Goal: Task Accomplishment & Management: Manage account settings

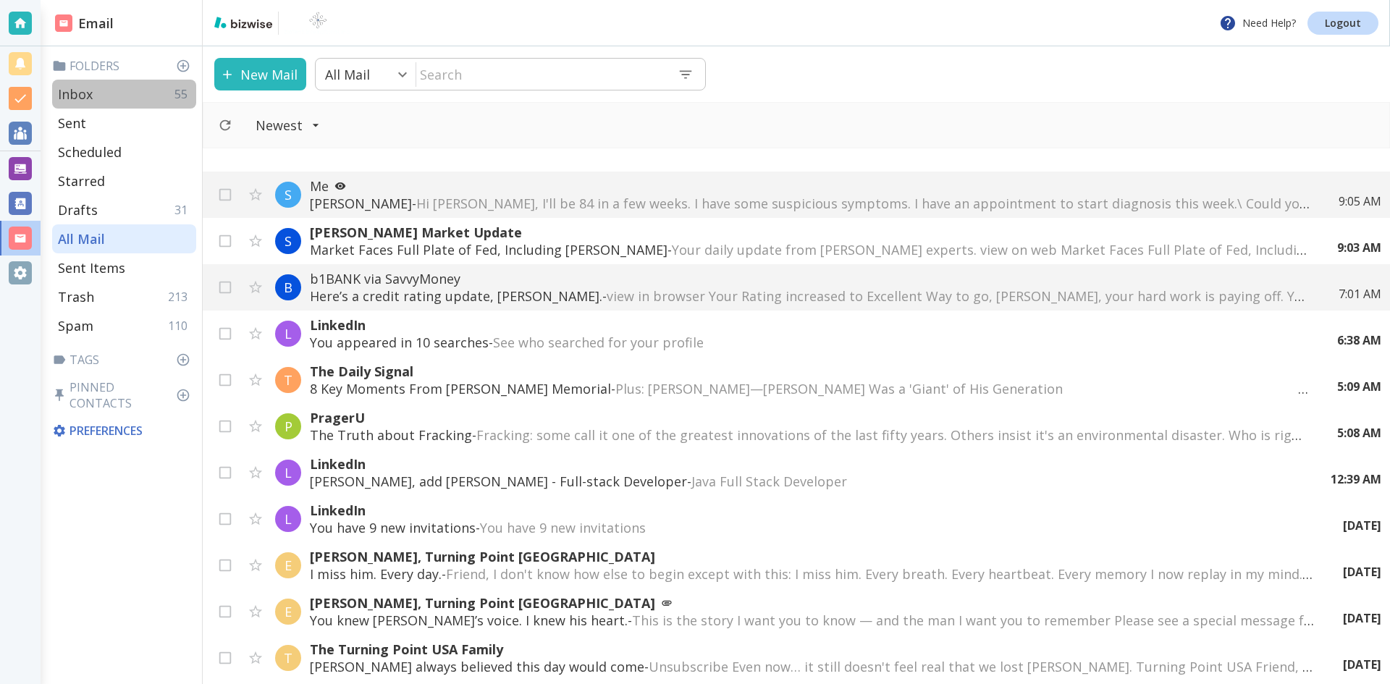
click at [83, 88] on p "Inbox" at bounding box center [75, 93] width 35 height 17
type input "0"
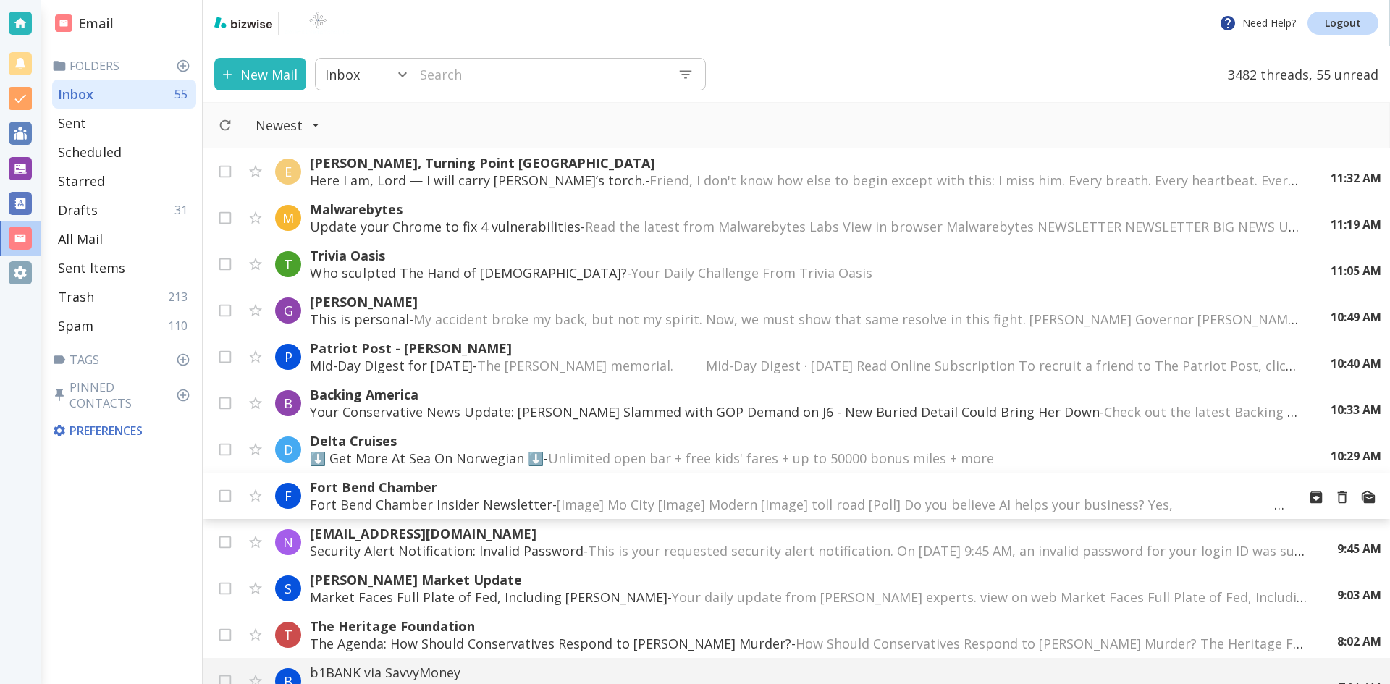
scroll to position [72, 0]
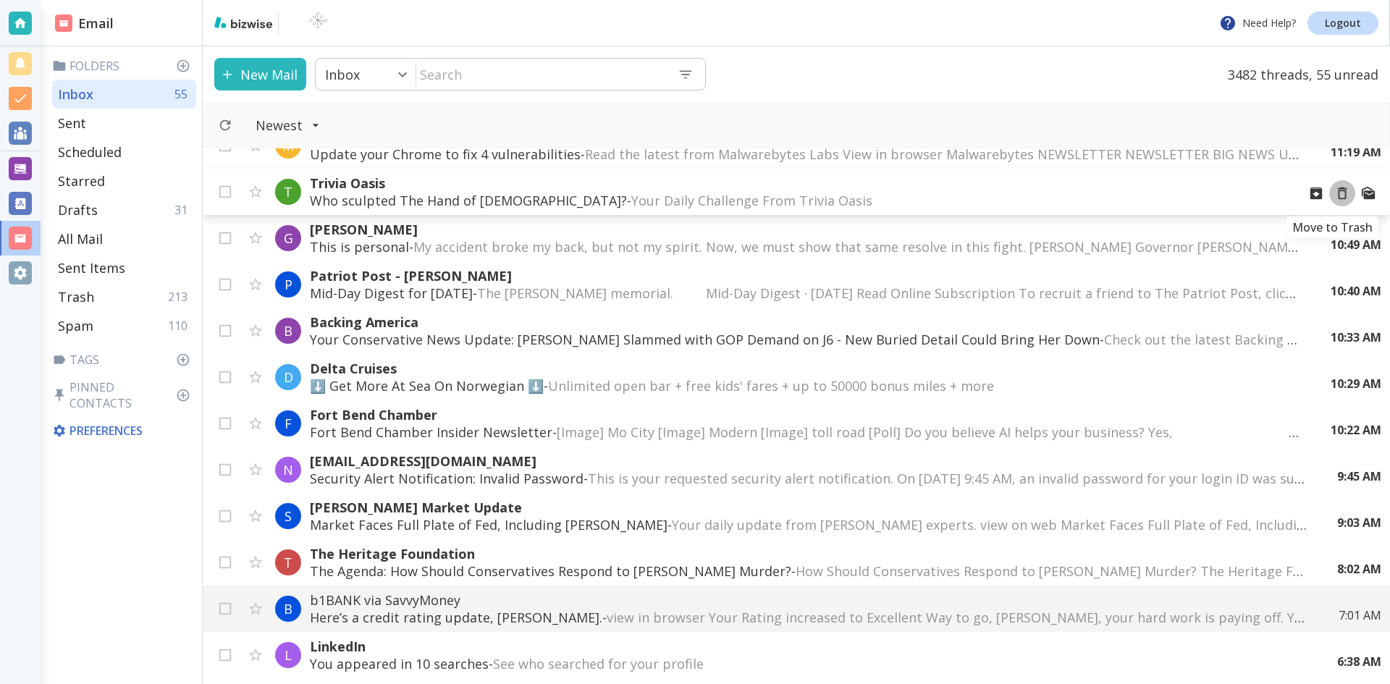
click at [1334, 193] on icon "Move to Trash" at bounding box center [1342, 193] width 16 height 16
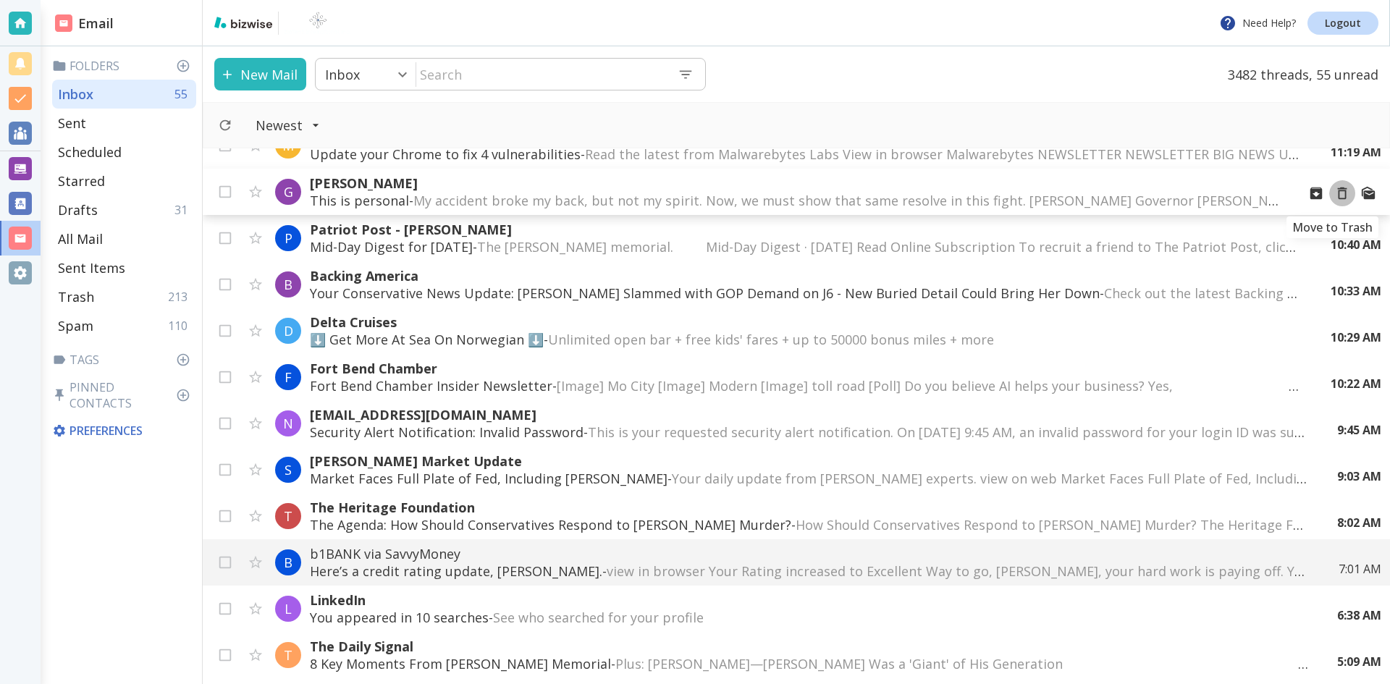
click at [1334, 192] on icon "Move to Trash" at bounding box center [1342, 193] width 16 height 16
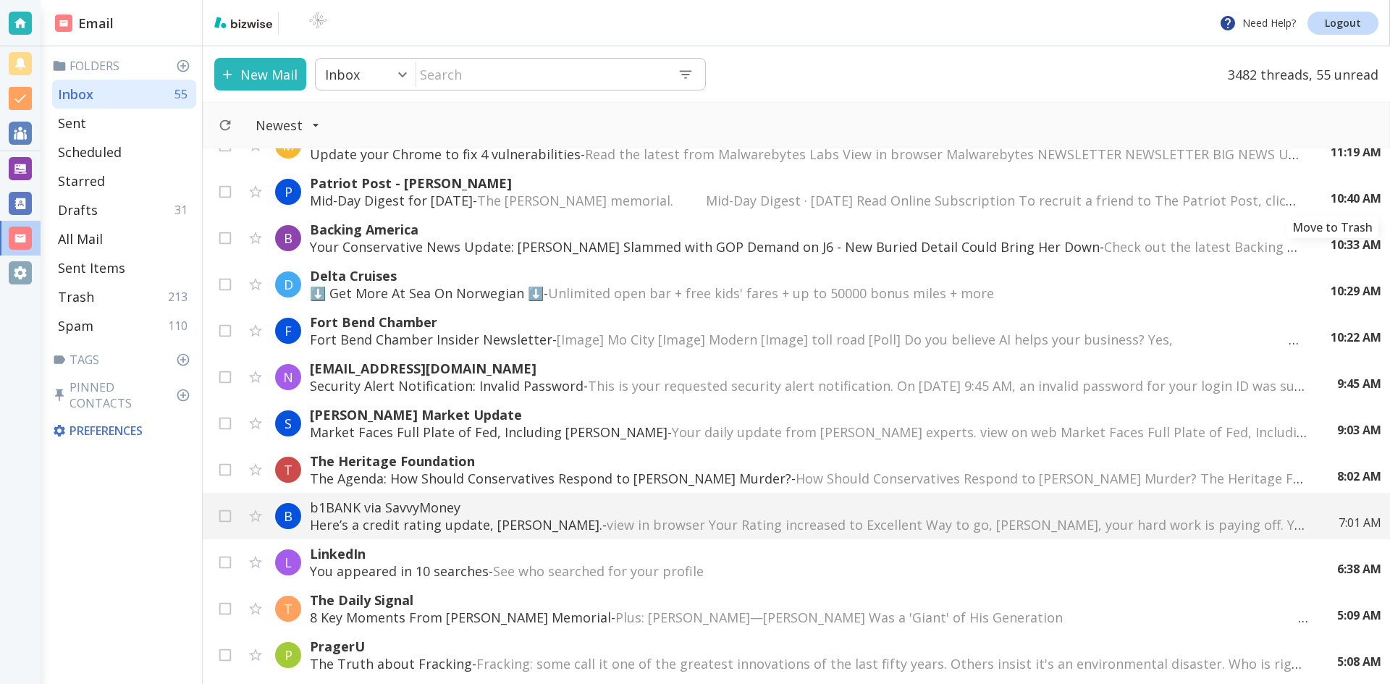
click at [0, 0] on icon "Move to Trash" at bounding box center [0, 0] width 0 height 0
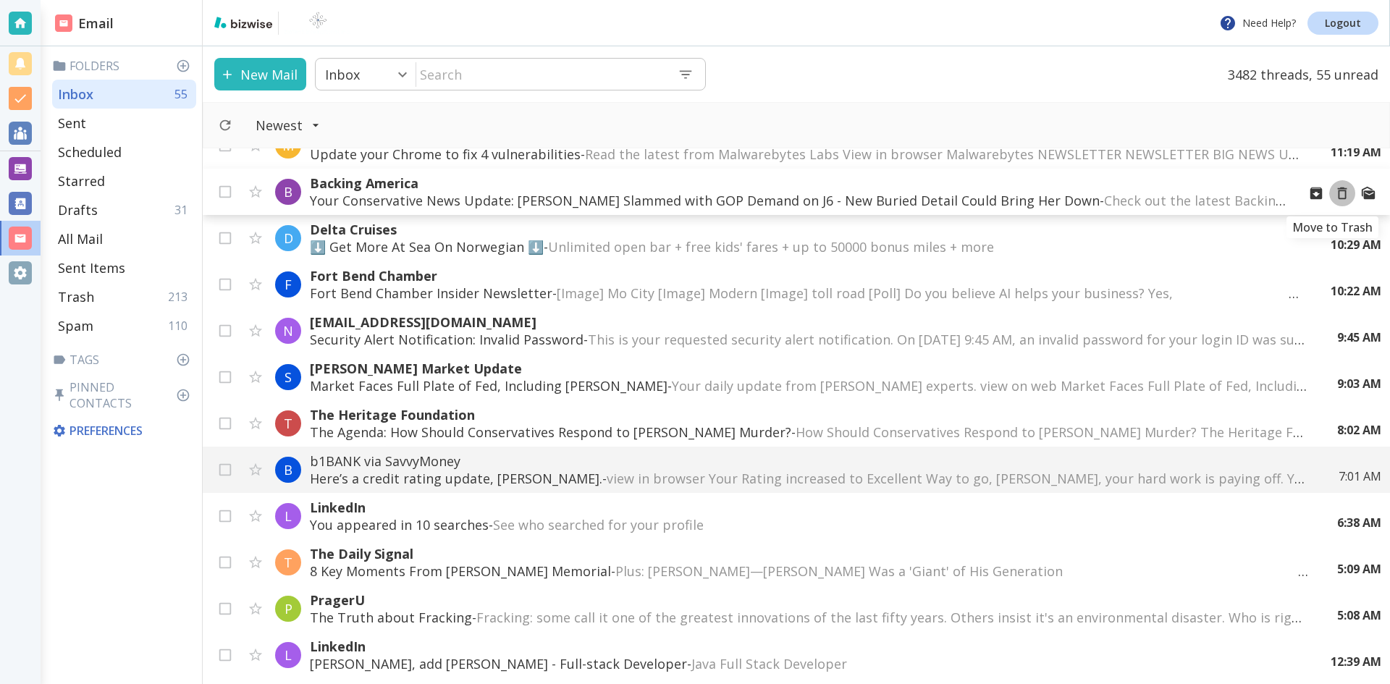
click at [1334, 192] on icon "Move to Trash" at bounding box center [1342, 193] width 16 height 16
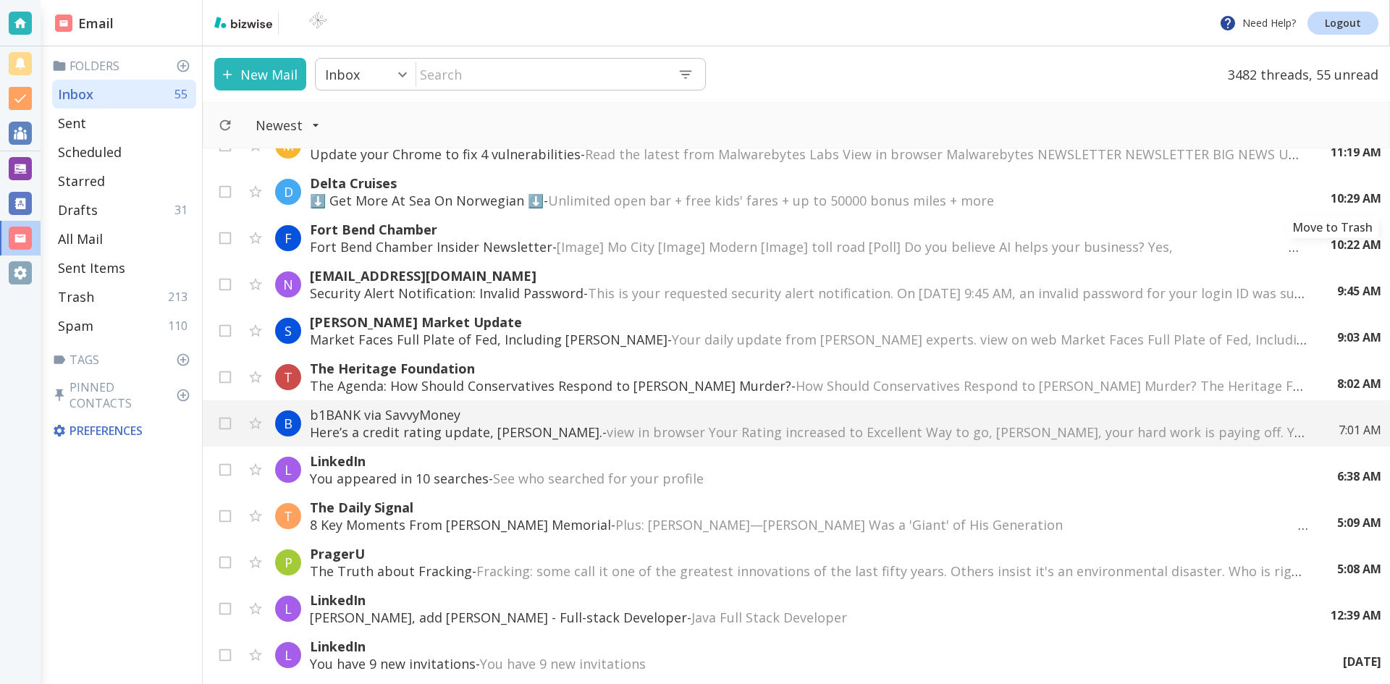
click at [0, 0] on icon "Move to Trash" at bounding box center [0, 0] width 0 height 0
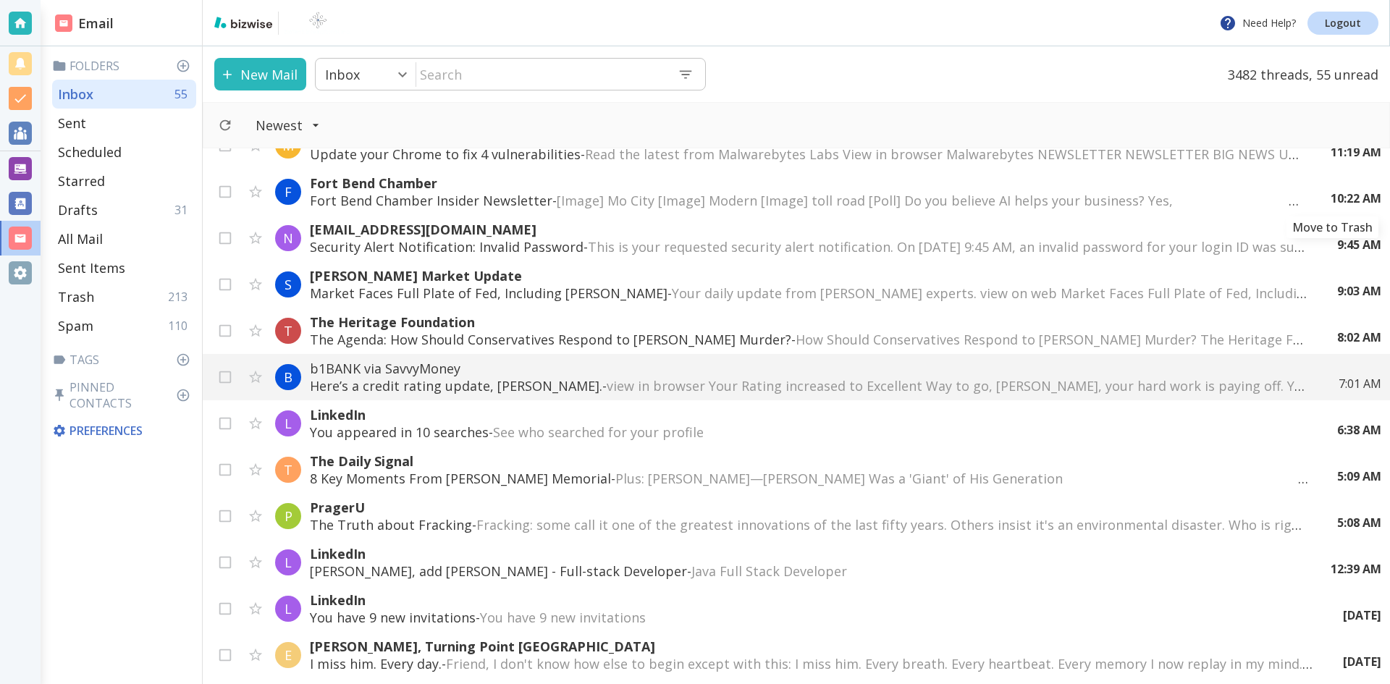
click at [0, 0] on icon "Move to Trash" at bounding box center [0, 0] width 0 height 0
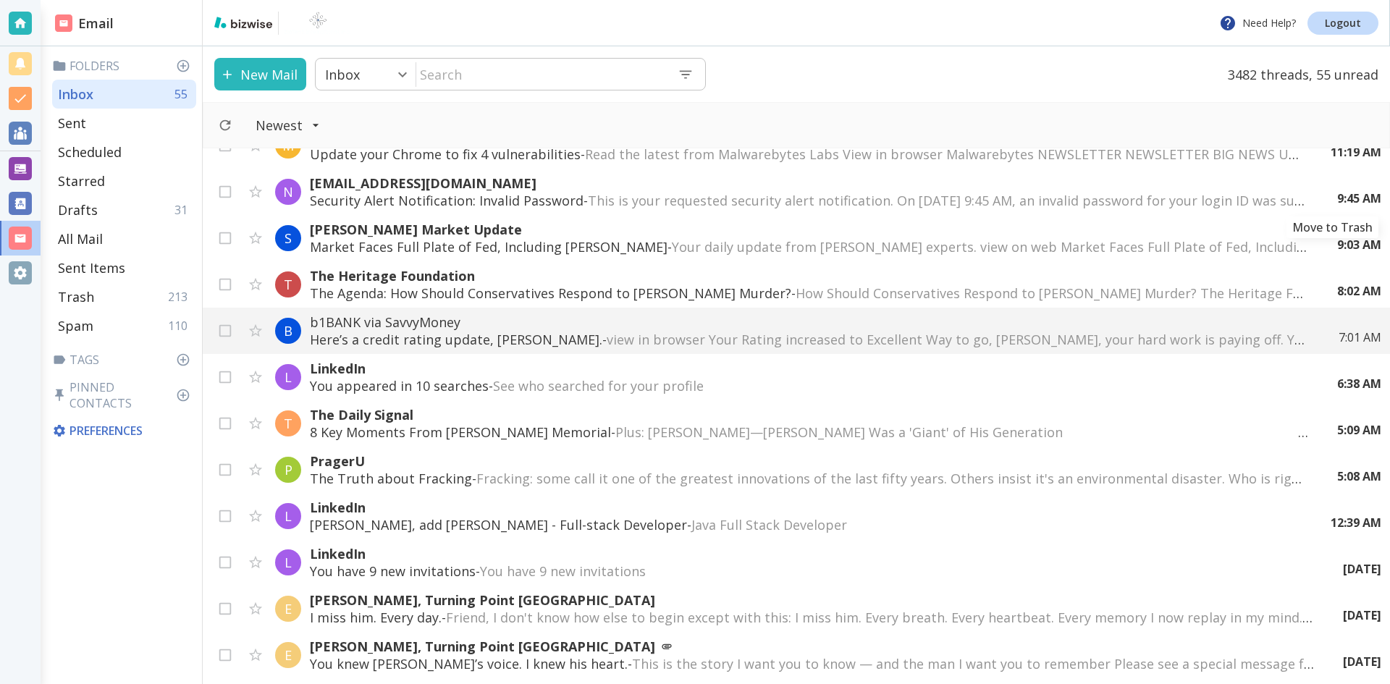
click at [0, 0] on icon "Move to Trash" at bounding box center [0, 0] width 0 height 0
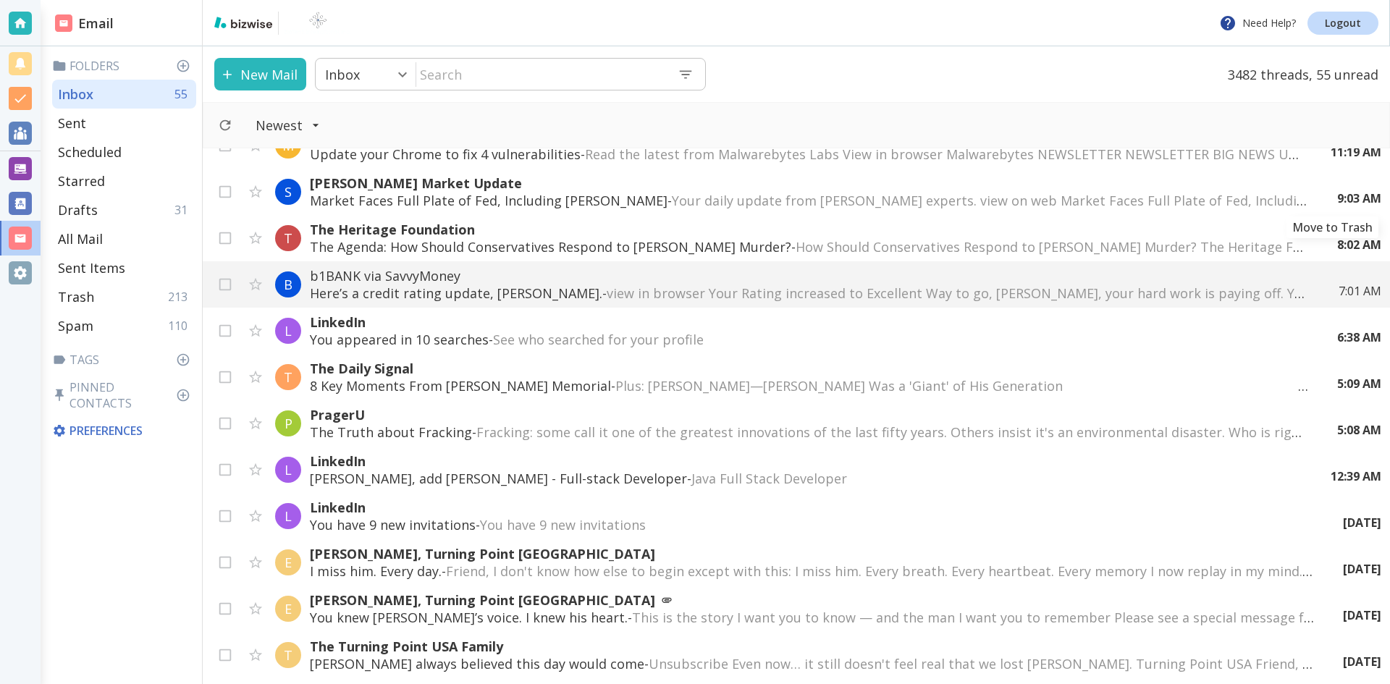
click at [0, 0] on icon "Move to Trash" at bounding box center [0, 0] width 0 height 0
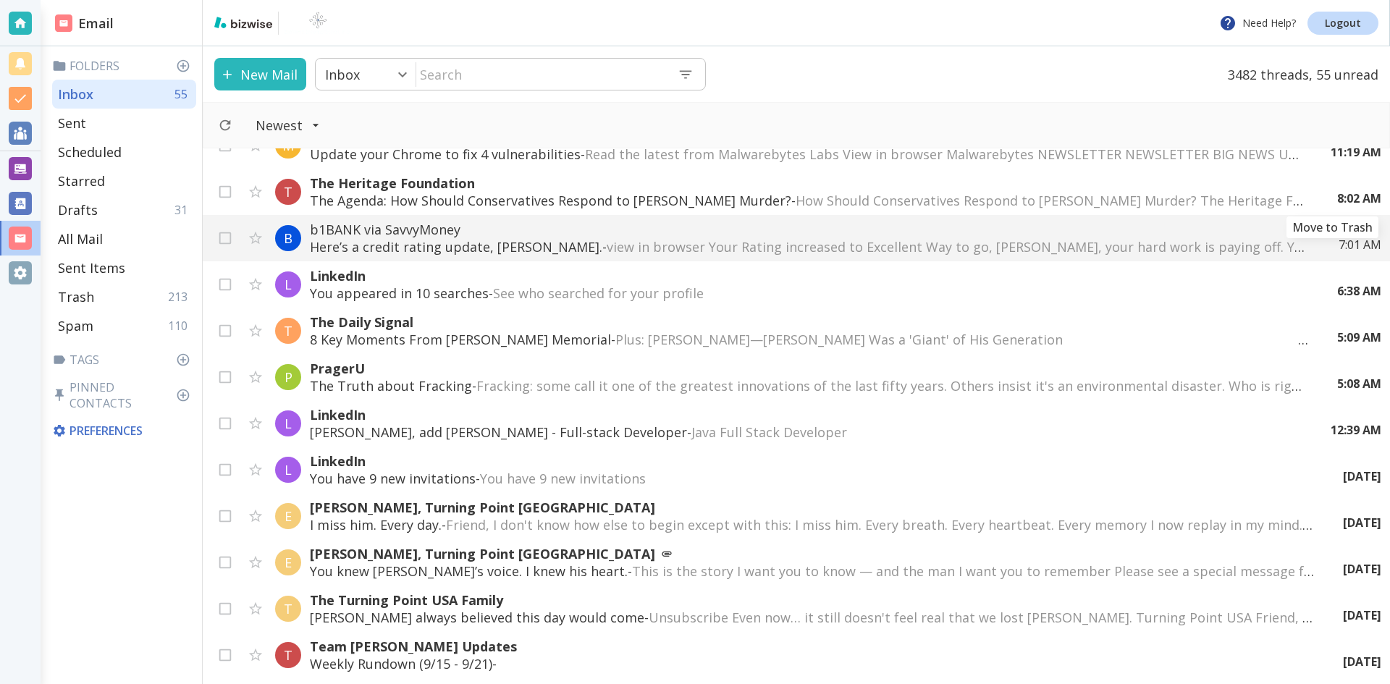
click at [0, 0] on icon "Move to Trash" at bounding box center [0, 0] width 0 height 0
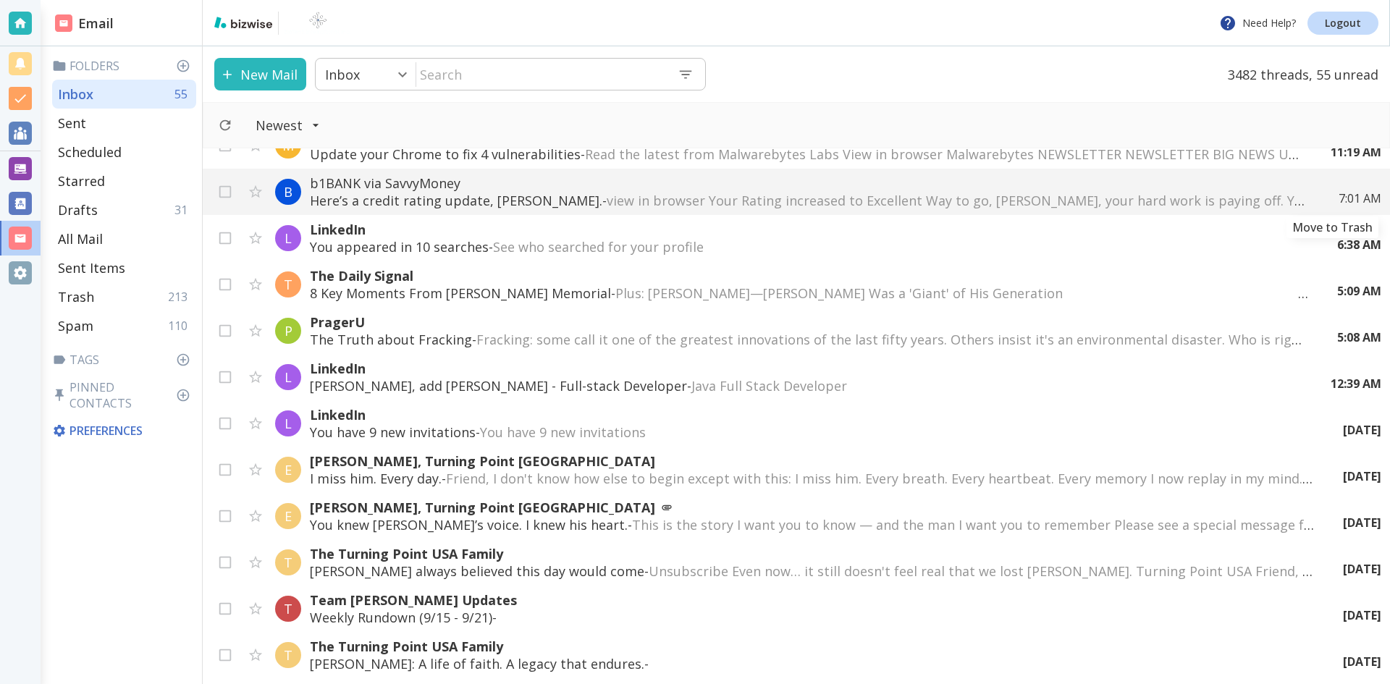
click at [0, 0] on icon "Move to Trash" at bounding box center [0, 0] width 0 height 0
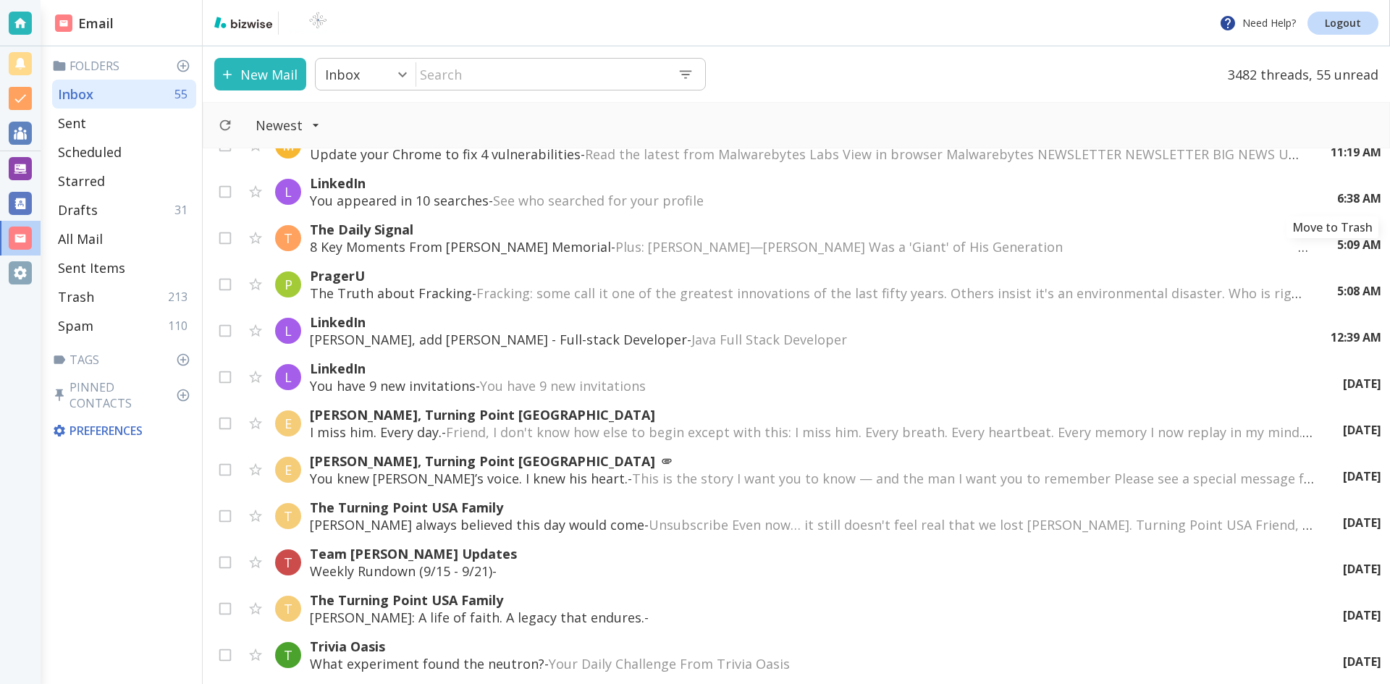
click at [0, 0] on icon "Move to Trash" at bounding box center [0, 0] width 0 height 0
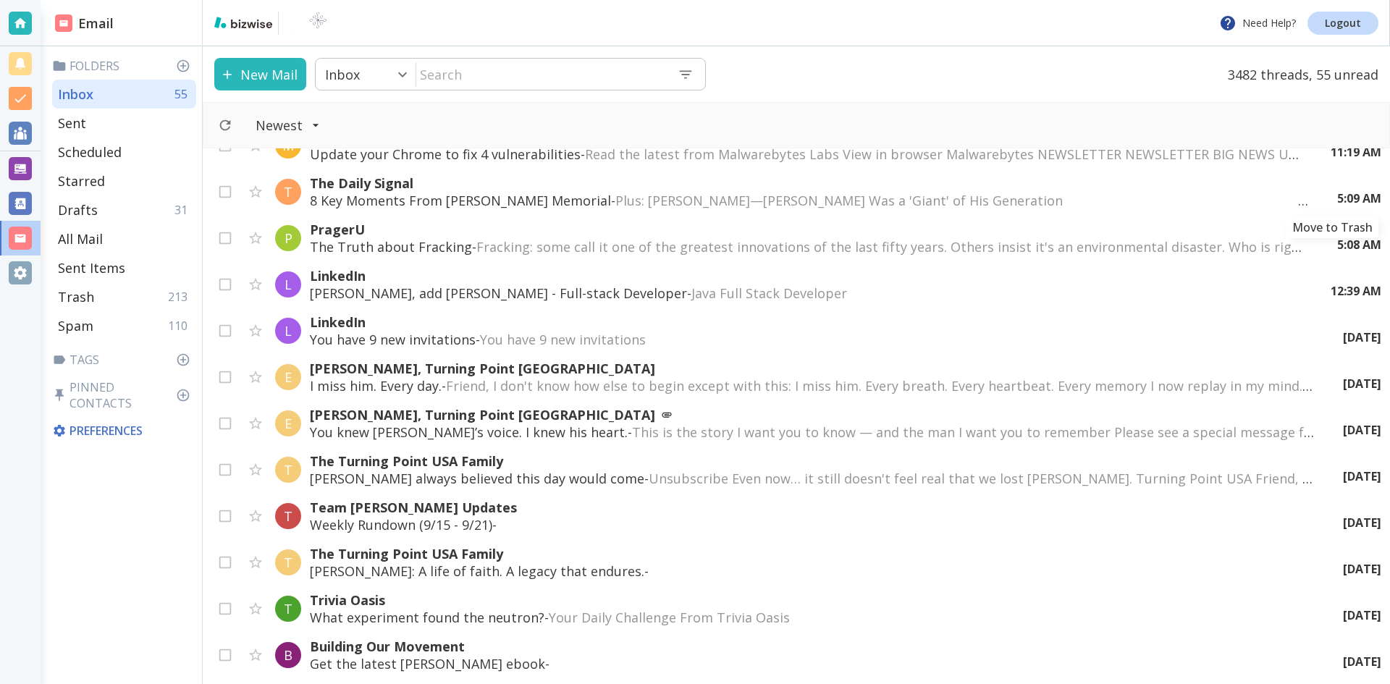
click at [0, 0] on icon "Move to Trash" at bounding box center [0, 0] width 0 height 0
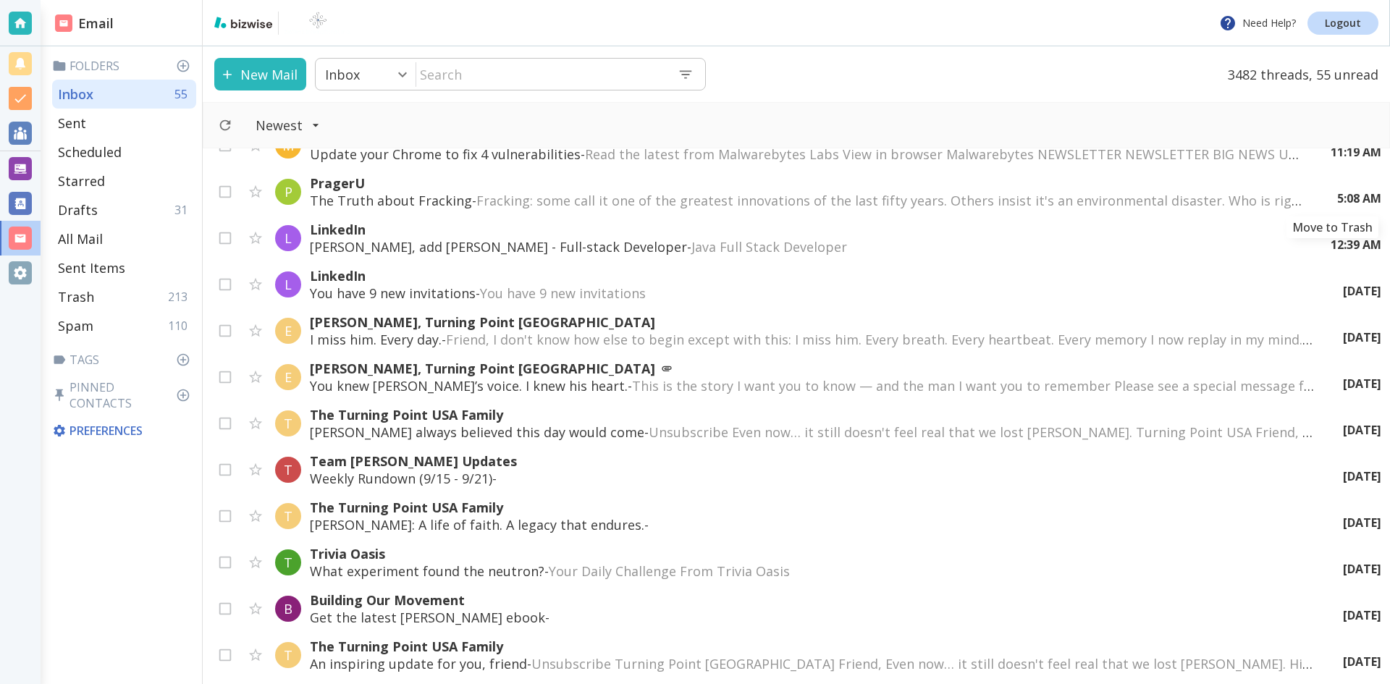
click at [0, 0] on icon "Move to Trash" at bounding box center [0, 0] width 0 height 0
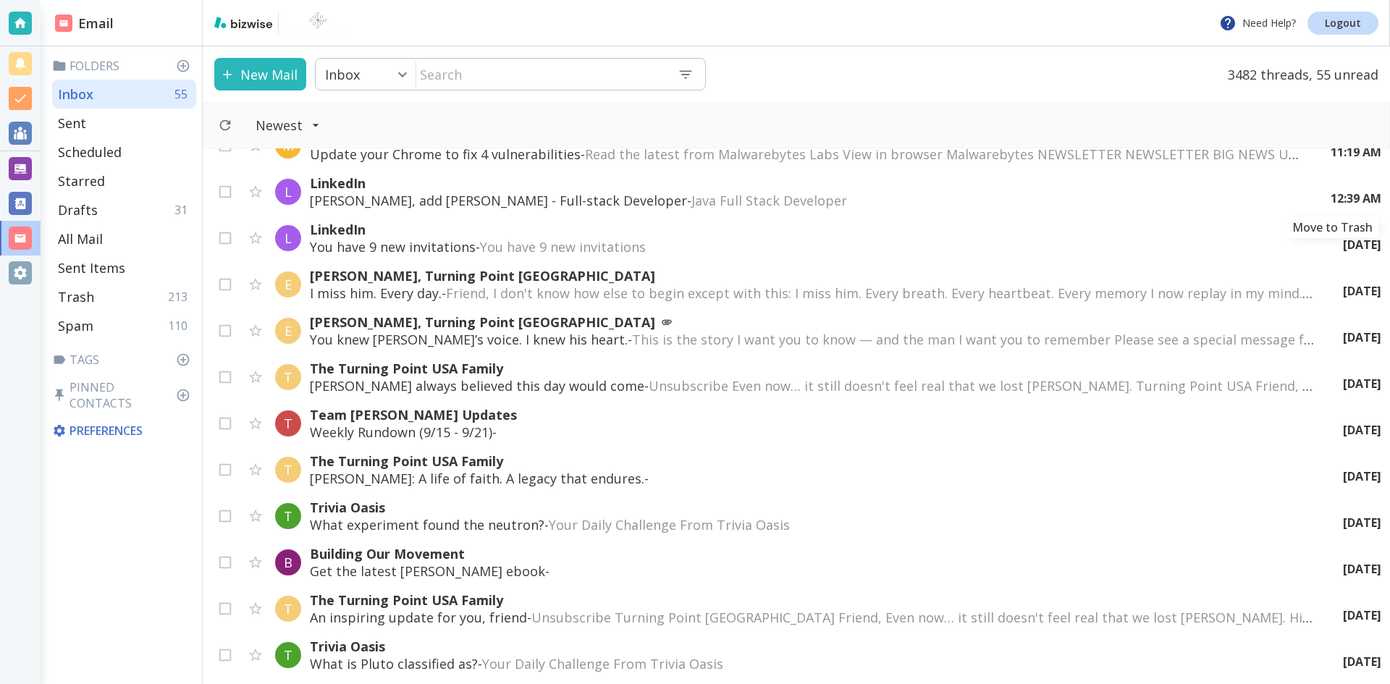
click at [0, 0] on icon "Move to Trash" at bounding box center [0, 0] width 0 height 0
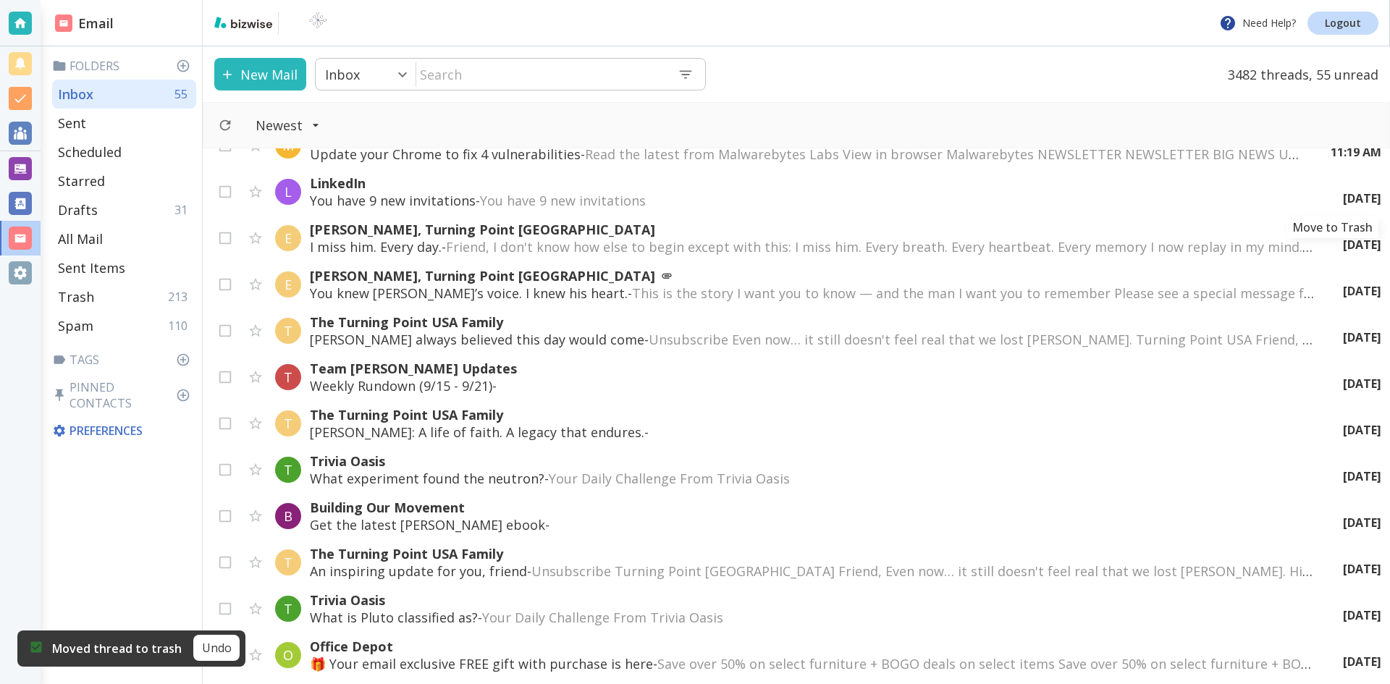
click at [0, 0] on icon "Move to Trash" at bounding box center [0, 0] width 0 height 0
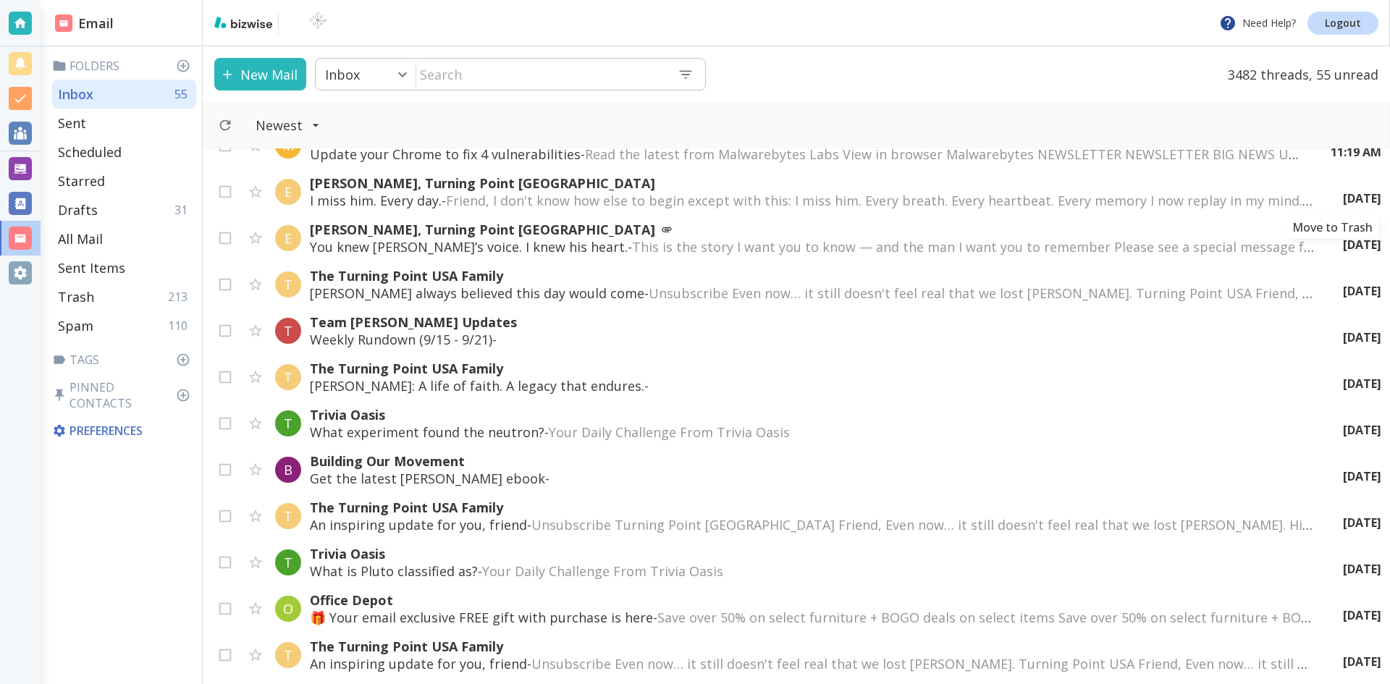
click at [0, 0] on icon "Move to Trash" at bounding box center [0, 0] width 0 height 0
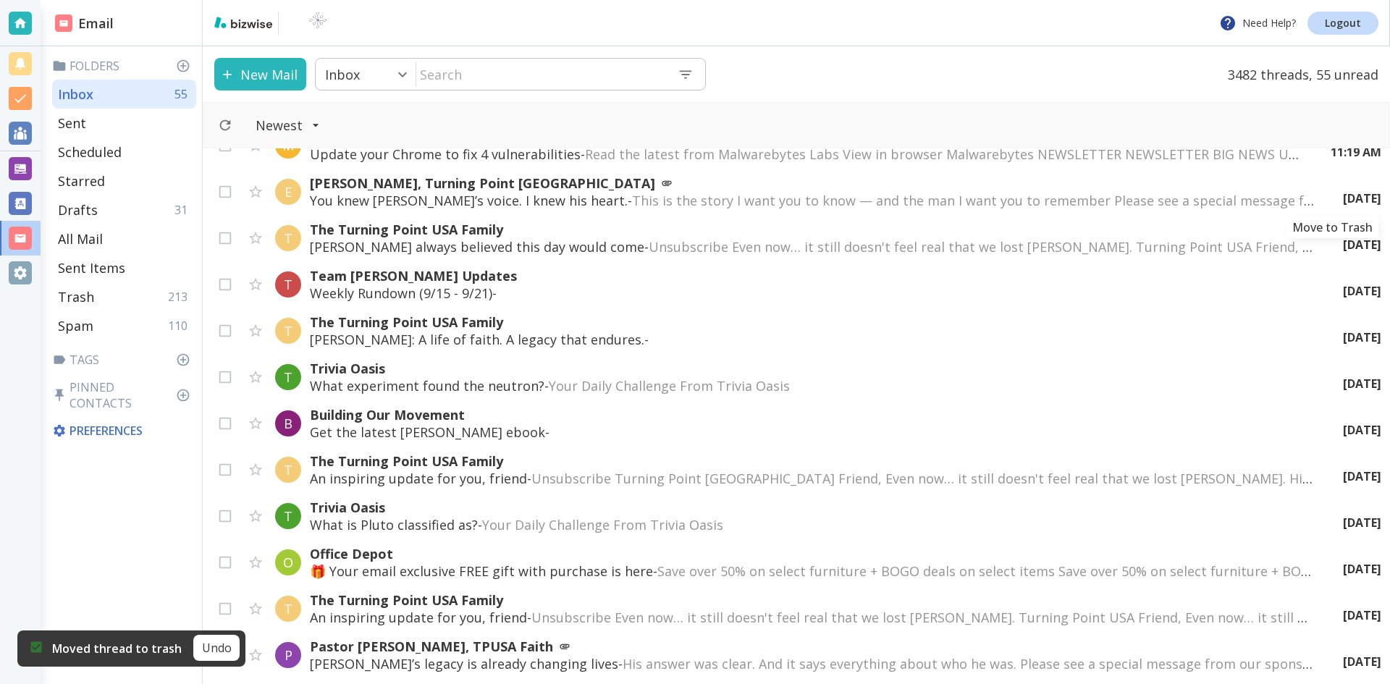
click at [0, 0] on icon "Move to Trash" at bounding box center [0, 0] width 0 height 0
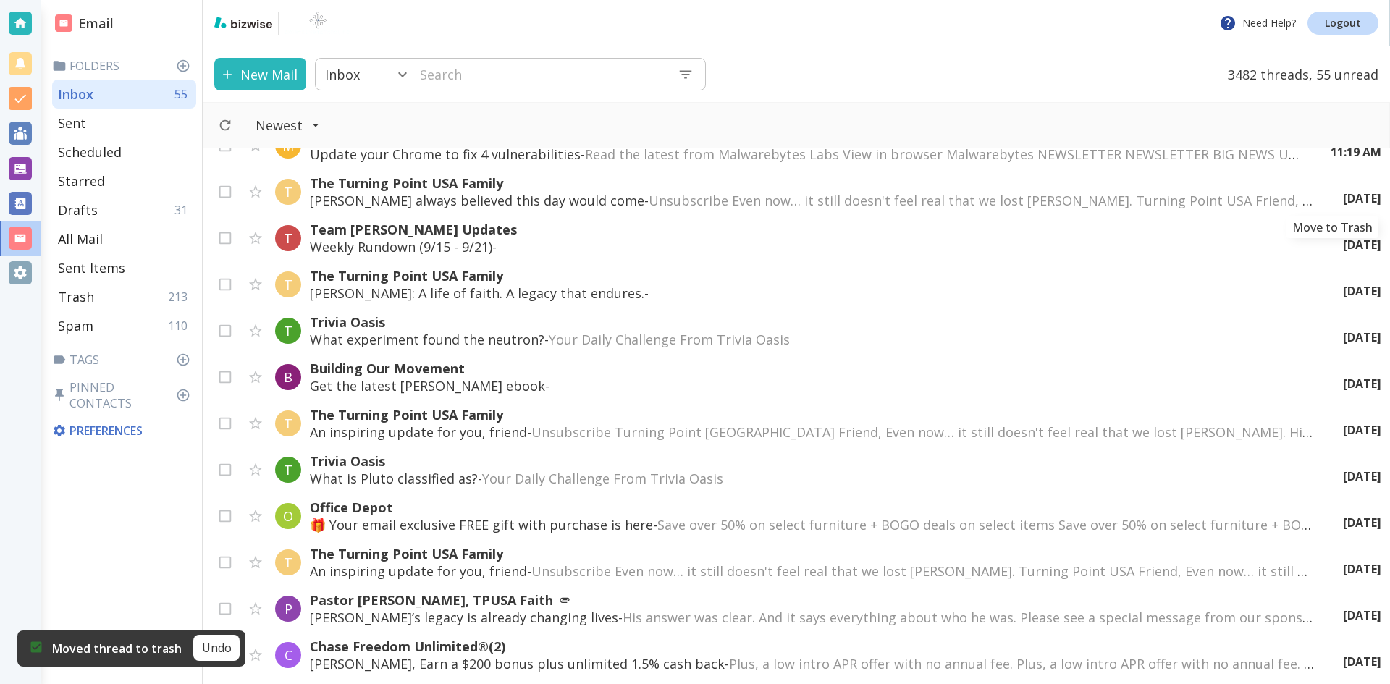
click at [0, 0] on icon "Move to Trash" at bounding box center [0, 0] width 0 height 0
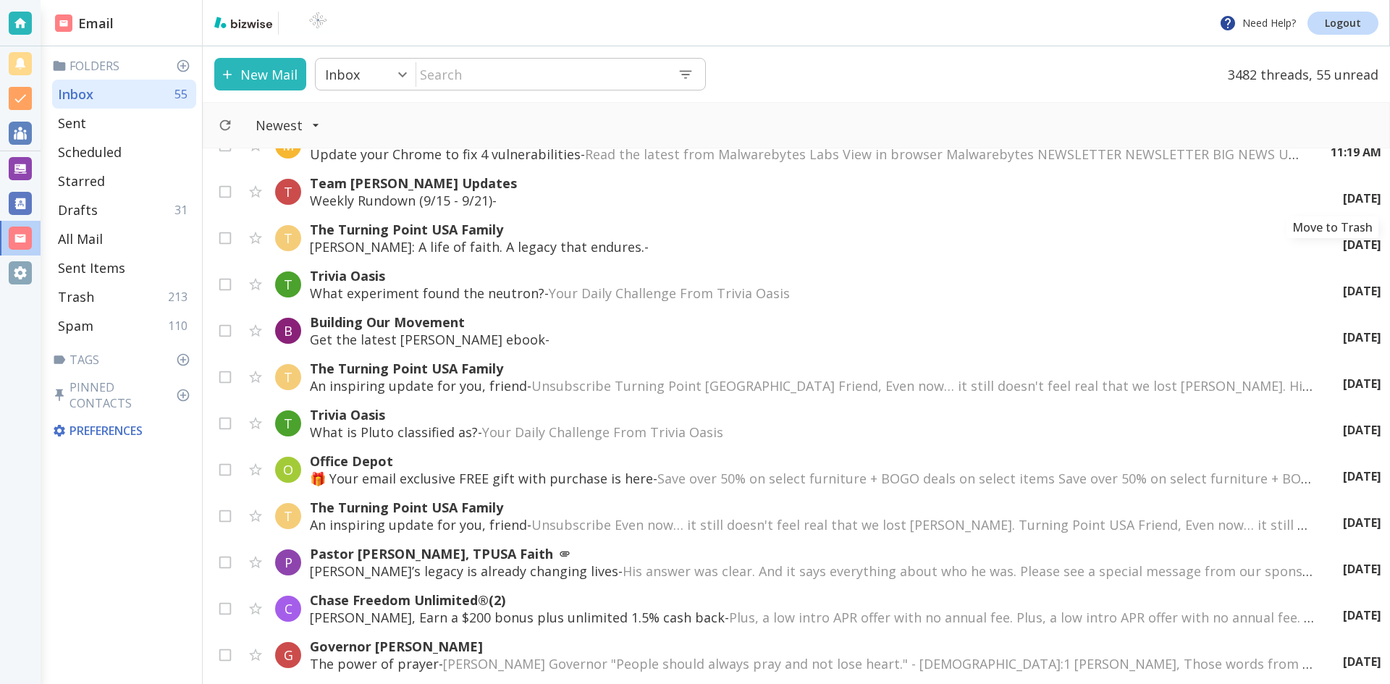
click at [0, 0] on icon "Move to Trash" at bounding box center [0, 0] width 0 height 0
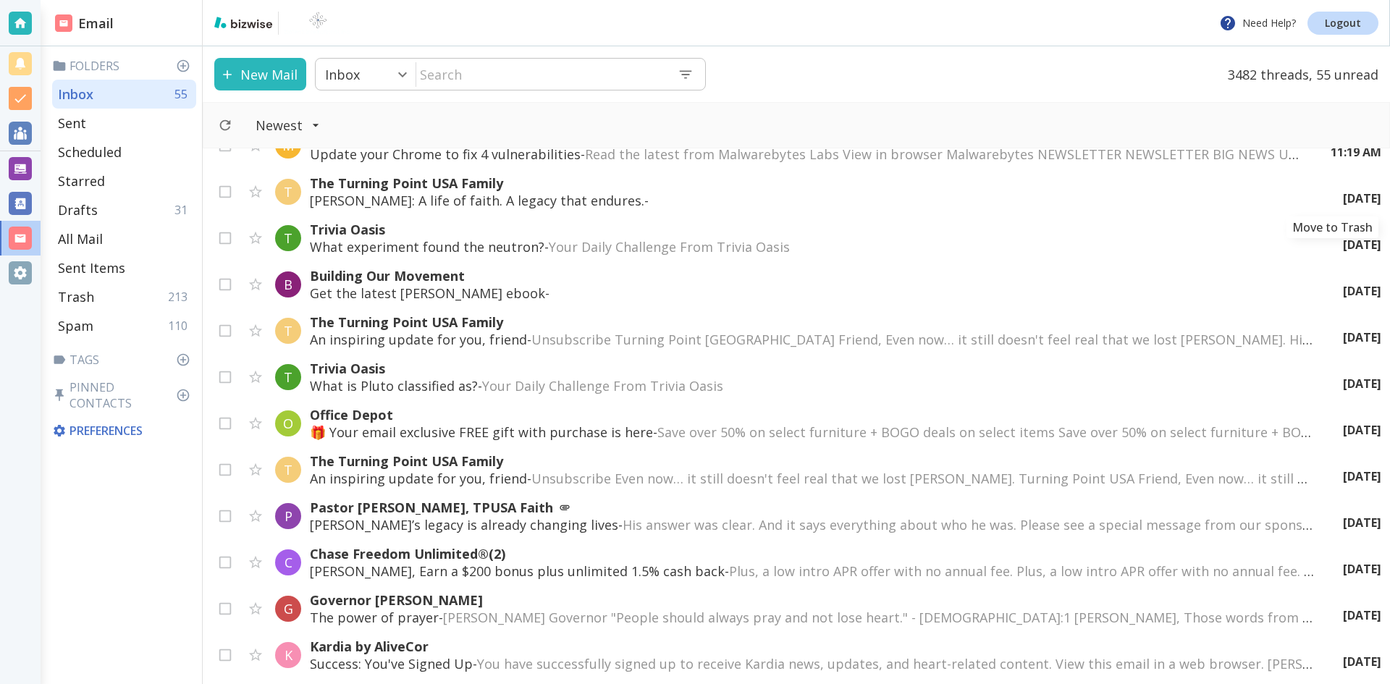
click at [0, 0] on icon "Move to Trash" at bounding box center [0, 0] width 0 height 0
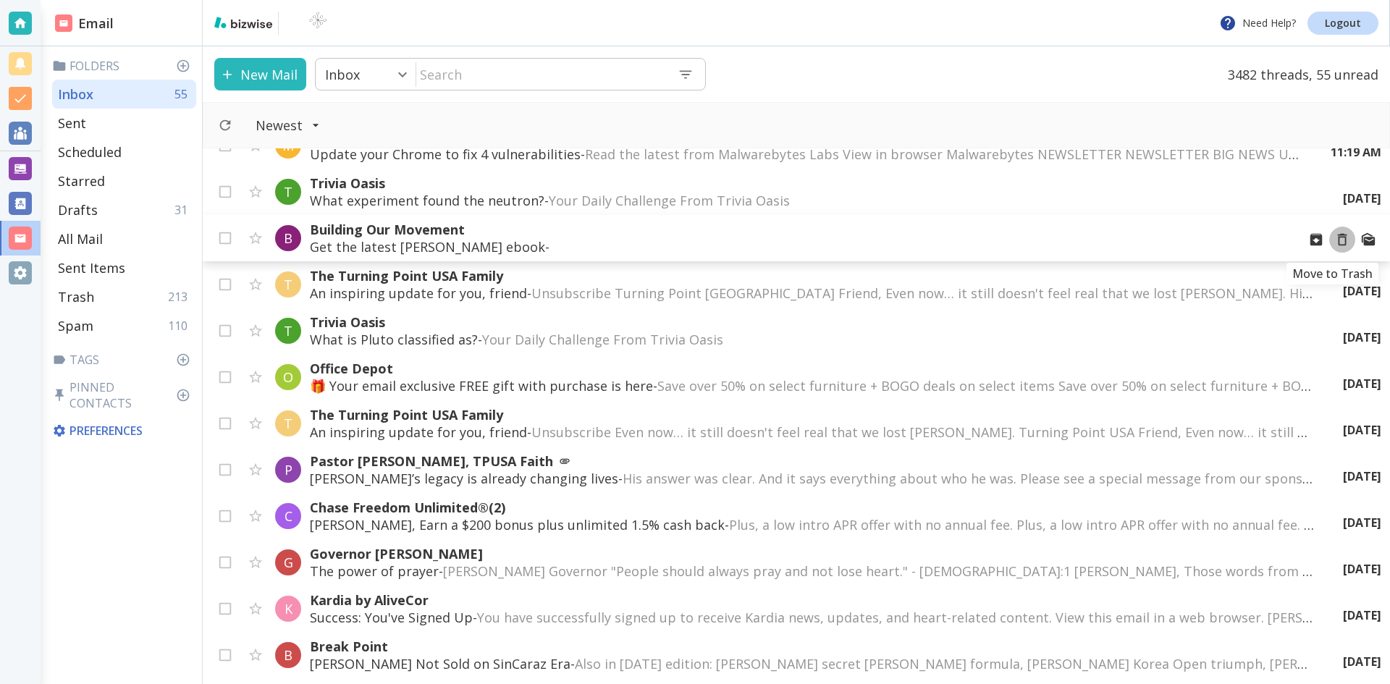
click at [1334, 240] on icon "Move to Trash" at bounding box center [1342, 240] width 16 height 16
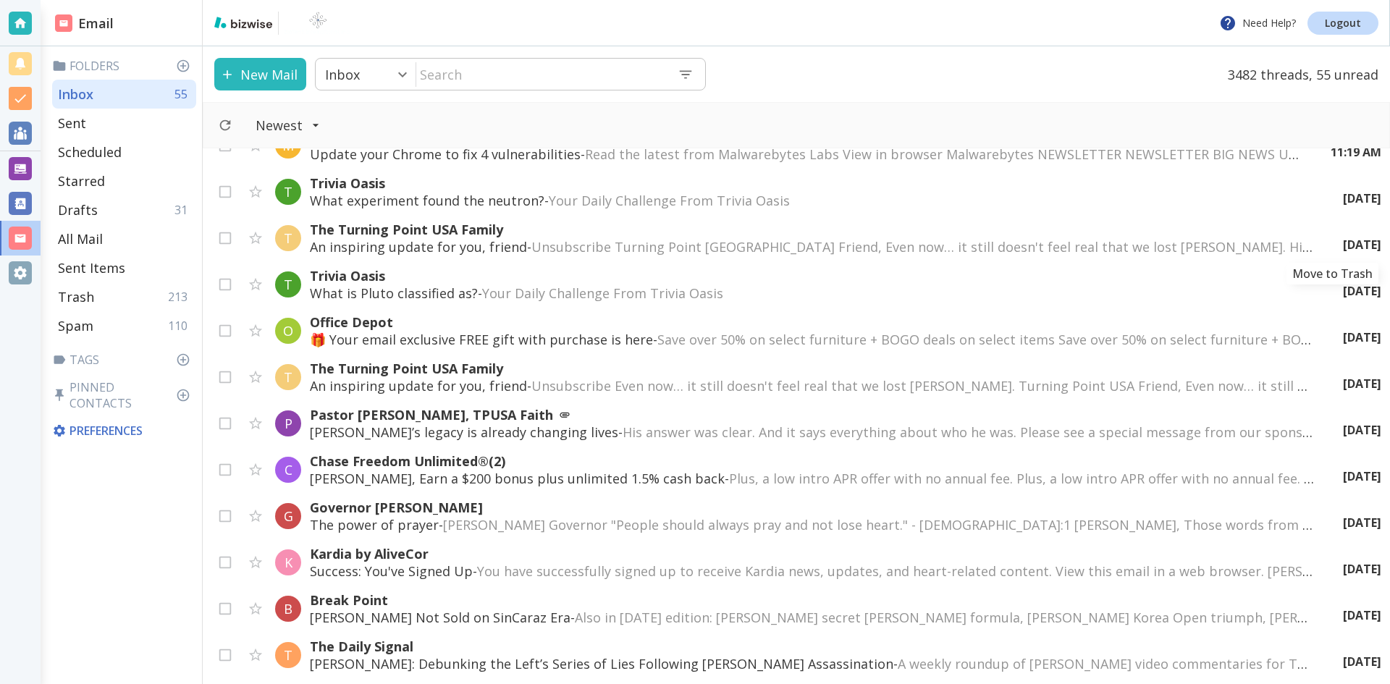
click at [0, 0] on icon "Move to Trash" at bounding box center [0, 0] width 0 height 0
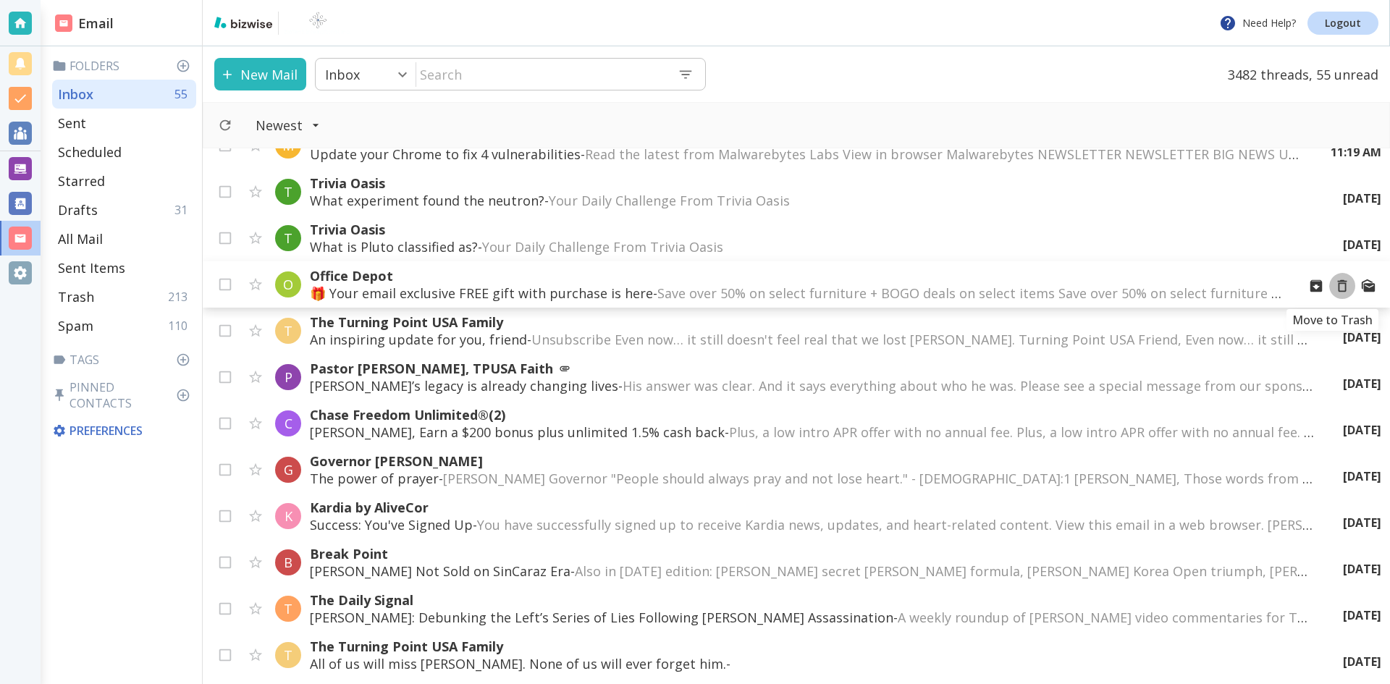
click at [1334, 287] on icon "Move to Trash" at bounding box center [1342, 286] width 16 height 16
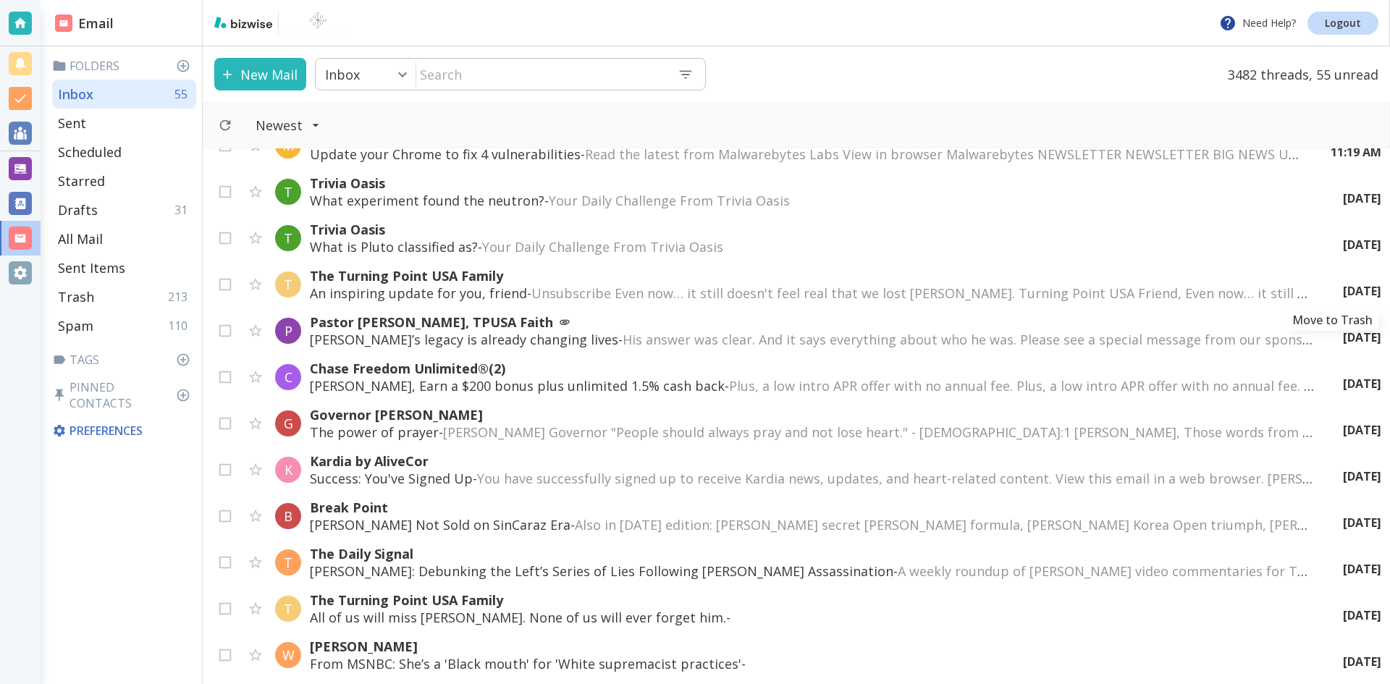
click at [0, 0] on icon "Move to Trash" at bounding box center [0, 0] width 0 height 0
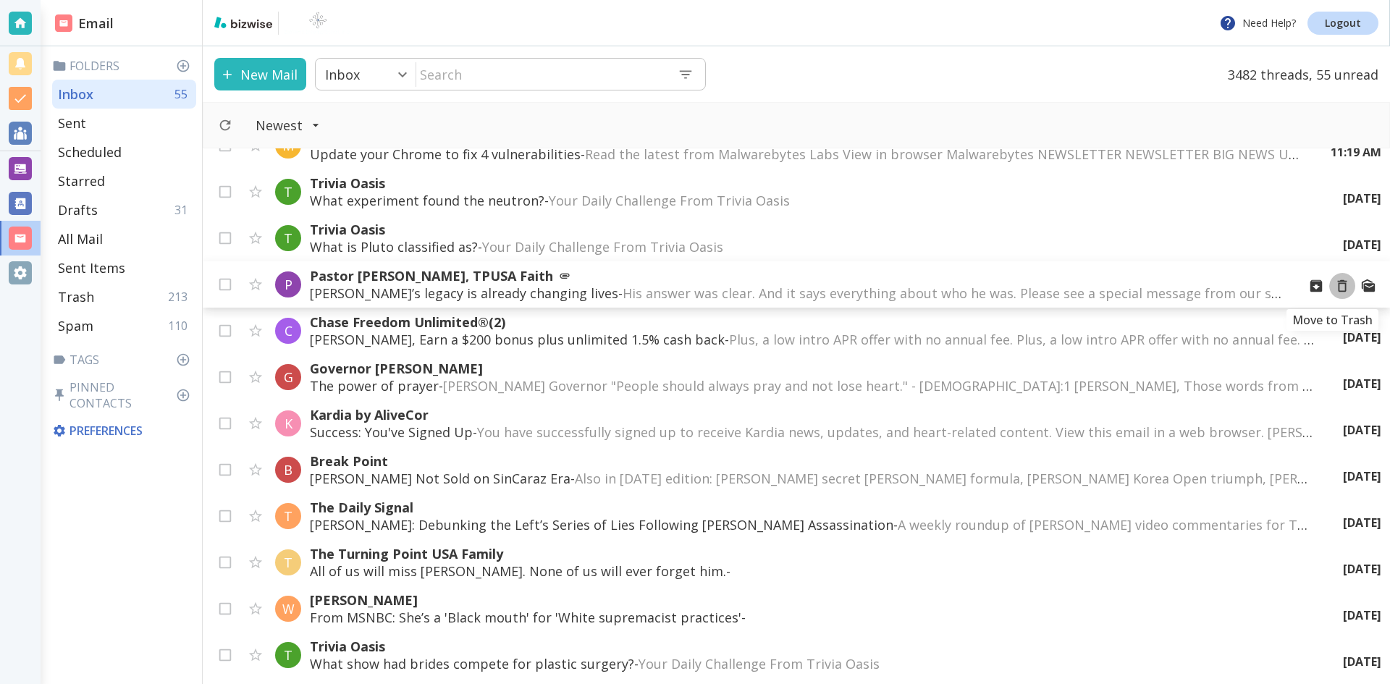
click at [1334, 287] on icon "Move to Trash" at bounding box center [1342, 286] width 16 height 16
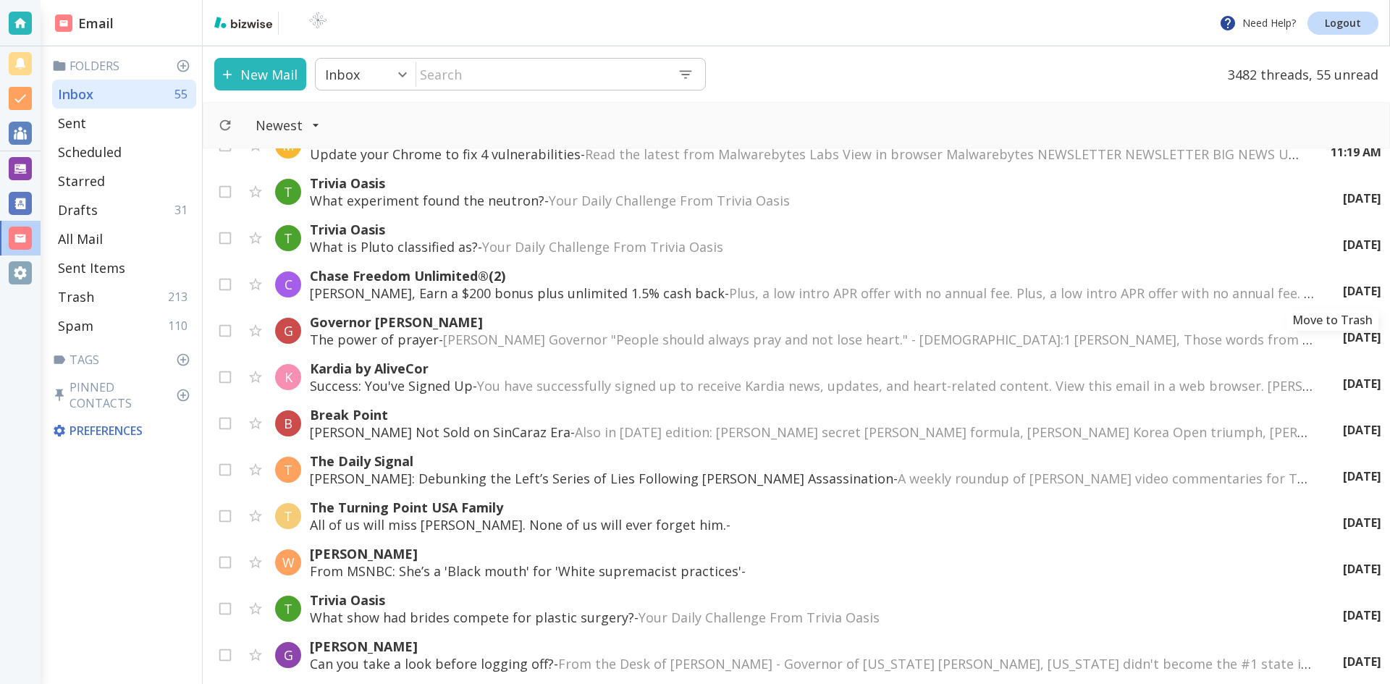
click at [0, 0] on icon "Move to Trash" at bounding box center [0, 0] width 0 height 0
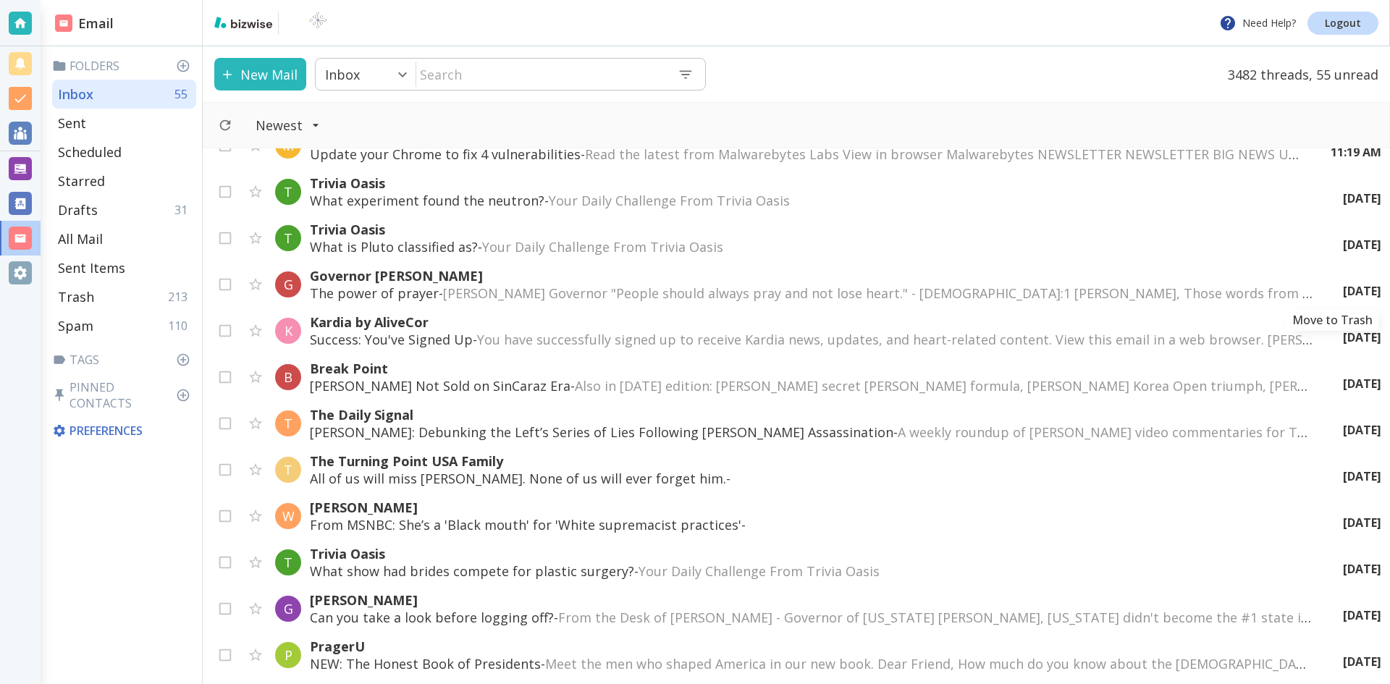
click at [0, 0] on icon "Move to Trash" at bounding box center [0, 0] width 0 height 0
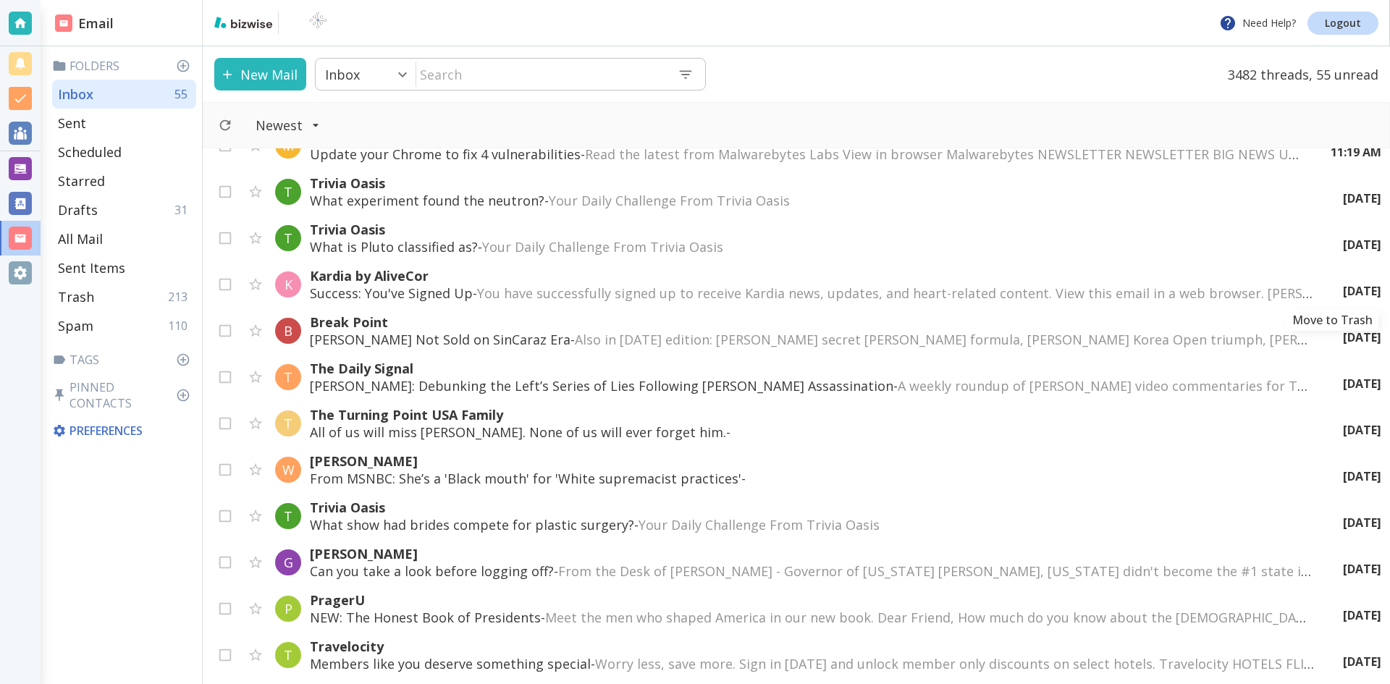
click at [0, 0] on icon "Move to Trash" at bounding box center [0, 0] width 0 height 0
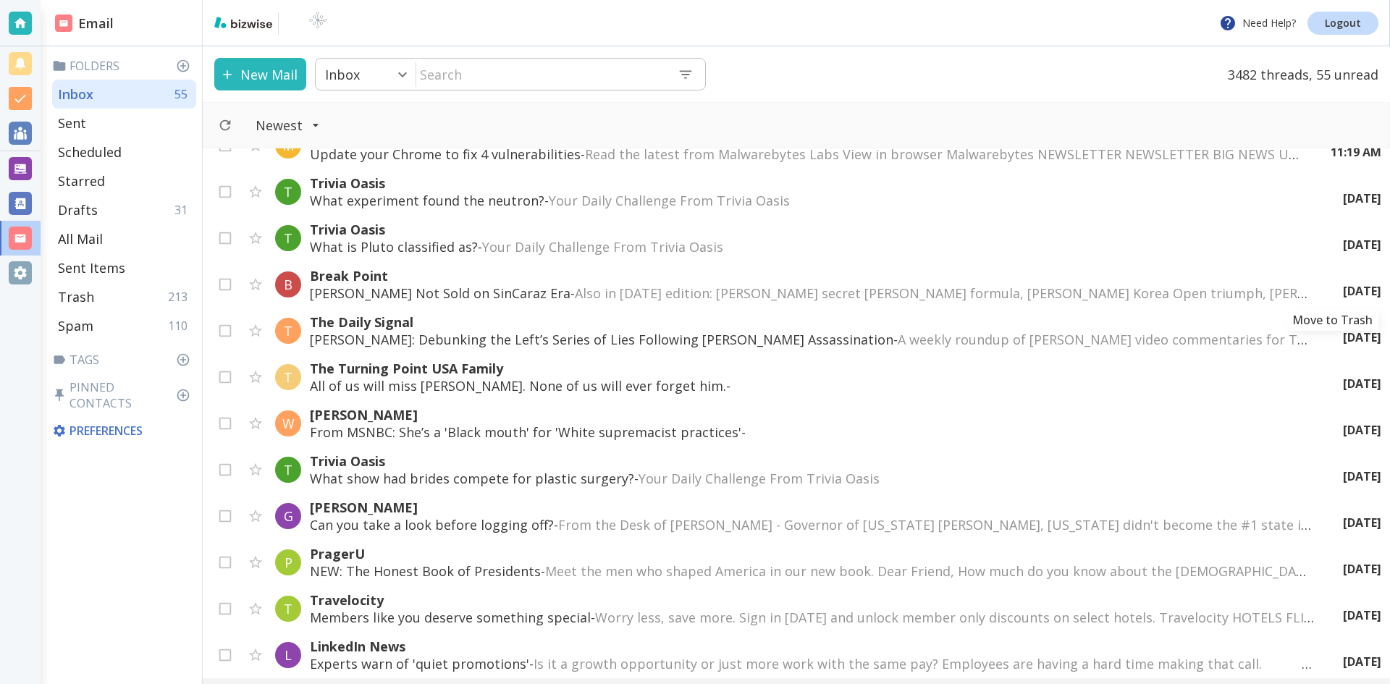
click at [0, 0] on icon "Move to Trash" at bounding box center [0, 0] width 0 height 0
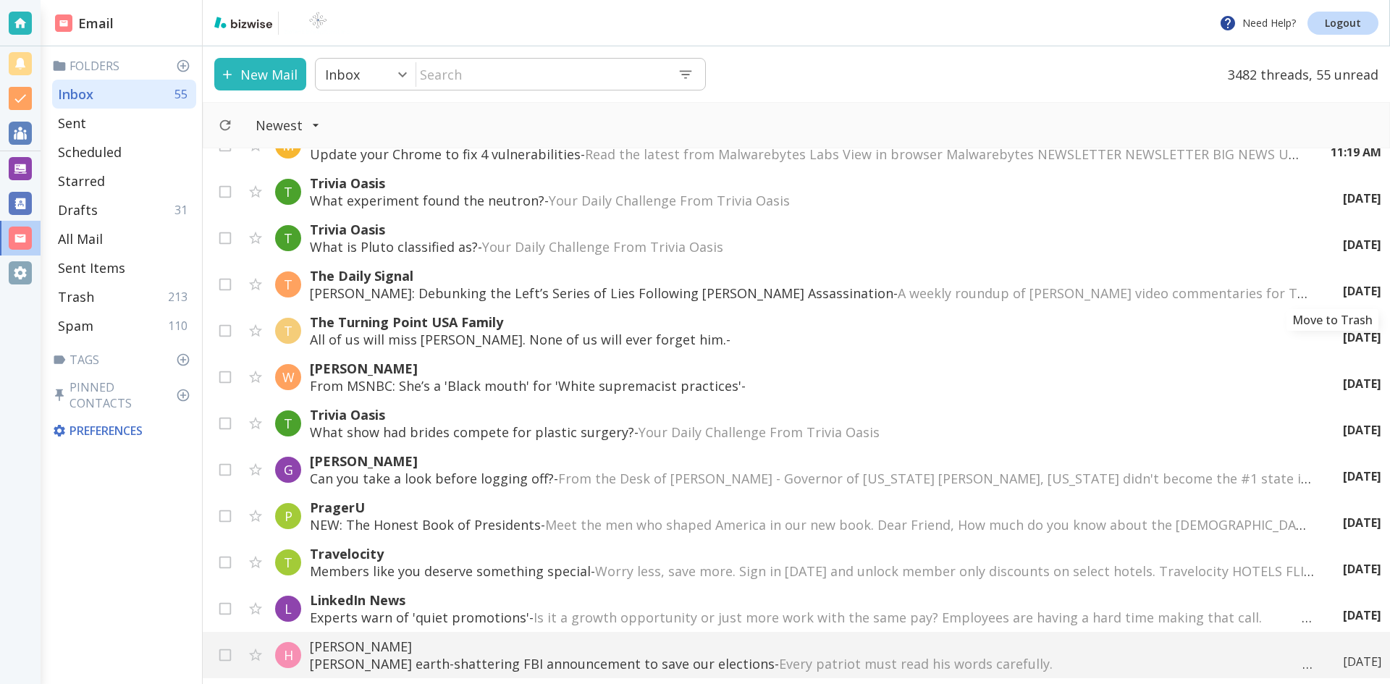
click at [0, 0] on icon "Move to Trash" at bounding box center [0, 0] width 0 height 0
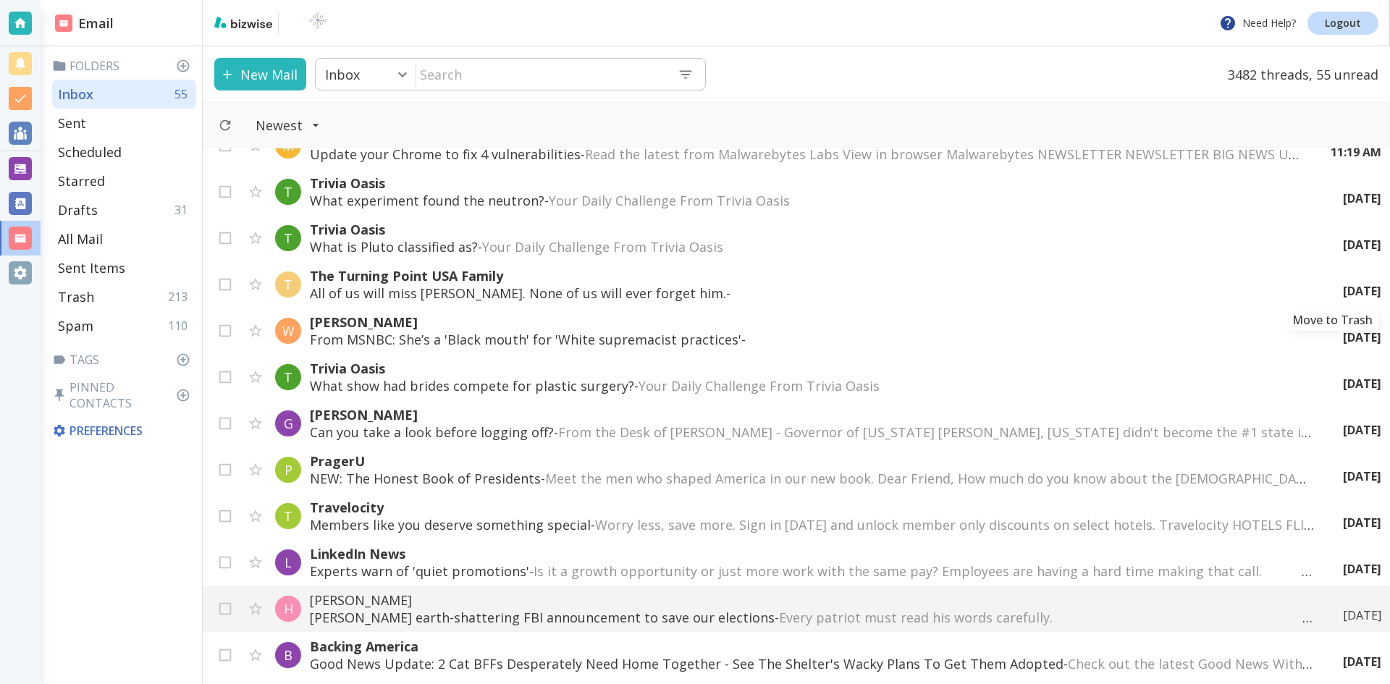
click at [0, 0] on icon "Move to Trash" at bounding box center [0, 0] width 0 height 0
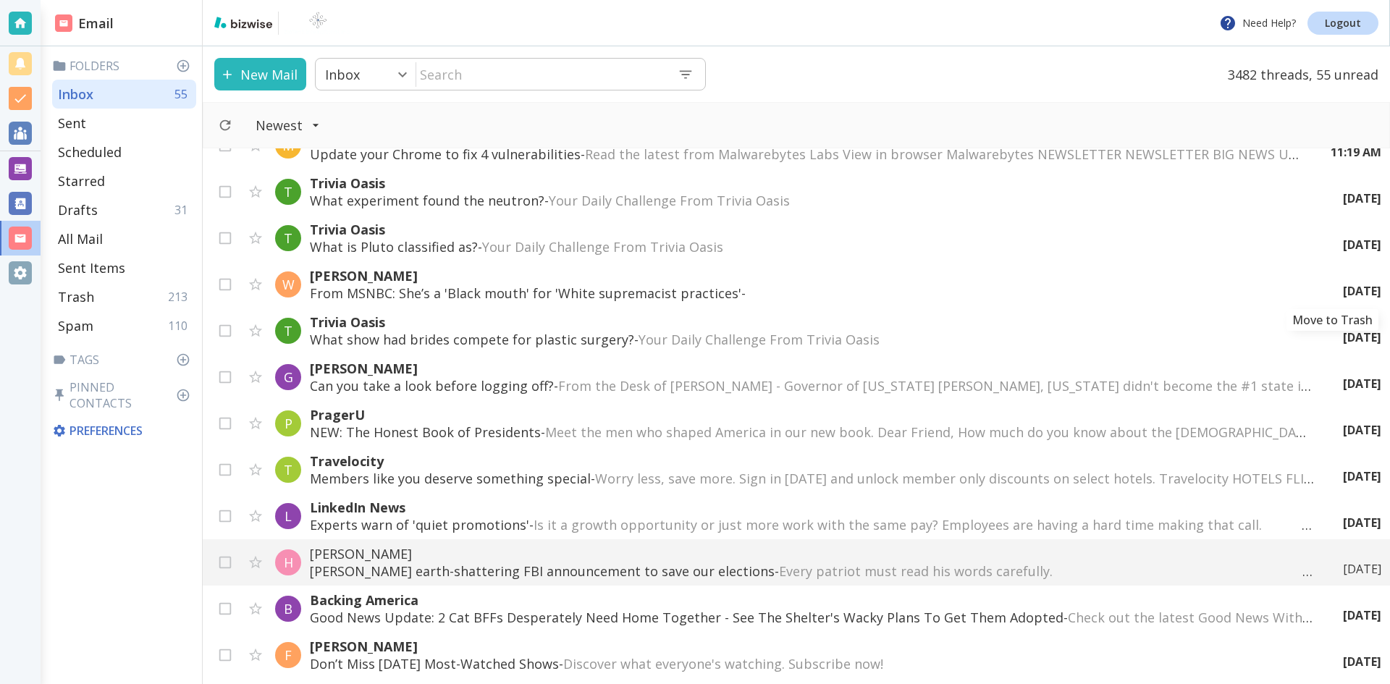
click at [0, 0] on icon "Move to Trash" at bounding box center [0, 0] width 0 height 0
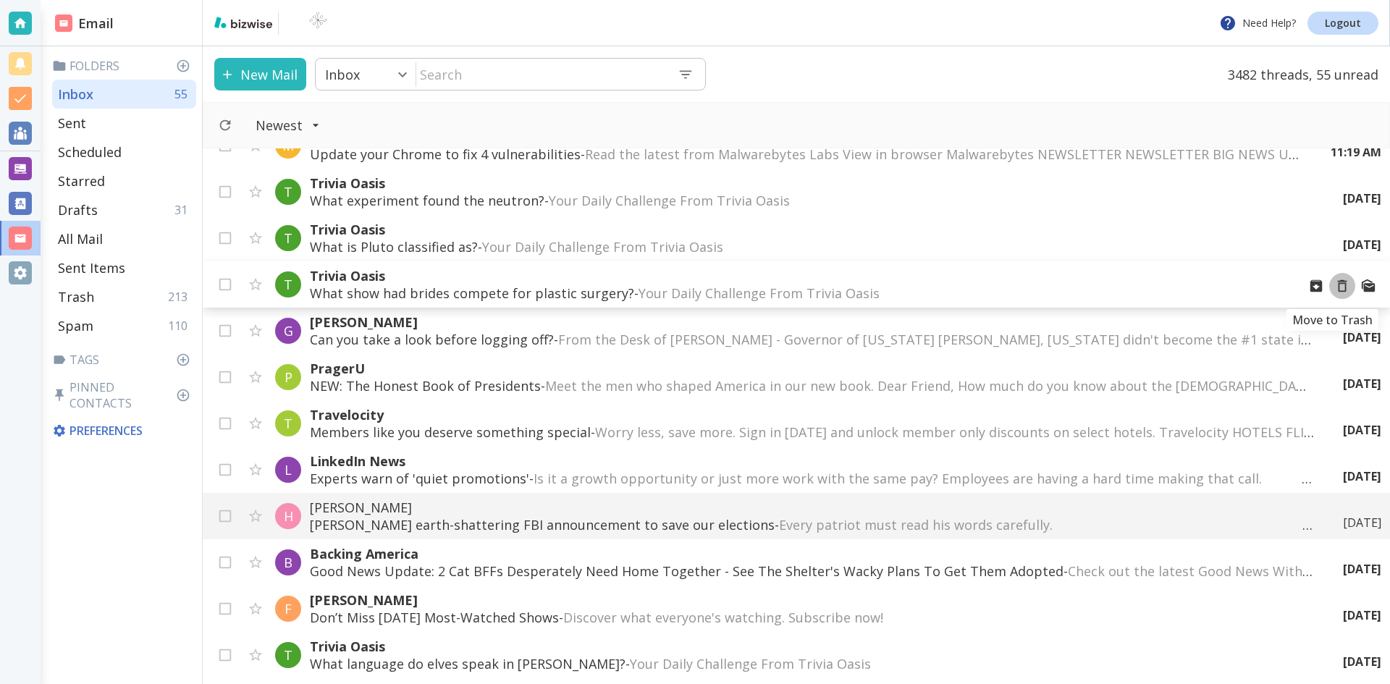
click at [1334, 286] on icon "Move to Trash" at bounding box center [1342, 286] width 16 height 16
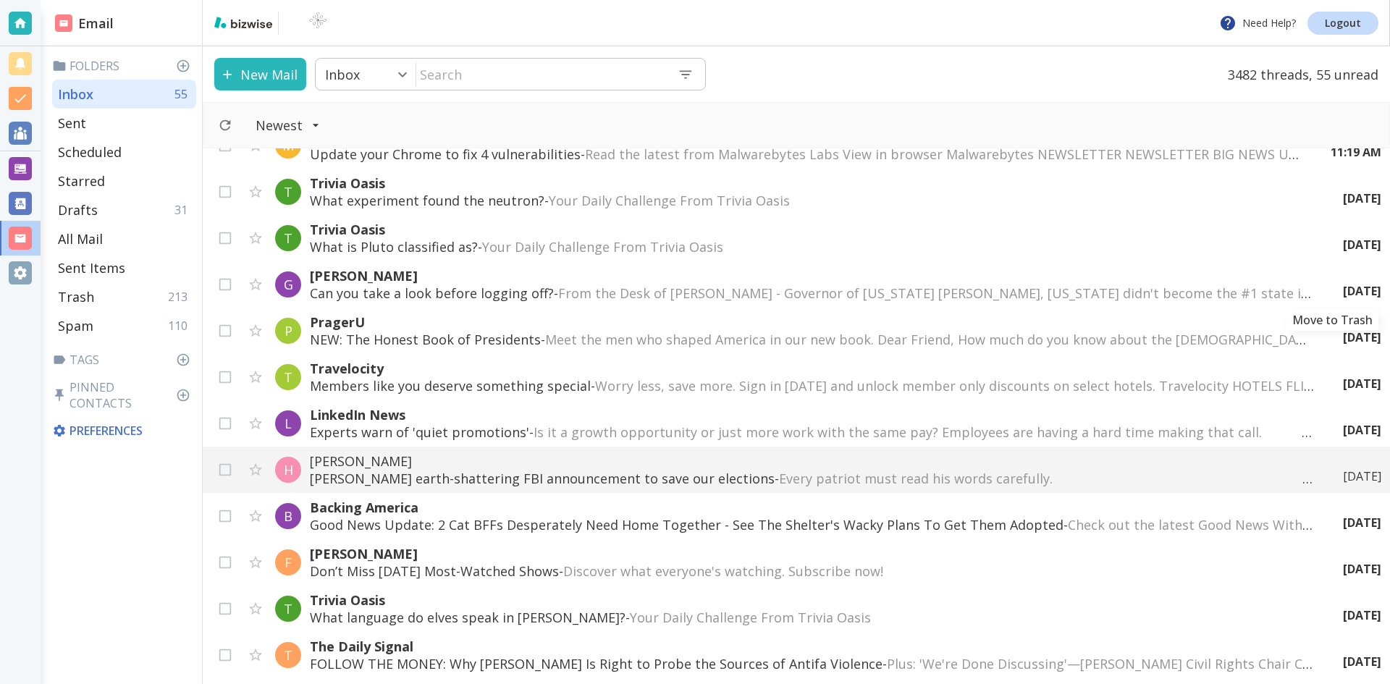
click at [0, 0] on icon "Move to Trash" at bounding box center [0, 0] width 0 height 0
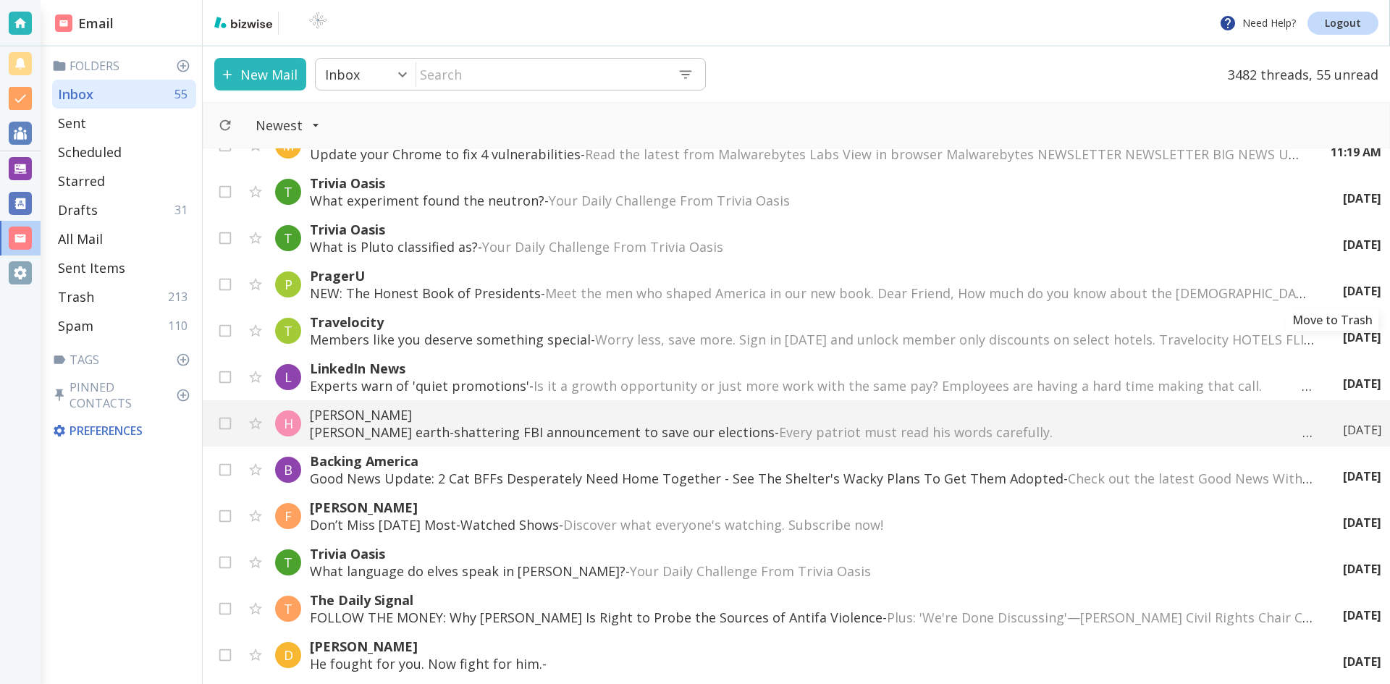
click at [0, 0] on icon "Move to Trash" at bounding box center [0, 0] width 0 height 0
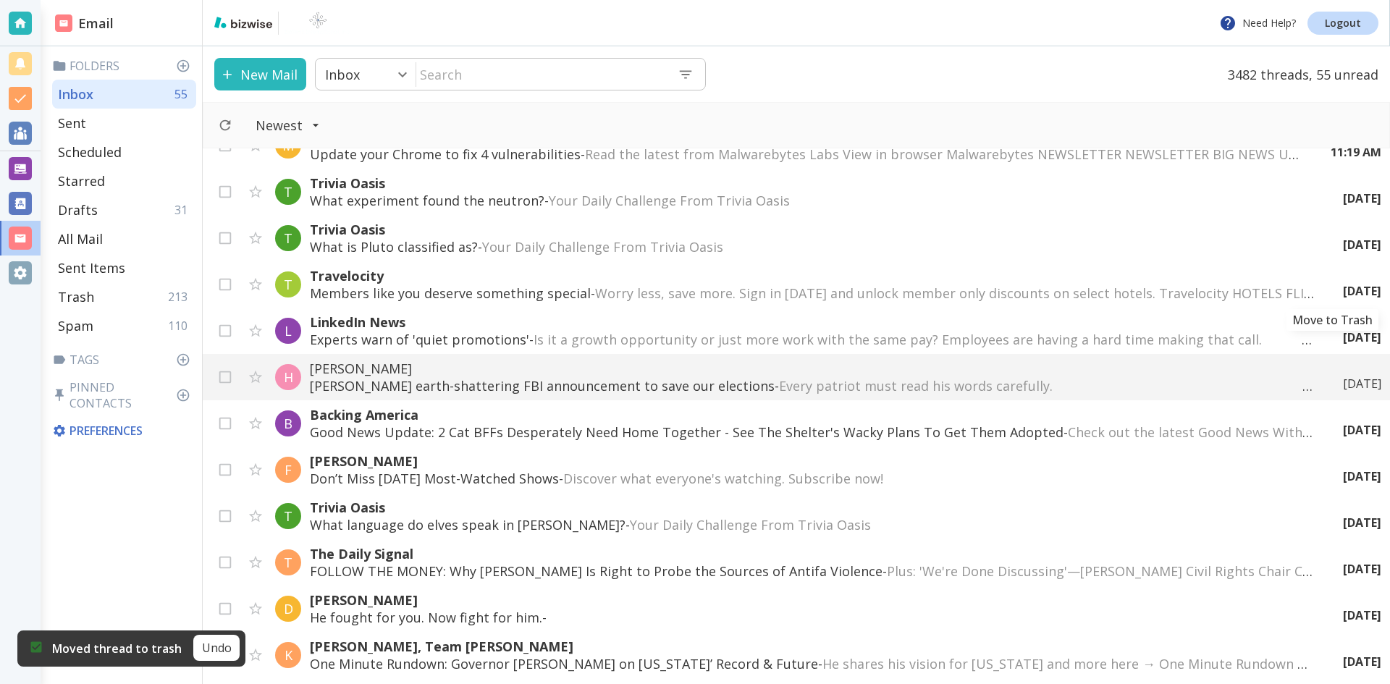
click at [0, 0] on icon "Move to Trash" at bounding box center [0, 0] width 0 height 0
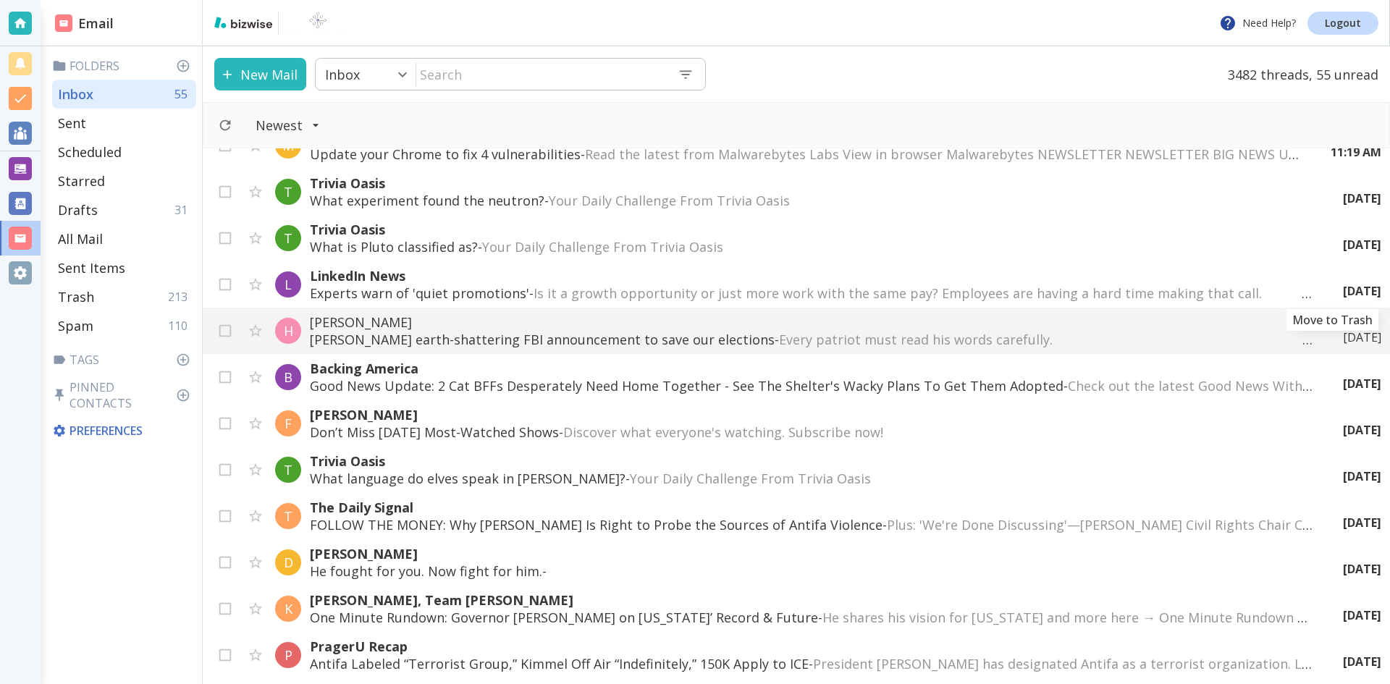
click at [0, 0] on icon "Move to Trash" at bounding box center [0, 0] width 0 height 0
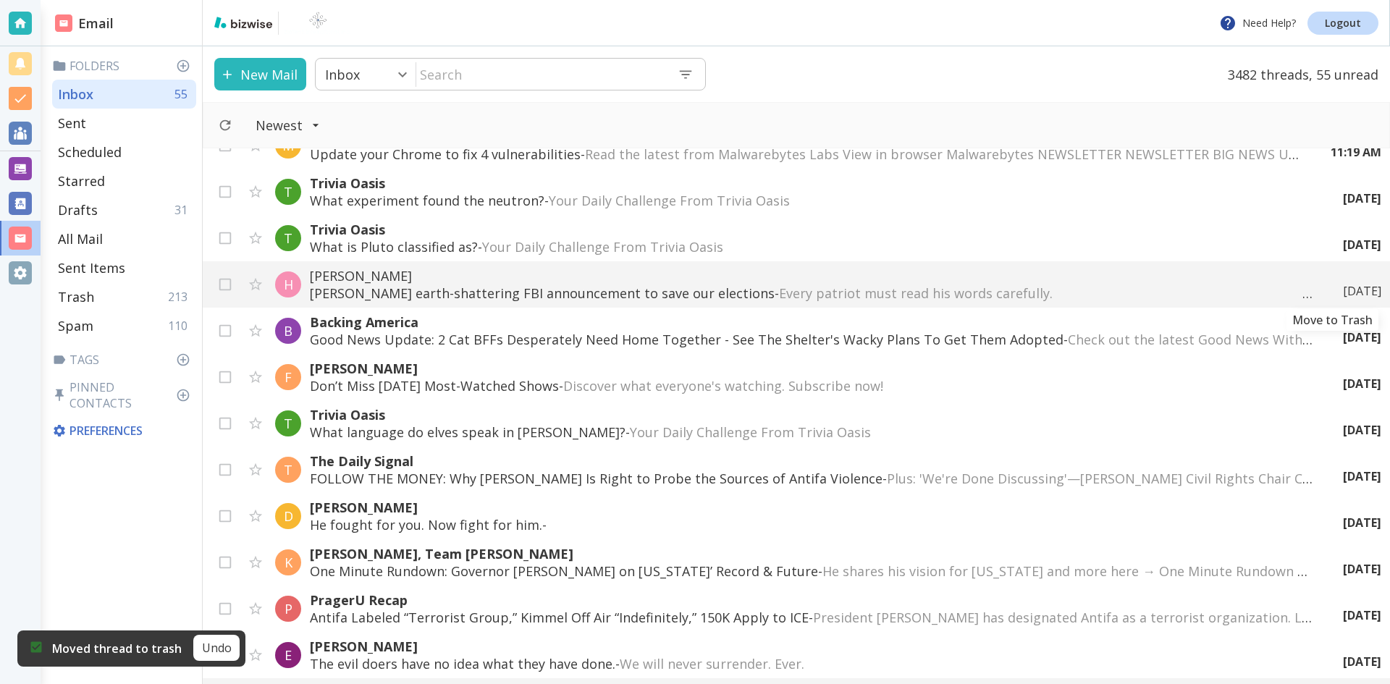
click at [0, 0] on icon "Move to Trash" at bounding box center [0, 0] width 0 height 0
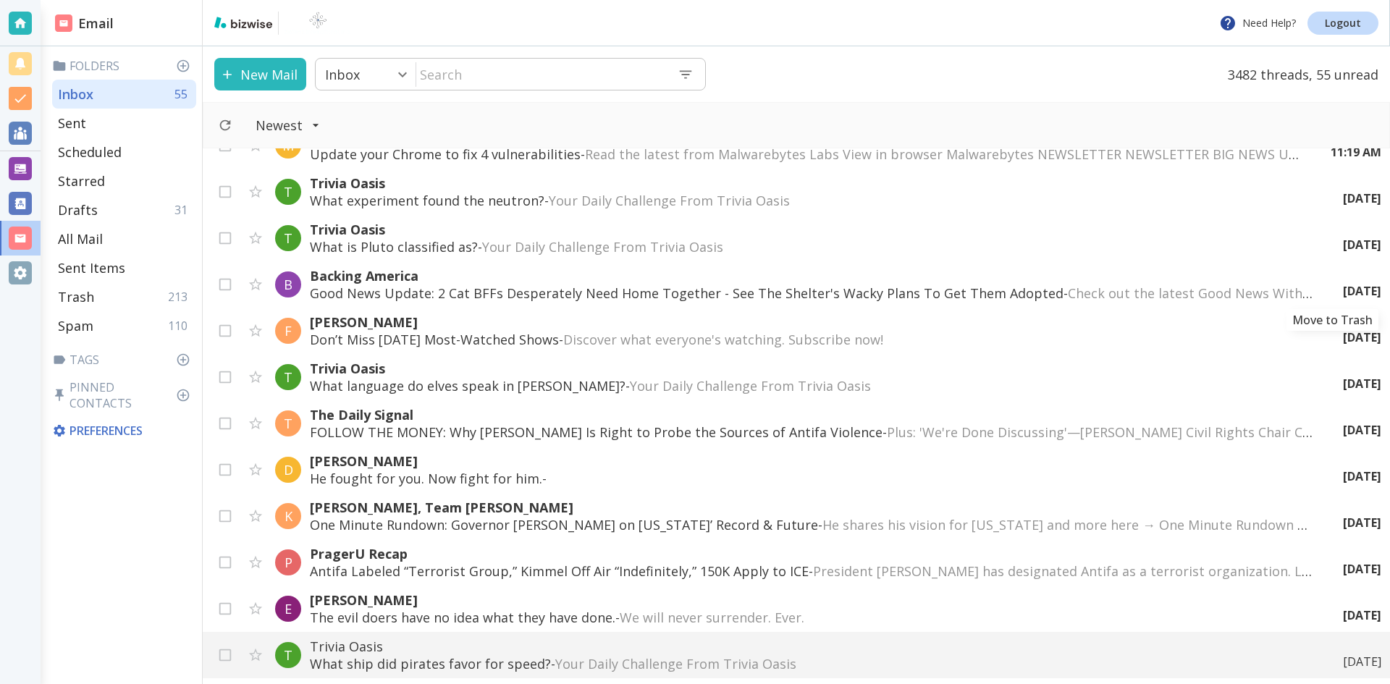
click at [0, 0] on icon "Move to Trash" at bounding box center [0, 0] width 0 height 0
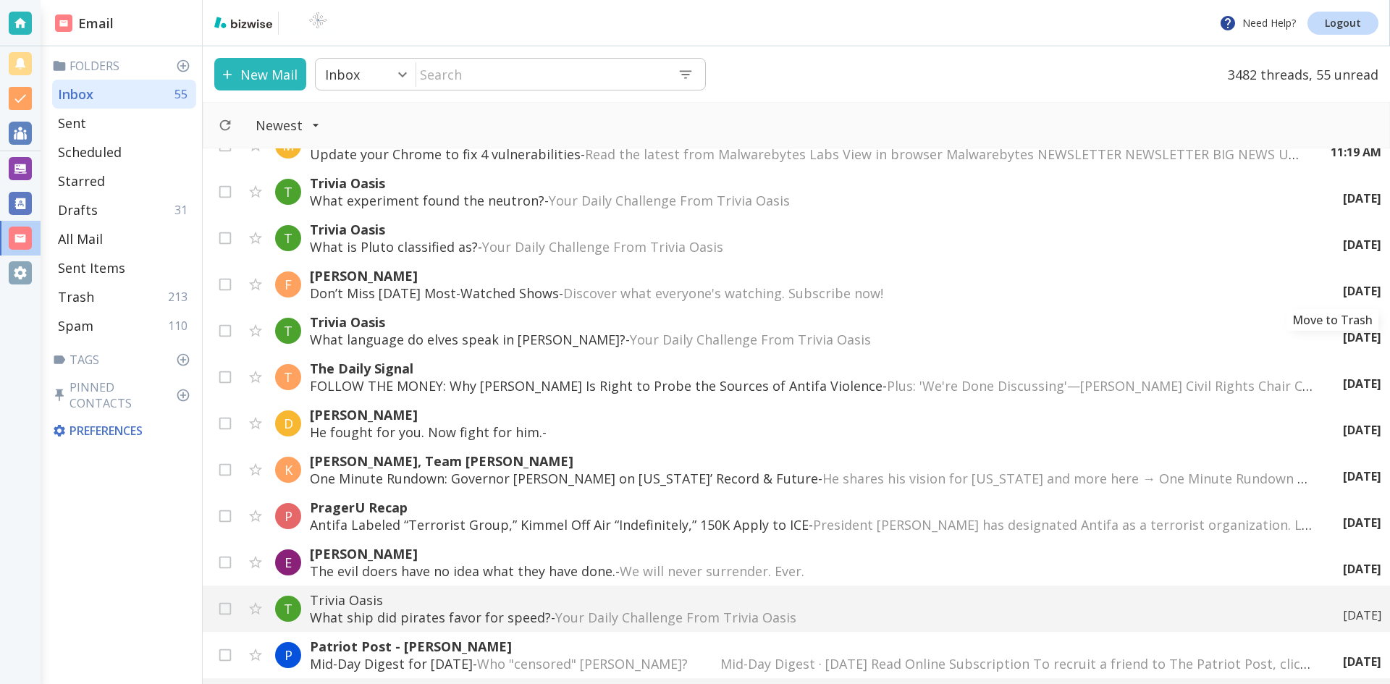
click at [0, 0] on icon "Move to Trash" at bounding box center [0, 0] width 0 height 0
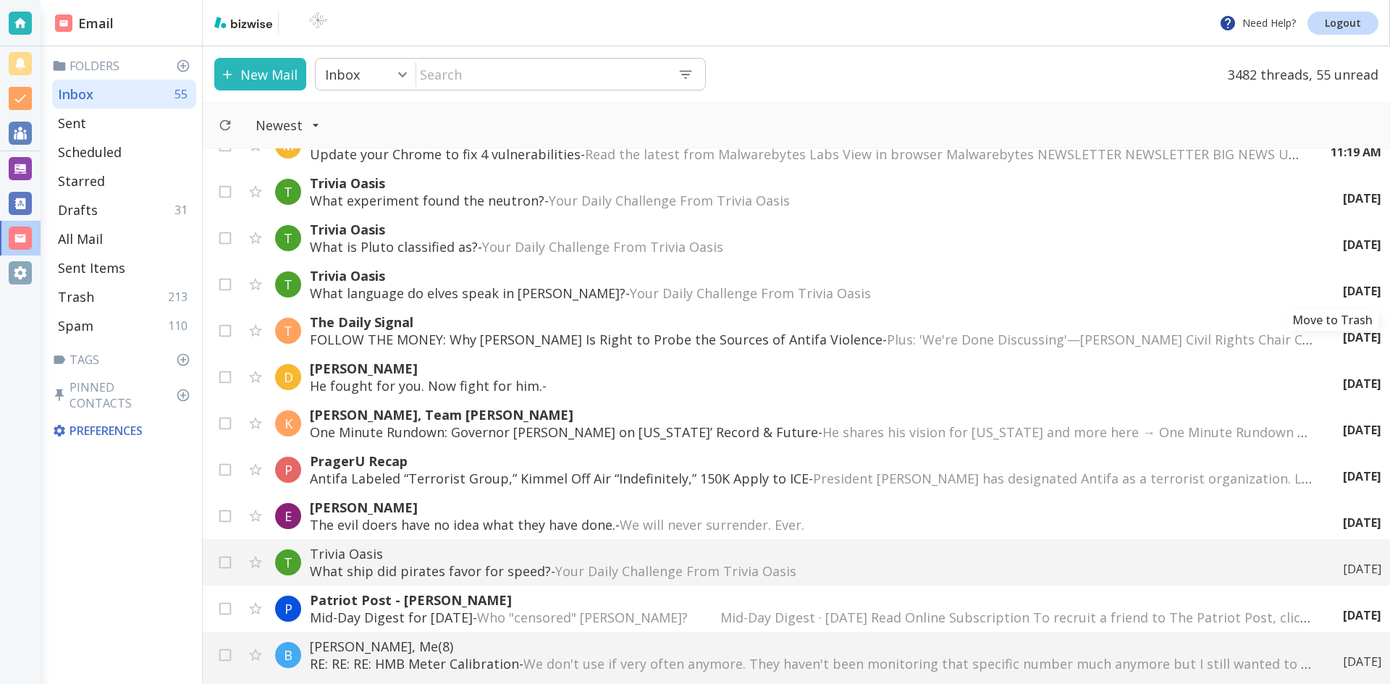
click at [0, 0] on icon "Move to Trash" at bounding box center [0, 0] width 0 height 0
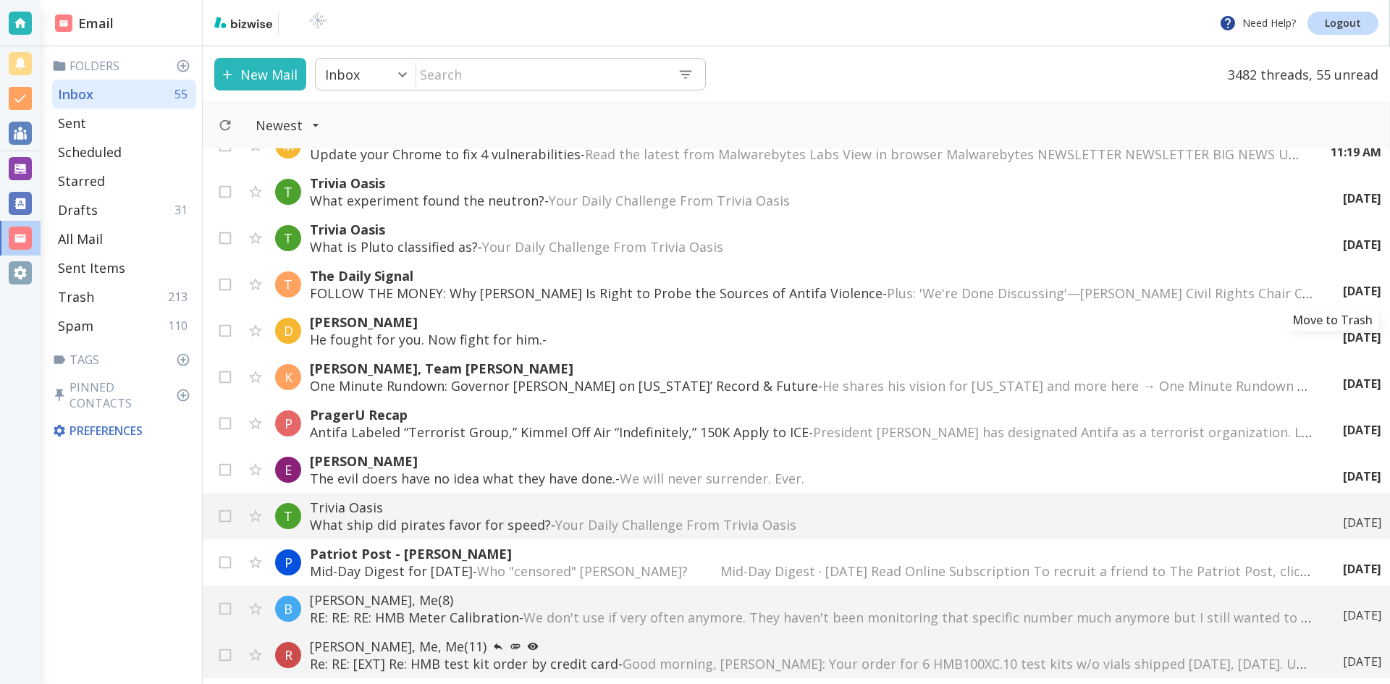
click at [0, 0] on icon "Move to Trash" at bounding box center [0, 0] width 0 height 0
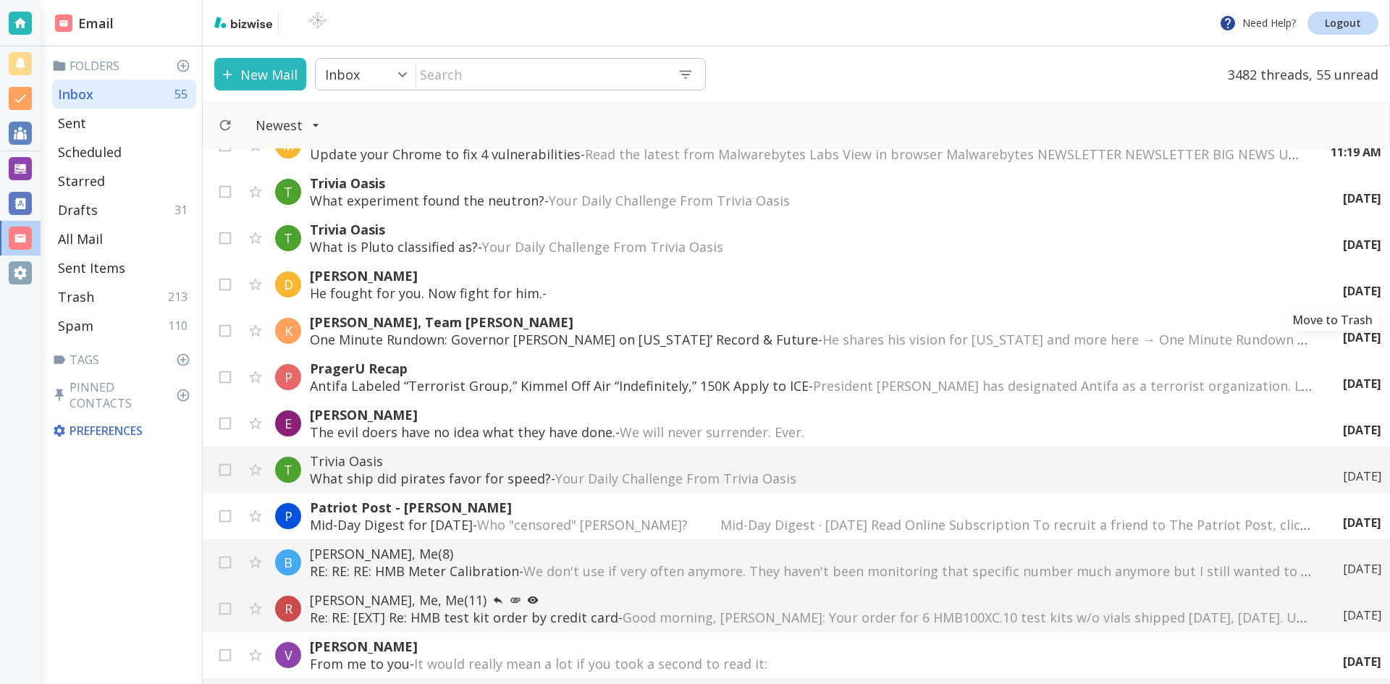
click at [0, 0] on icon "Move to Trash" at bounding box center [0, 0] width 0 height 0
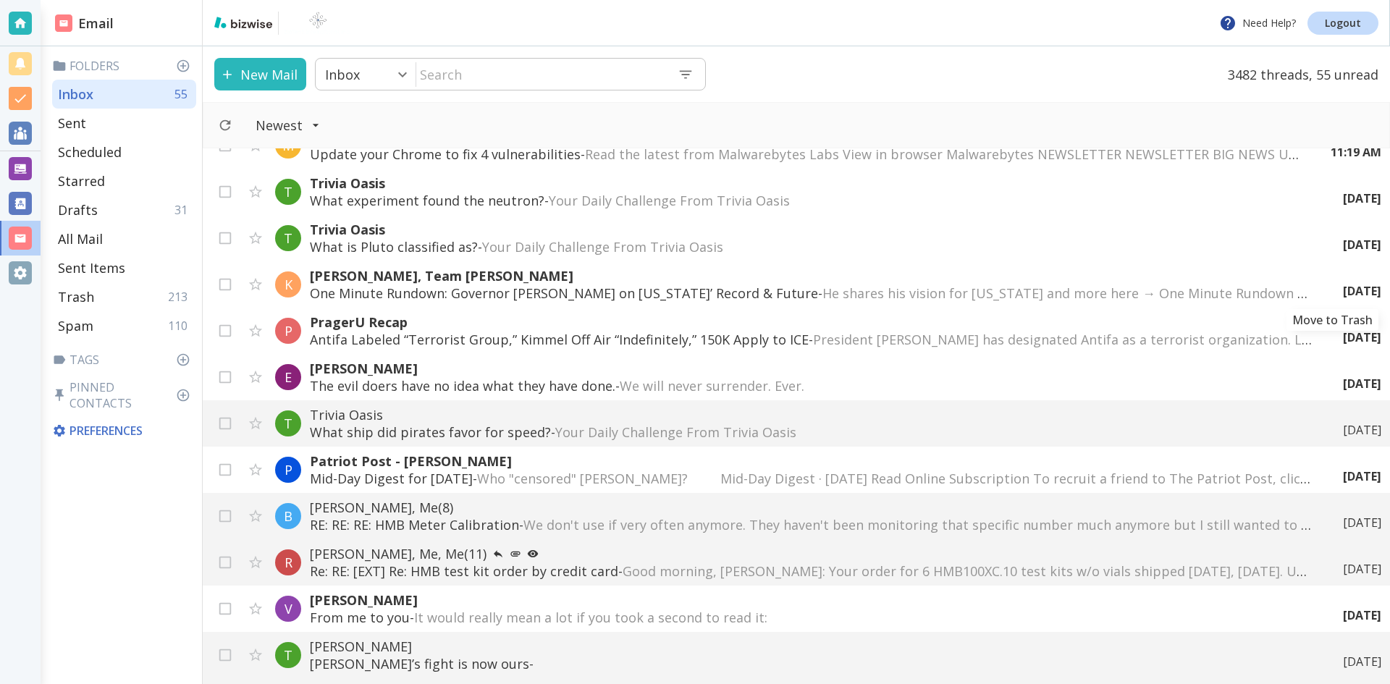
click at [0, 0] on icon "Move to Trash" at bounding box center [0, 0] width 0 height 0
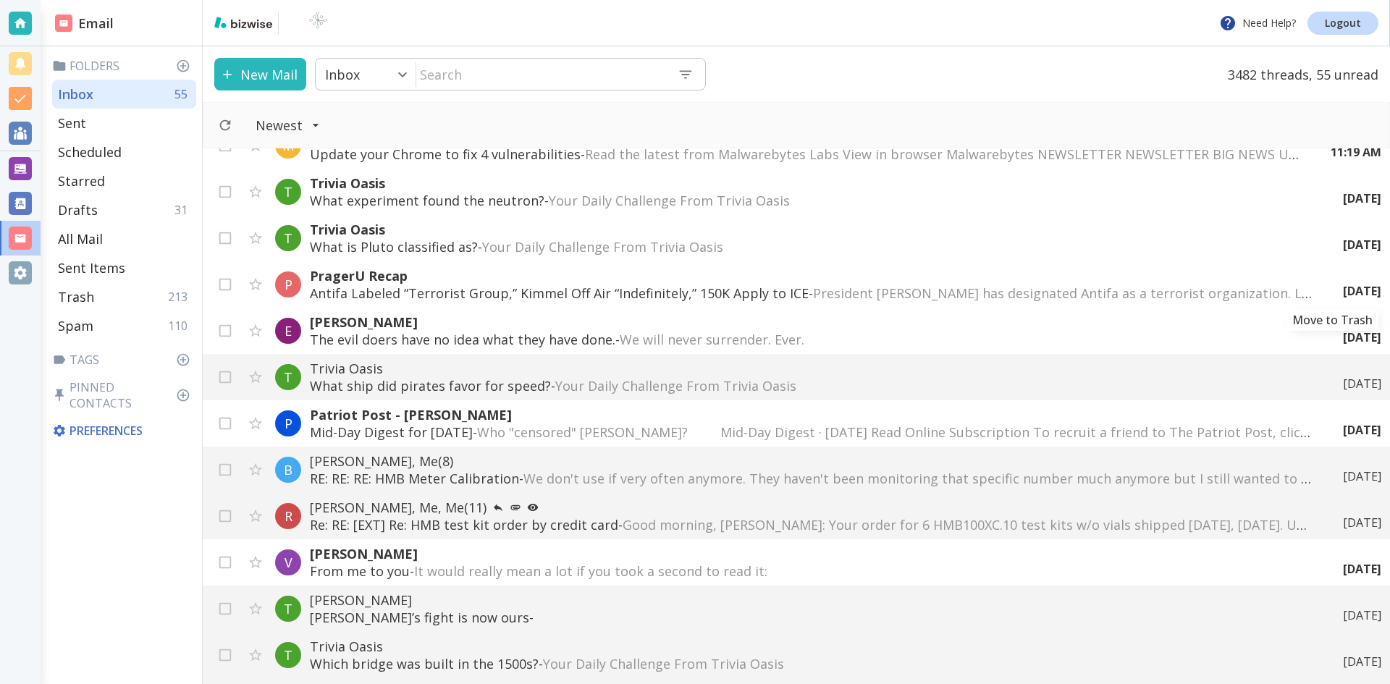
click at [0, 0] on icon "Move to Trash" at bounding box center [0, 0] width 0 height 0
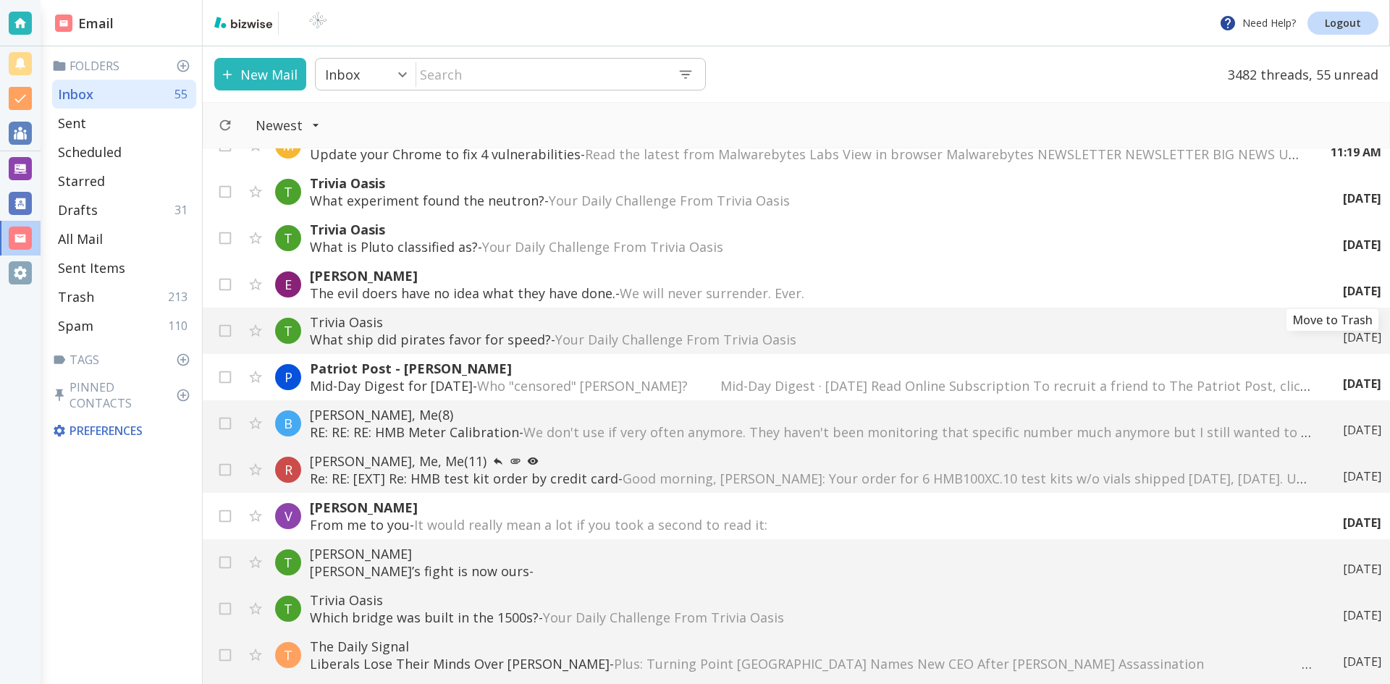
click at [0, 0] on icon "Move to Trash" at bounding box center [0, 0] width 0 height 0
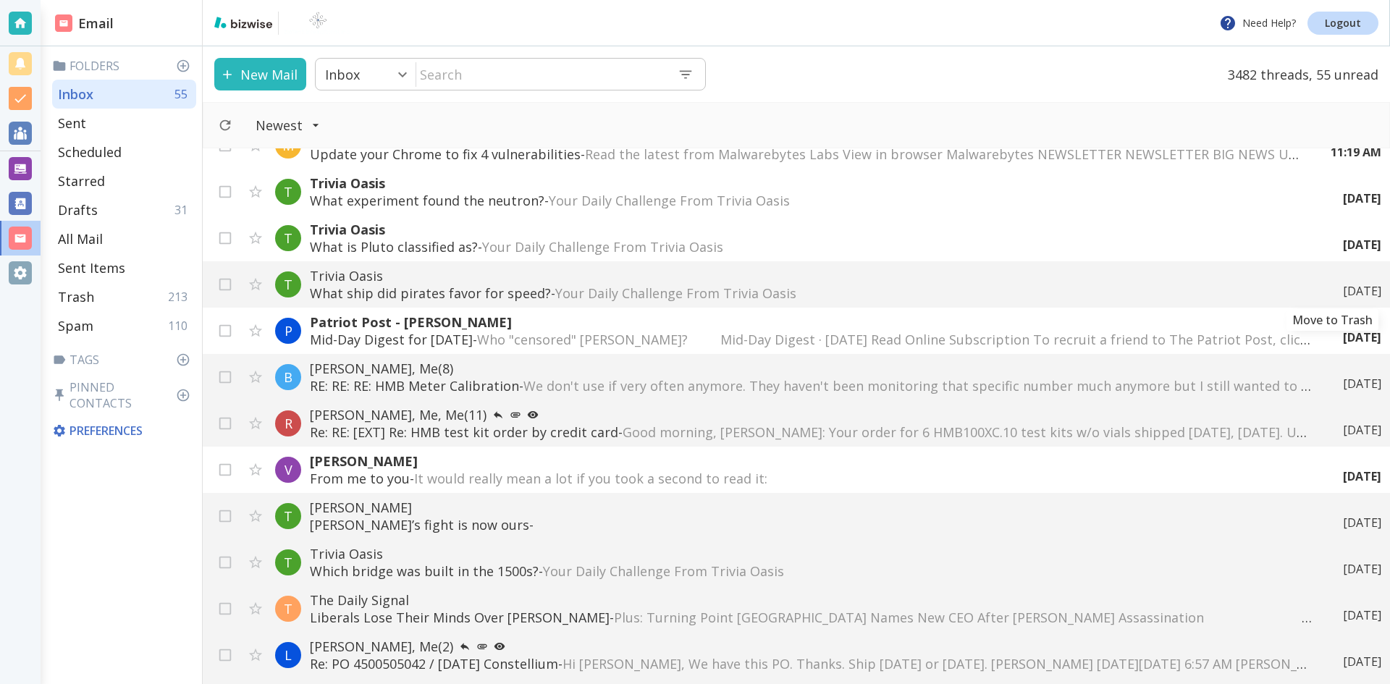
click at [0, 0] on icon "Move to Trash" at bounding box center [0, 0] width 0 height 0
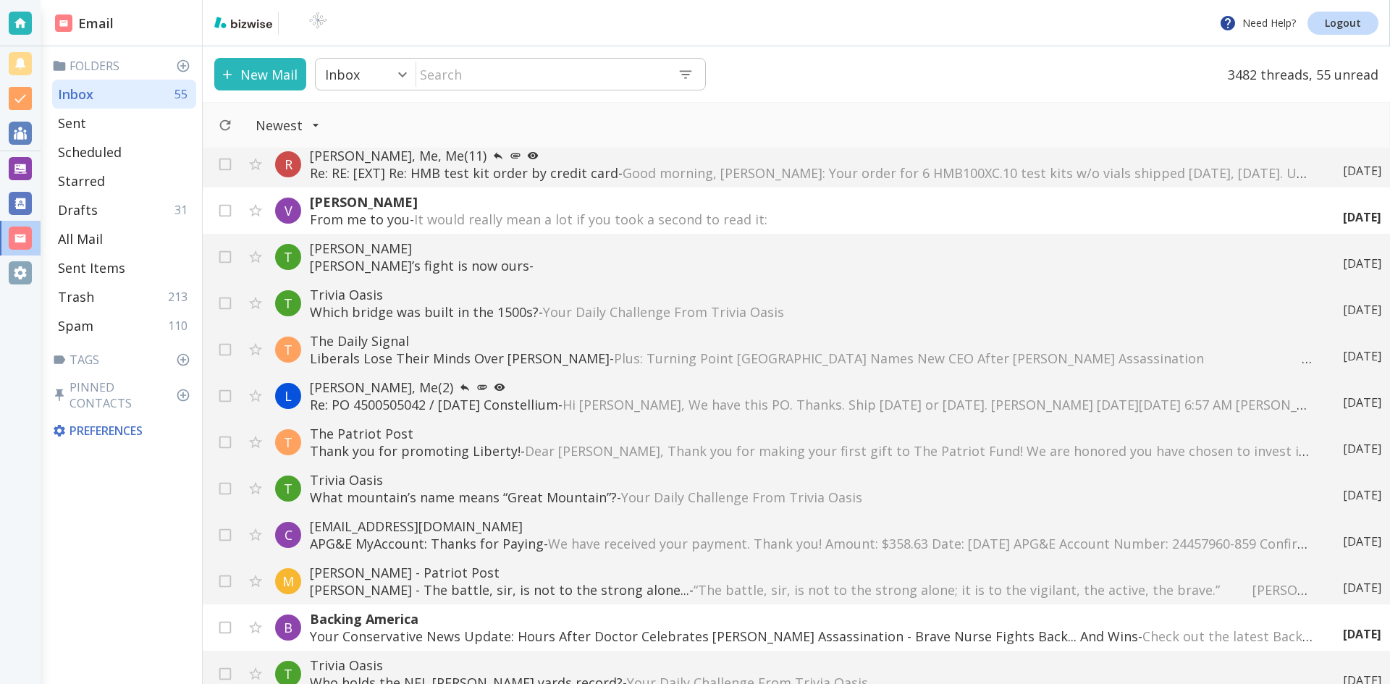
scroll to position [290, 0]
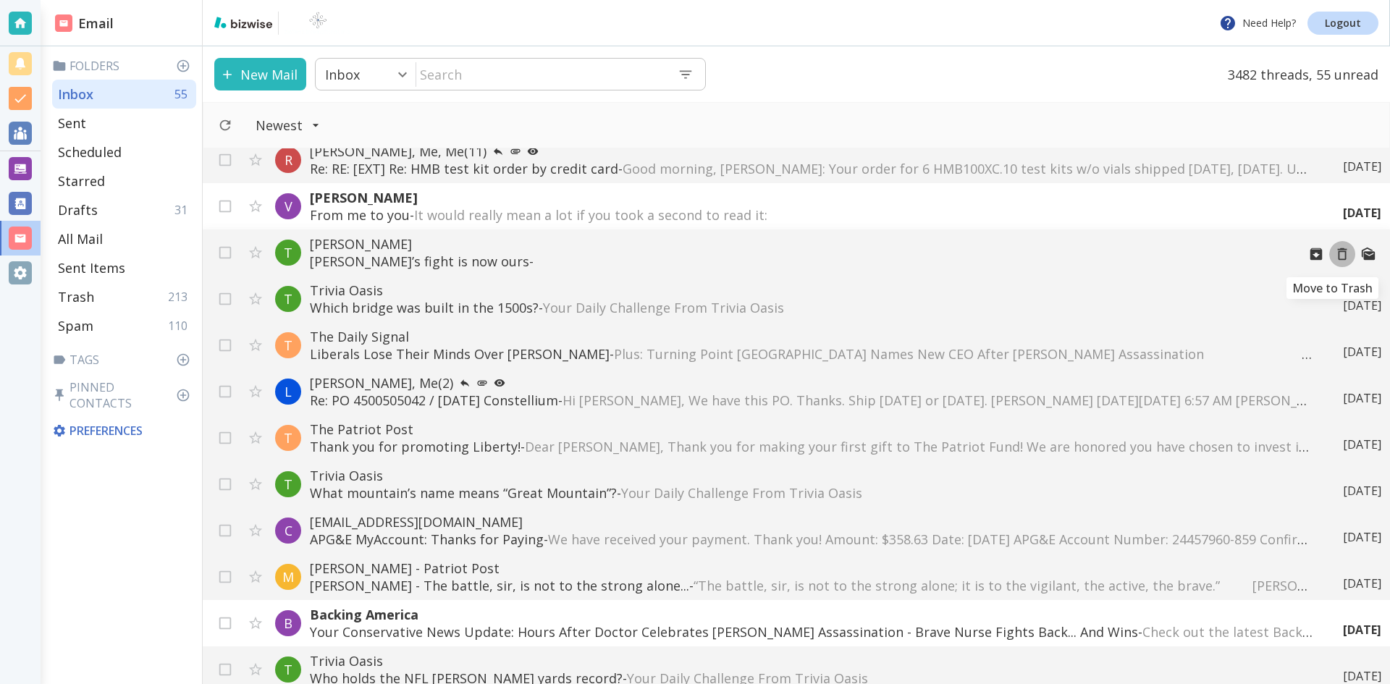
click at [1338, 253] on icon "Move to Trash" at bounding box center [1342, 254] width 9 height 12
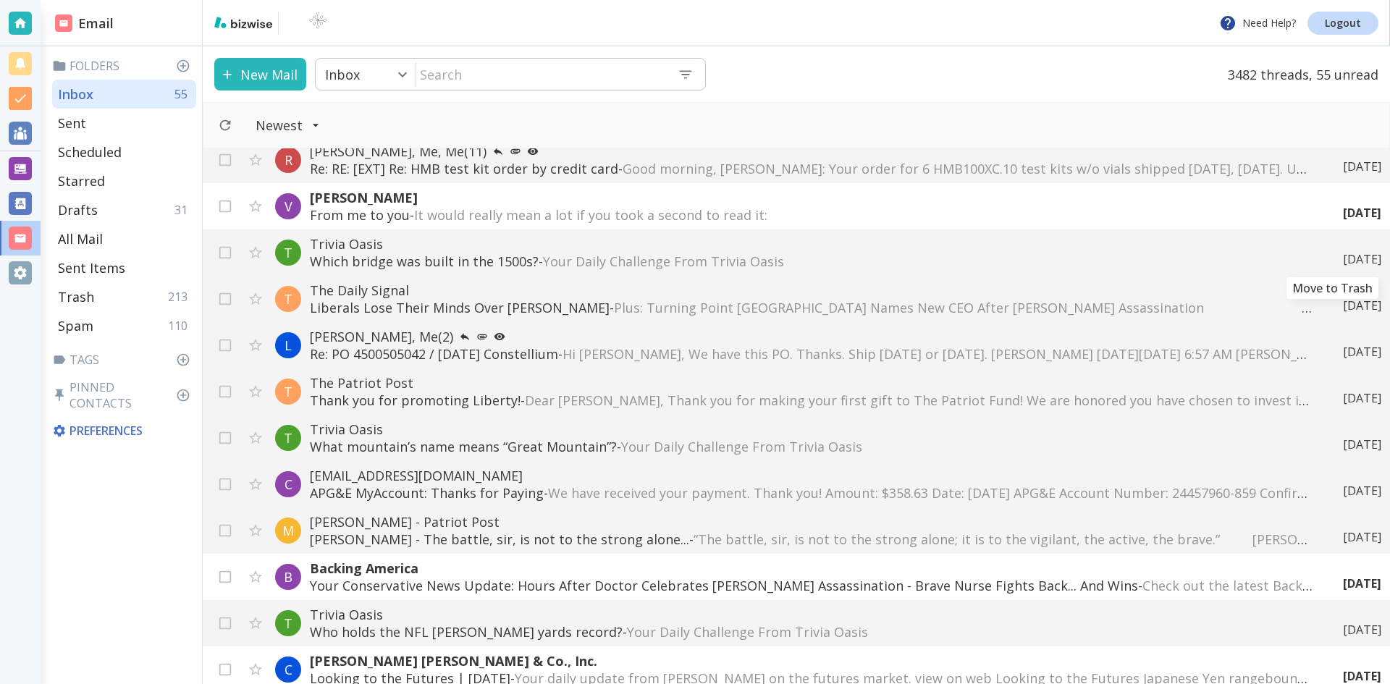
click at [0, 0] on icon "Move to Trash" at bounding box center [0, 0] width 0 height 0
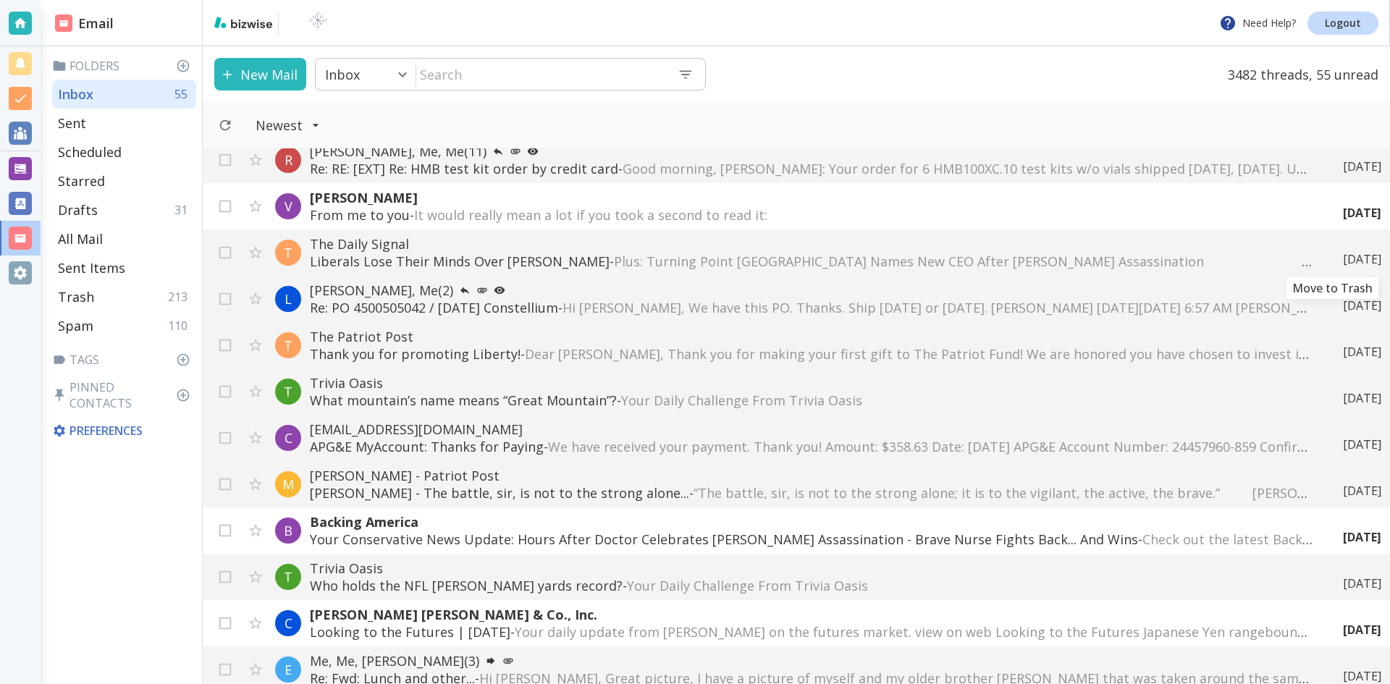
click at [0, 0] on icon "Move to Trash" at bounding box center [0, 0] width 0 height 0
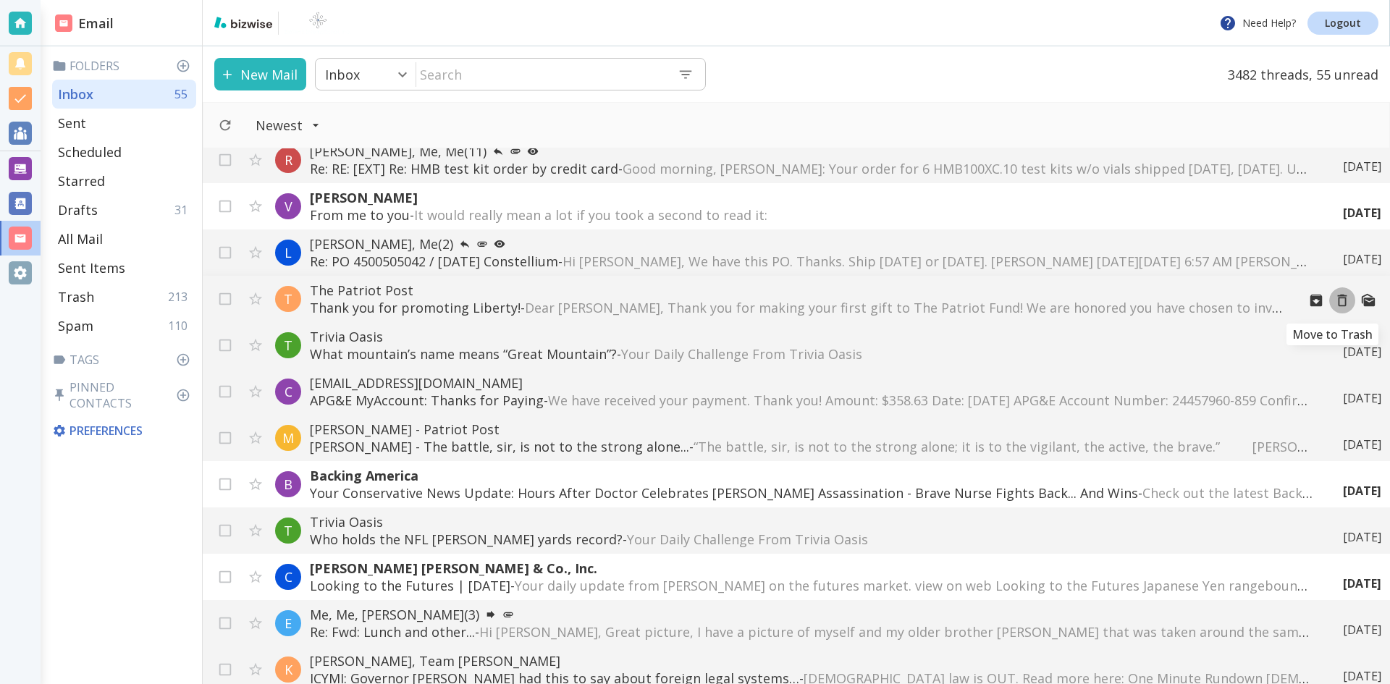
click at [1334, 300] on icon "Move to Trash" at bounding box center [1342, 300] width 16 height 16
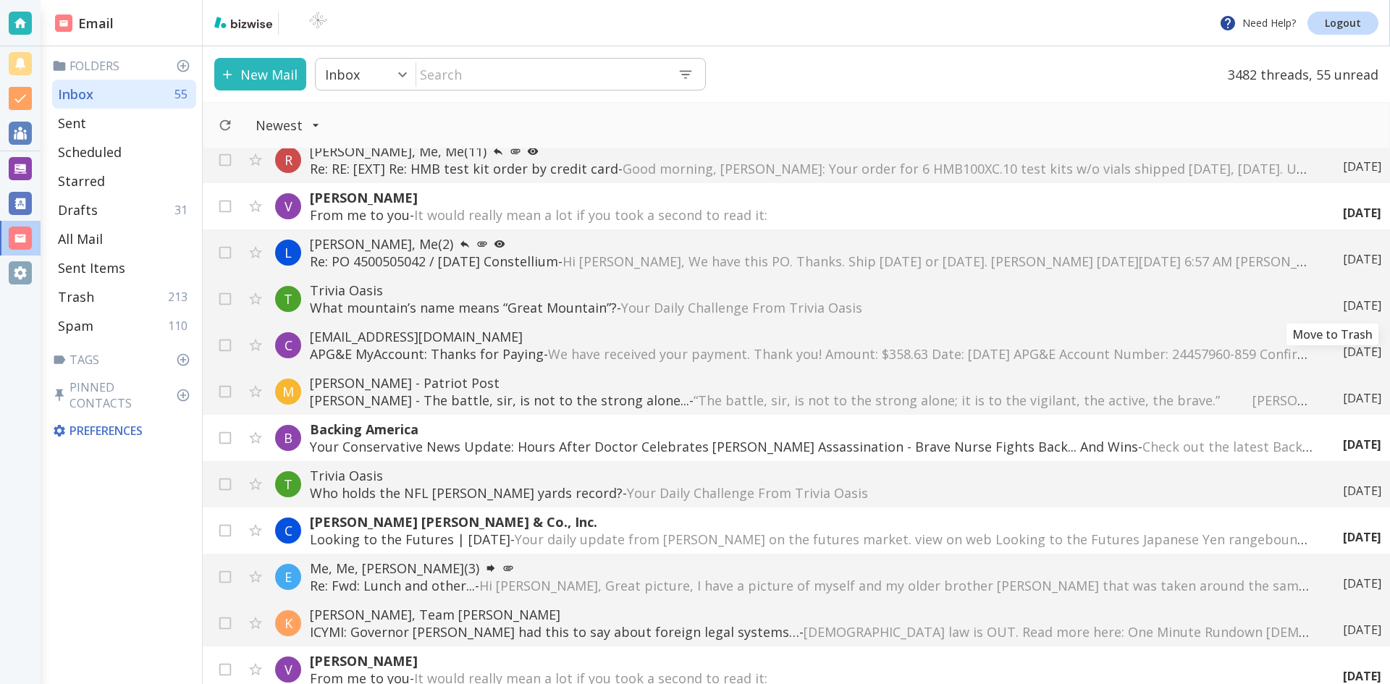
click at [0, 0] on icon "Move to Trash" at bounding box center [0, 0] width 0 height 0
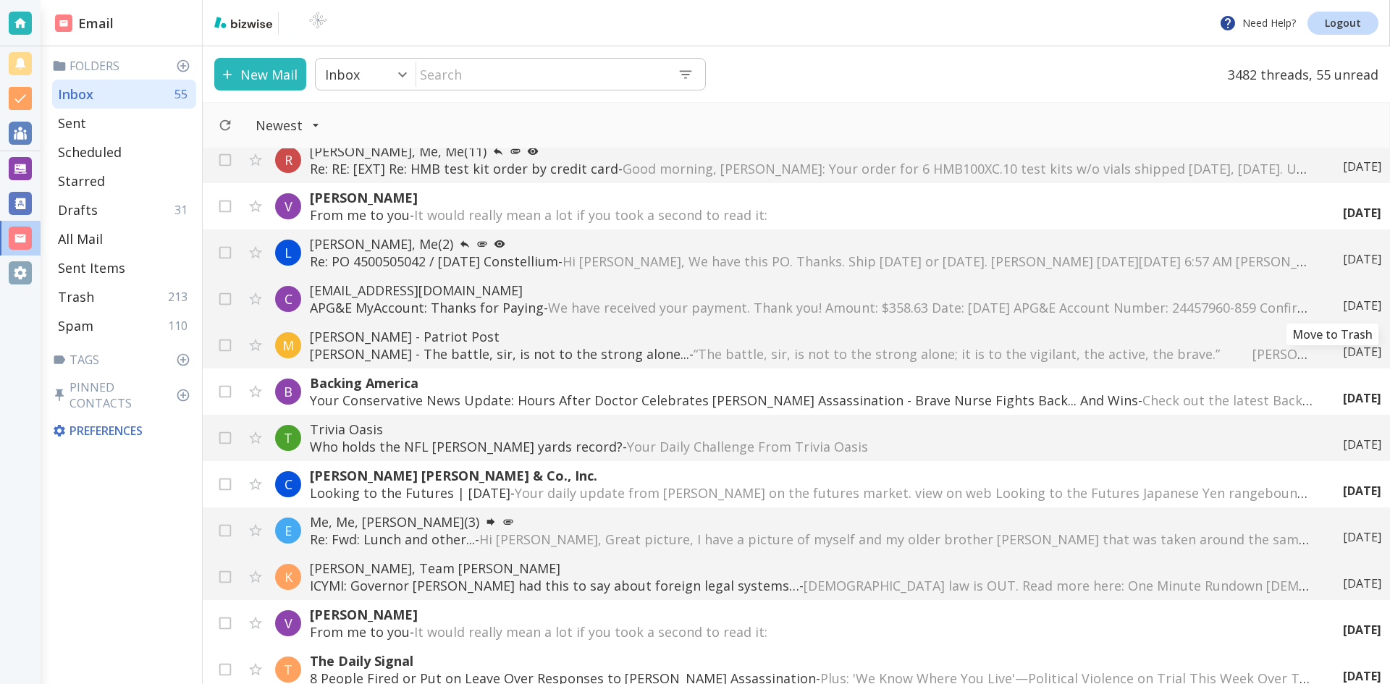
click at [0, 0] on icon "Move to Trash" at bounding box center [0, 0] width 0 height 0
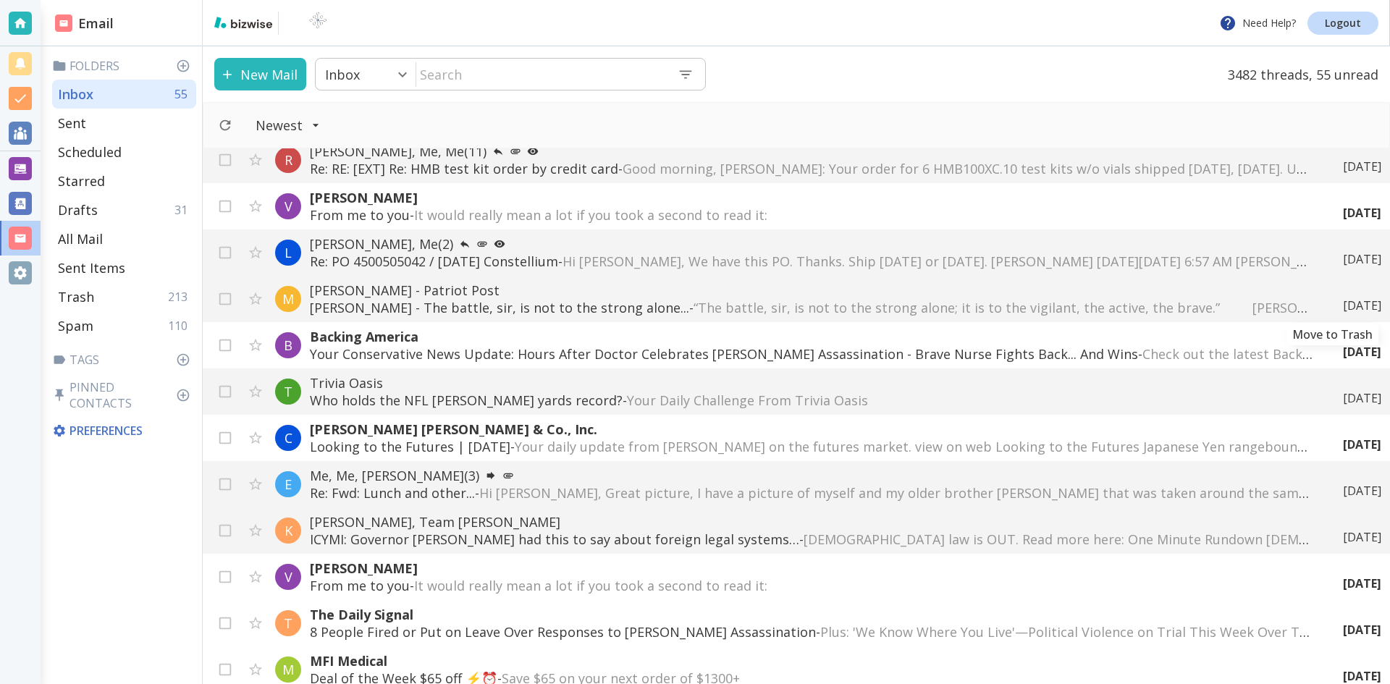
click at [0, 0] on icon "Move to Trash" at bounding box center [0, 0] width 0 height 0
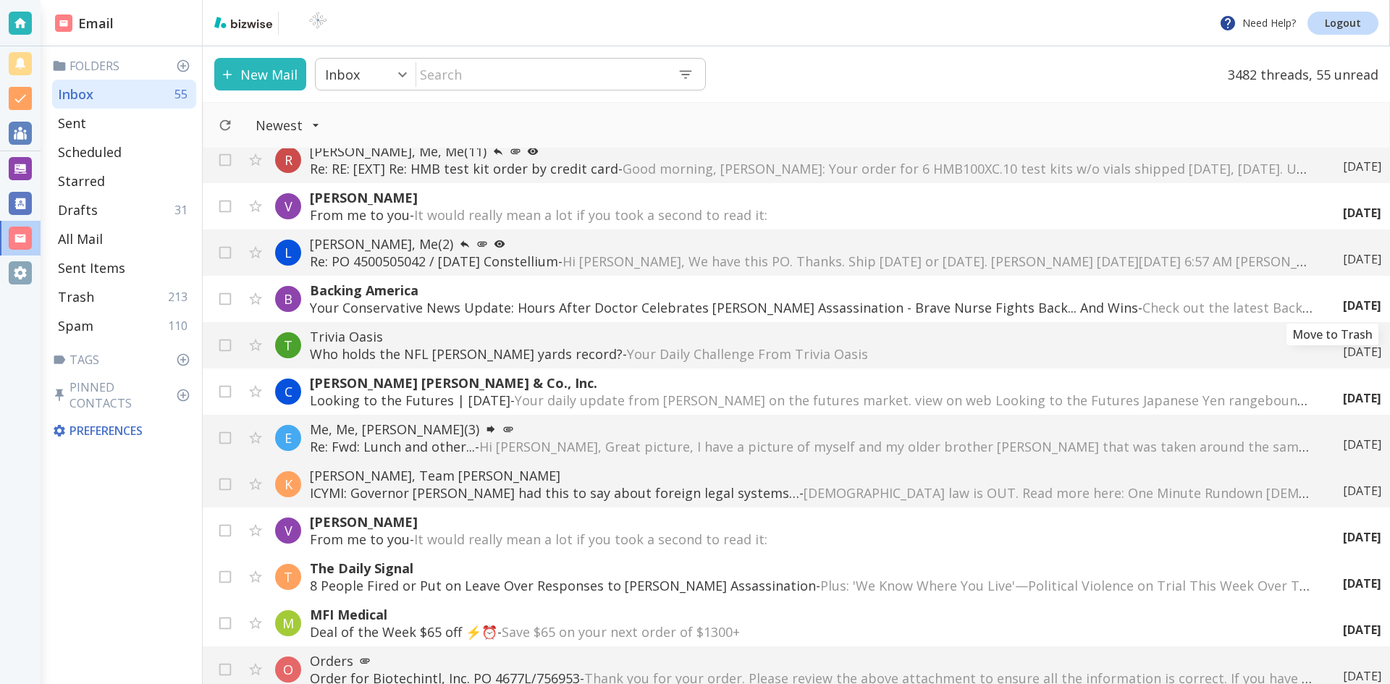
click at [0, 0] on icon "Move to Trash" at bounding box center [0, 0] width 0 height 0
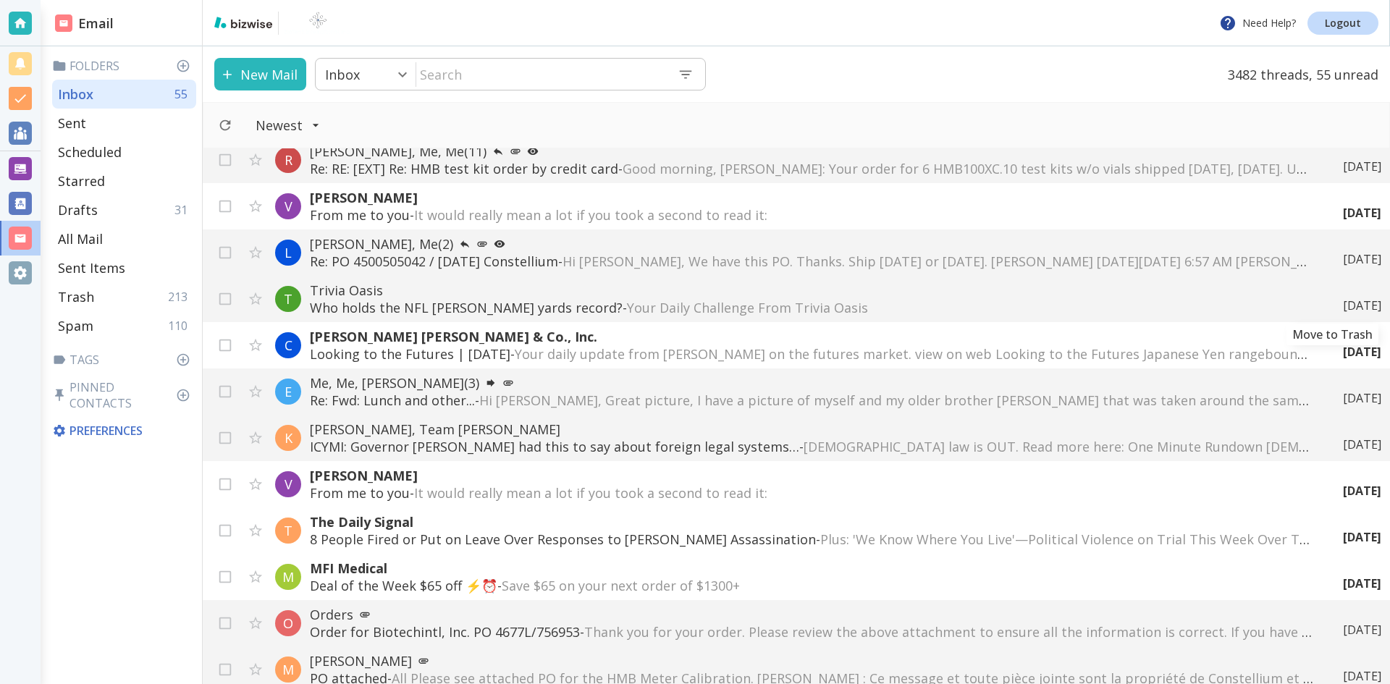
click at [0, 0] on icon "Move to Trash" at bounding box center [0, 0] width 0 height 0
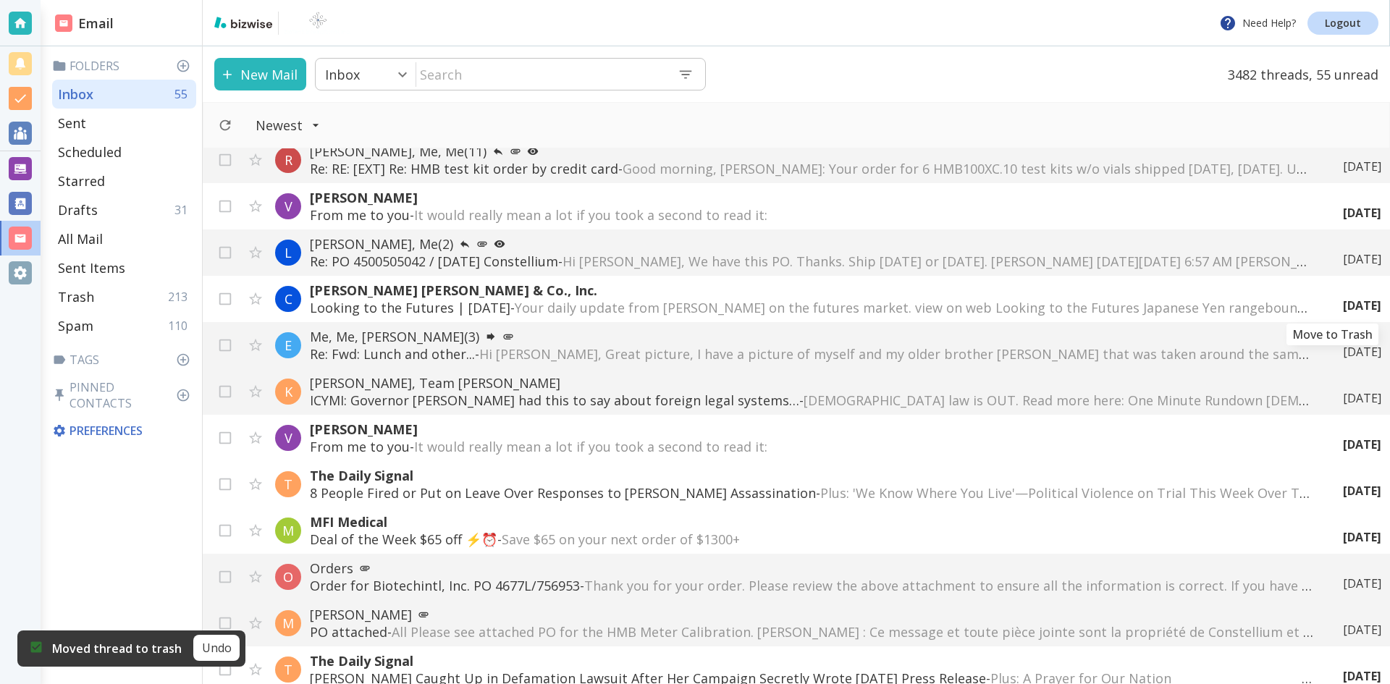
click at [0, 0] on icon "Move to Trash" at bounding box center [0, 0] width 0 height 0
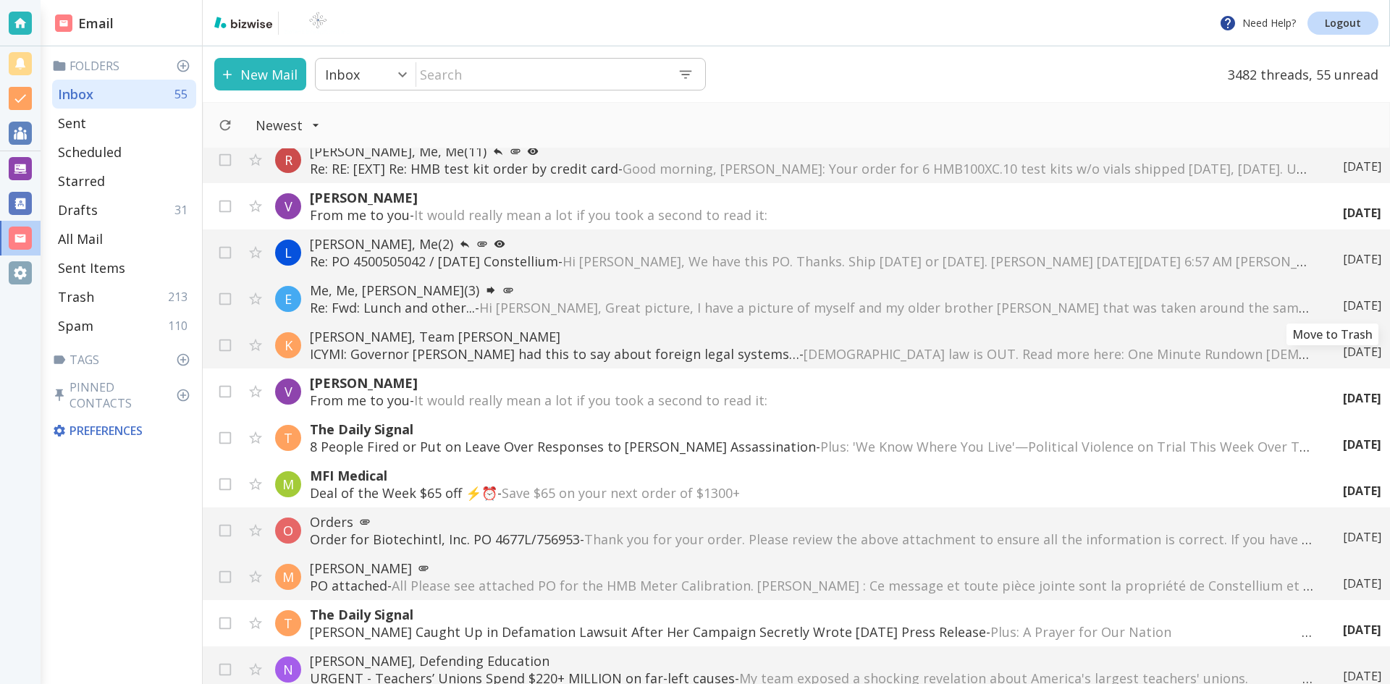
click at [0, 0] on icon "Move to Trash" at bounding box center [0, 0] width 0 height 0
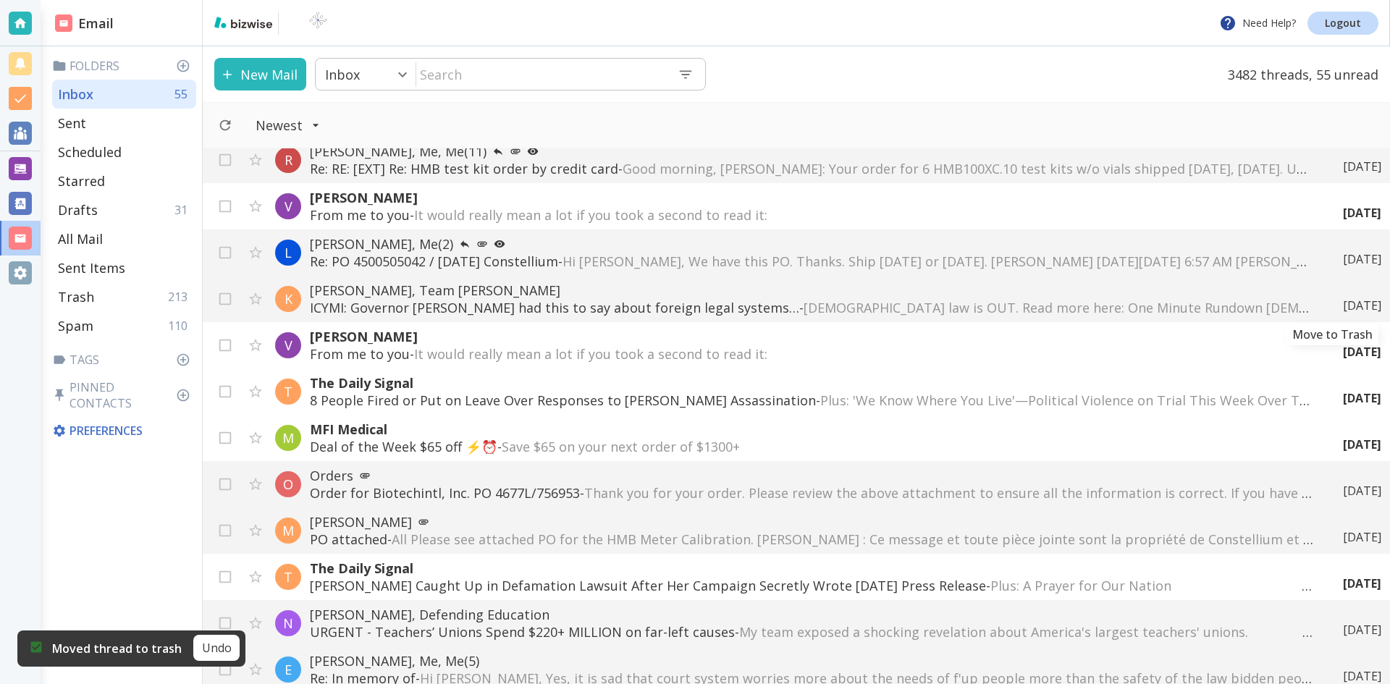
click at [0, 0] on icon "Move to Trash" at bounding box center [0, 0] width 0 height 0
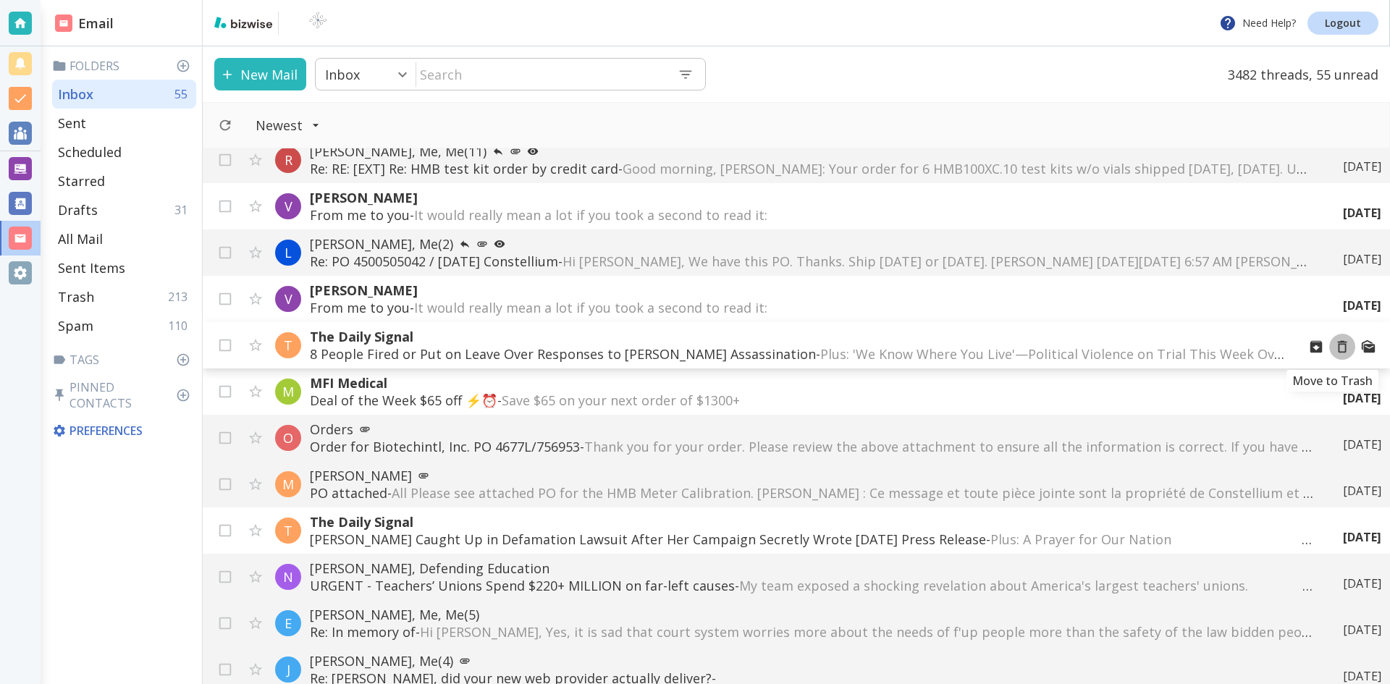
click at [1334, 345] on icon "Move to Trash" at bounding box center [1342, 347] width 16 height 16
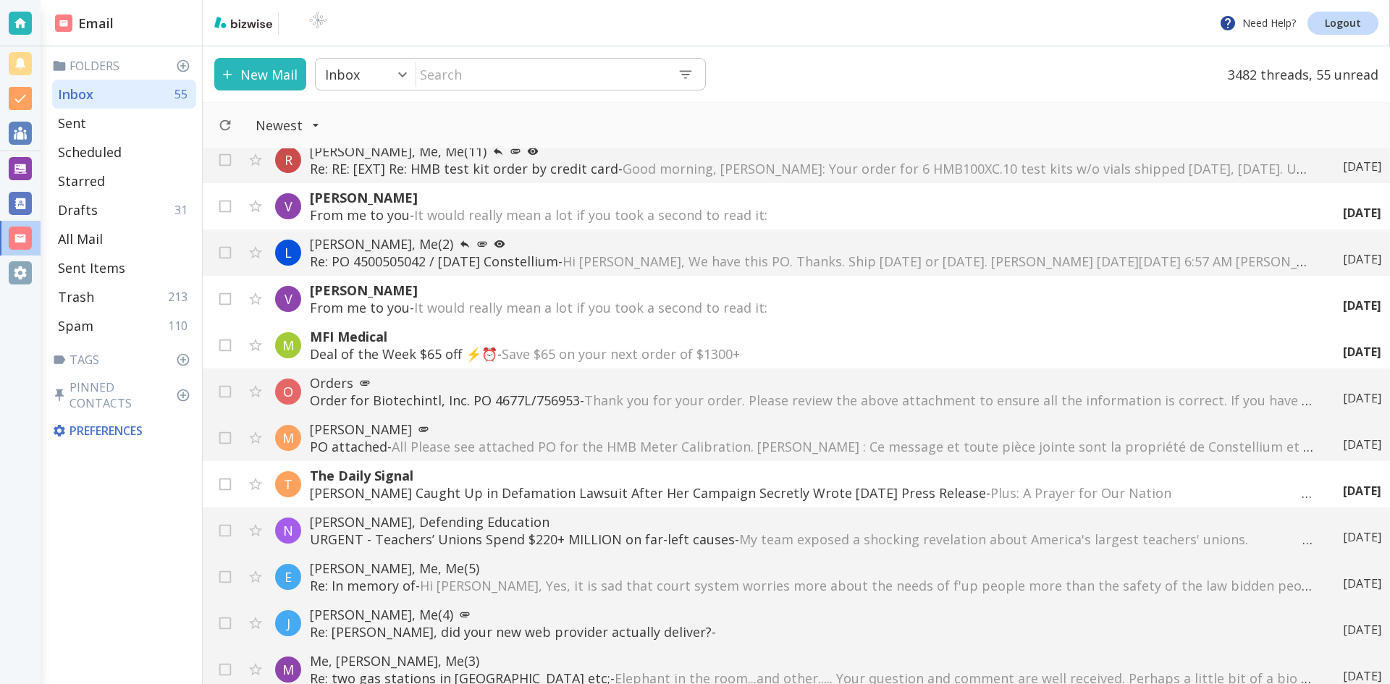
scroll to position [434, 0]
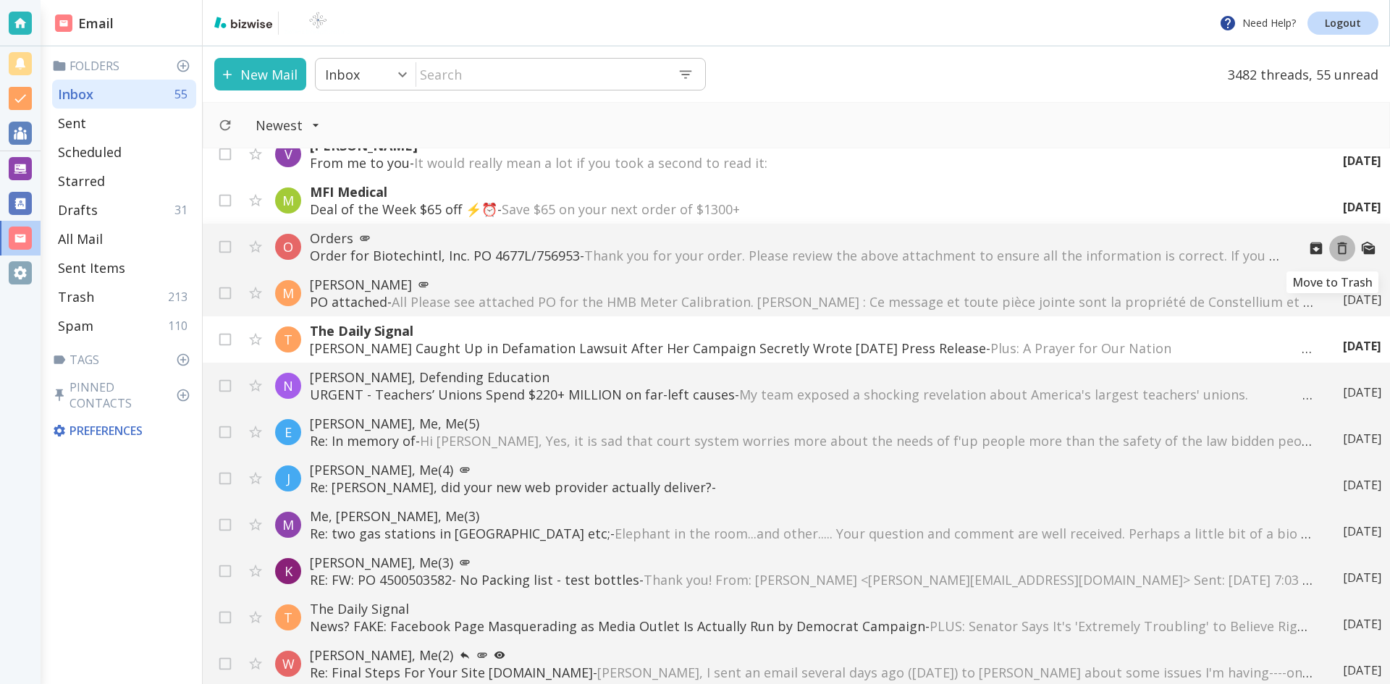
click at [1334, 247] on icon "Move to Trash" at bounding box center [1342, 248] width 16 height 16
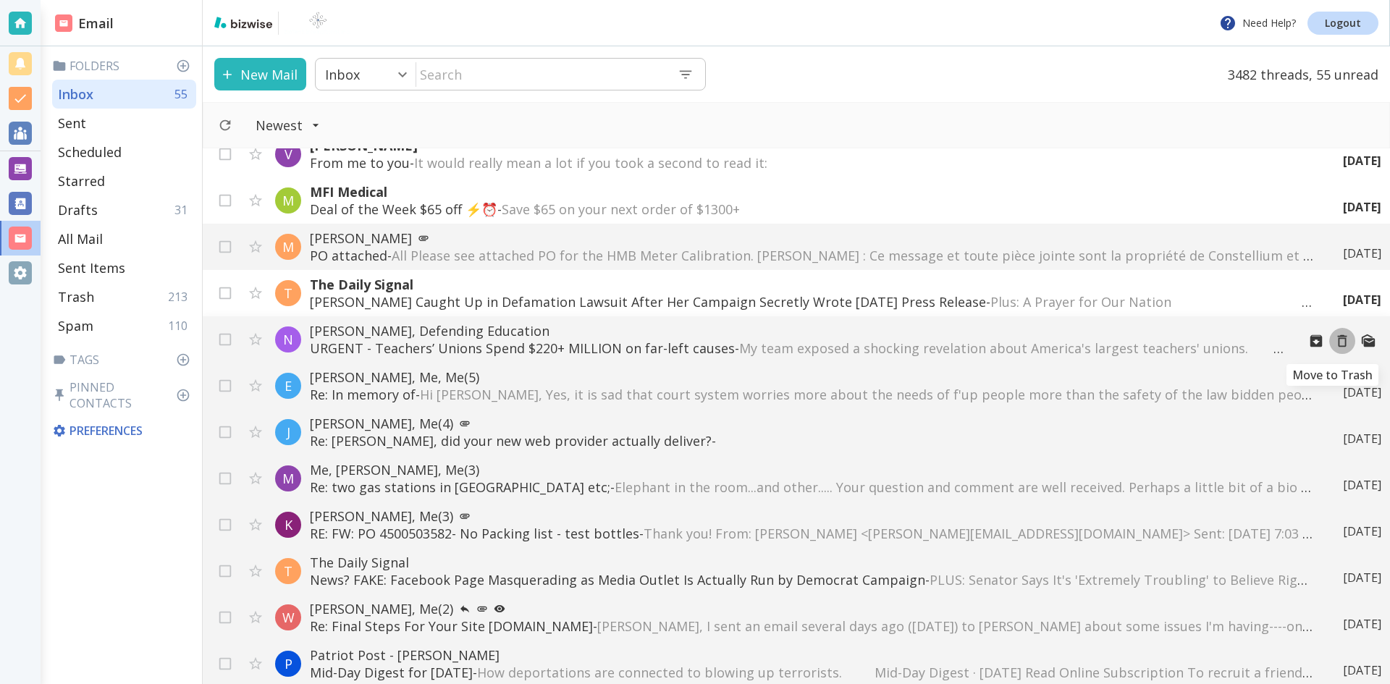
click at [1338, 339] on icon "Move to Trash" at bounding box center [1342, 341] width 9 height 12
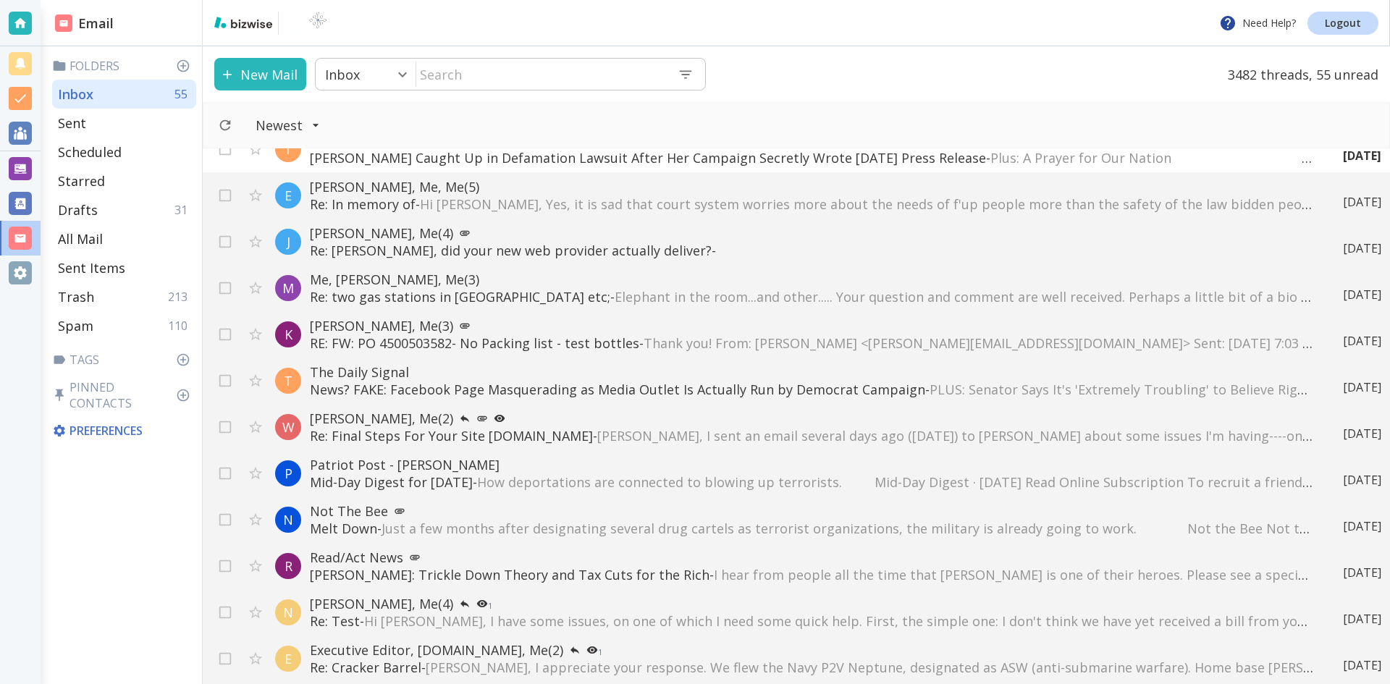
scroll to position [579, 0]
click at [1334, 289] on icon "Move to Trash" at bounding box center [1342, 289] width 16 height 16
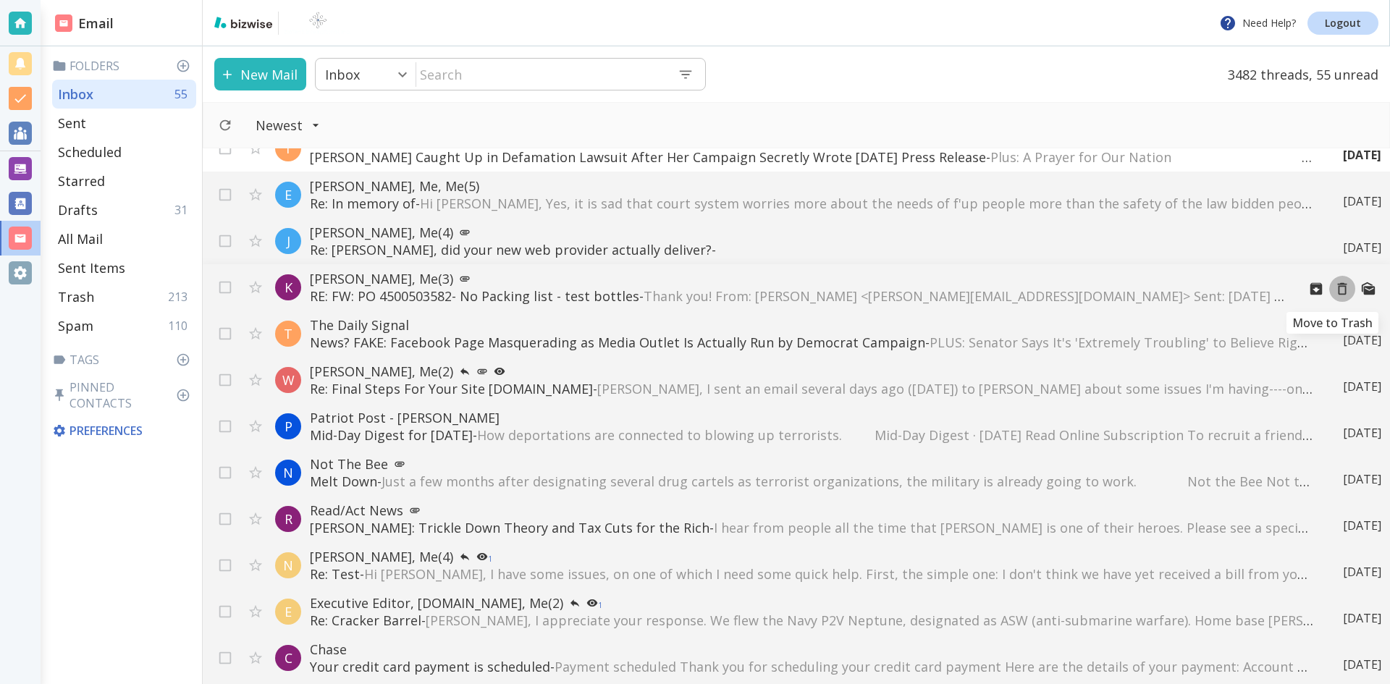
click at [1334, 289] on icon "Move to Trash" at bounding box center [1342, 289] width 16 height 16
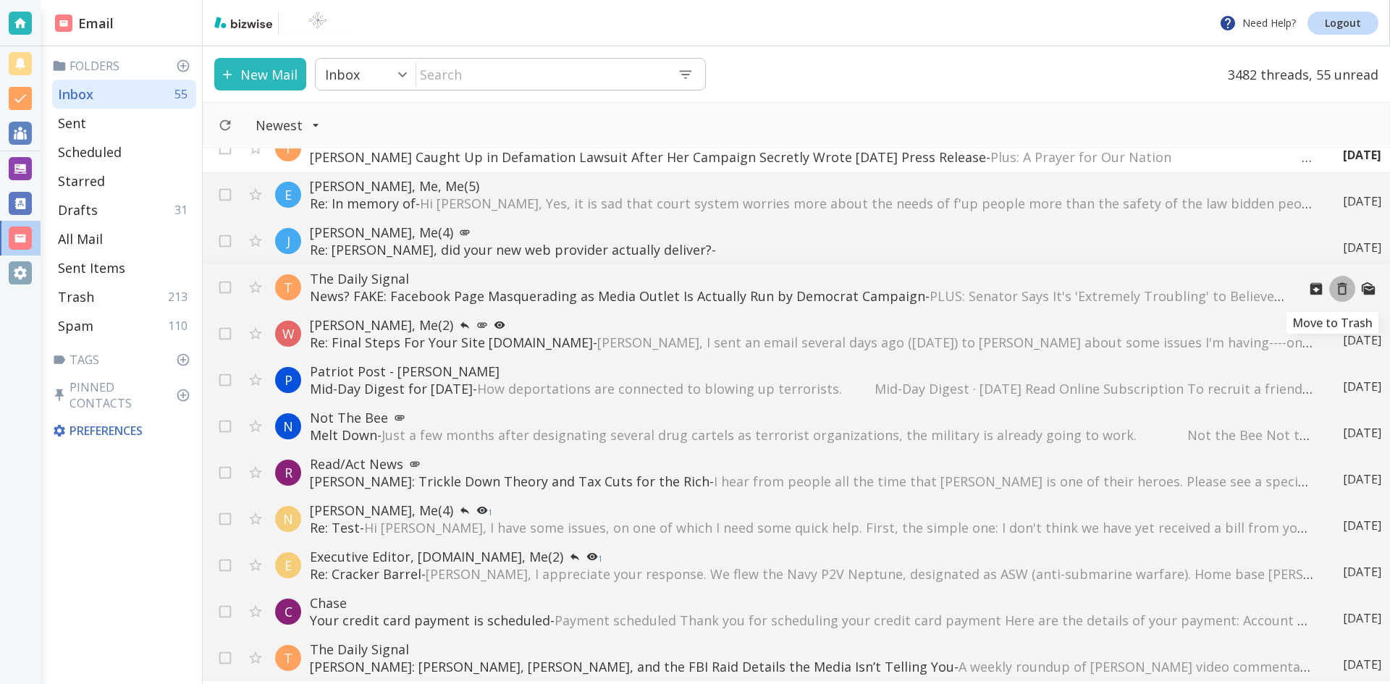
click at [1334, 287] on icon "Move to Trash" at bounding box center [1342, 289] width 16 height 16
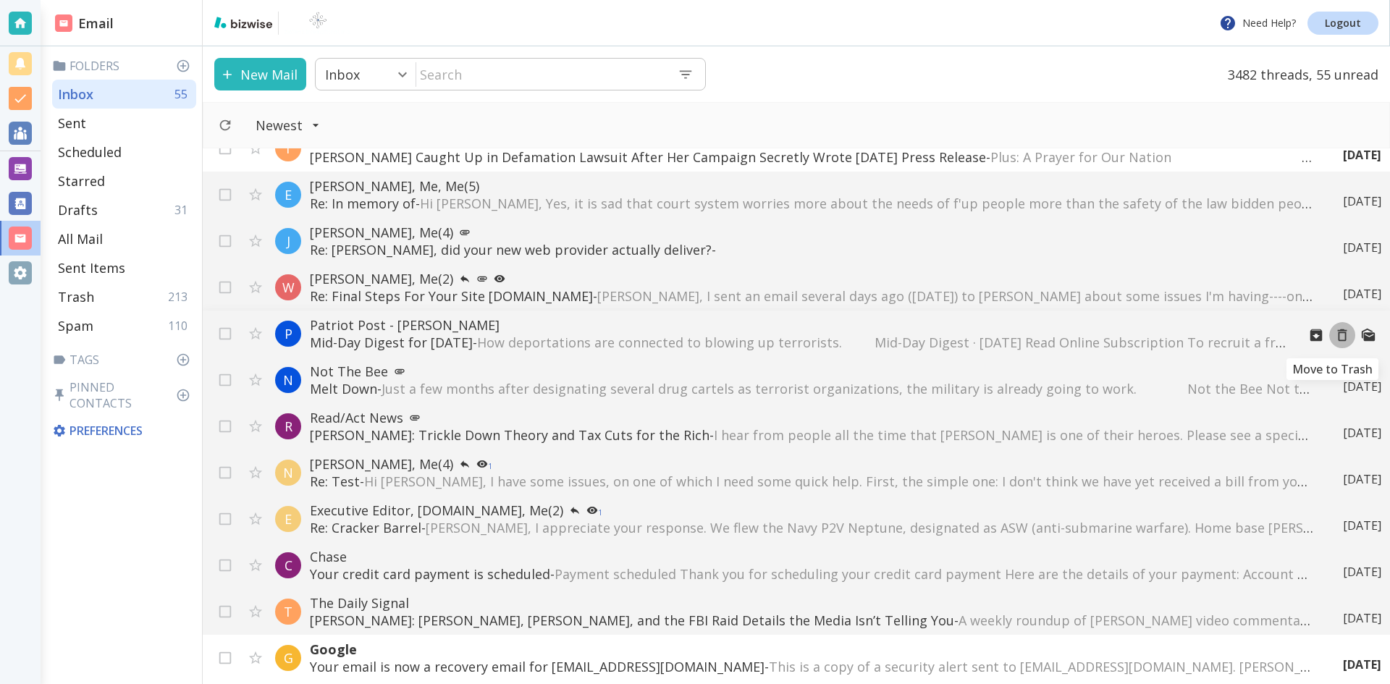
click at [1334, 334] on icon "Move to Trash" at bounding box center [1342, 335] width 16 height 16
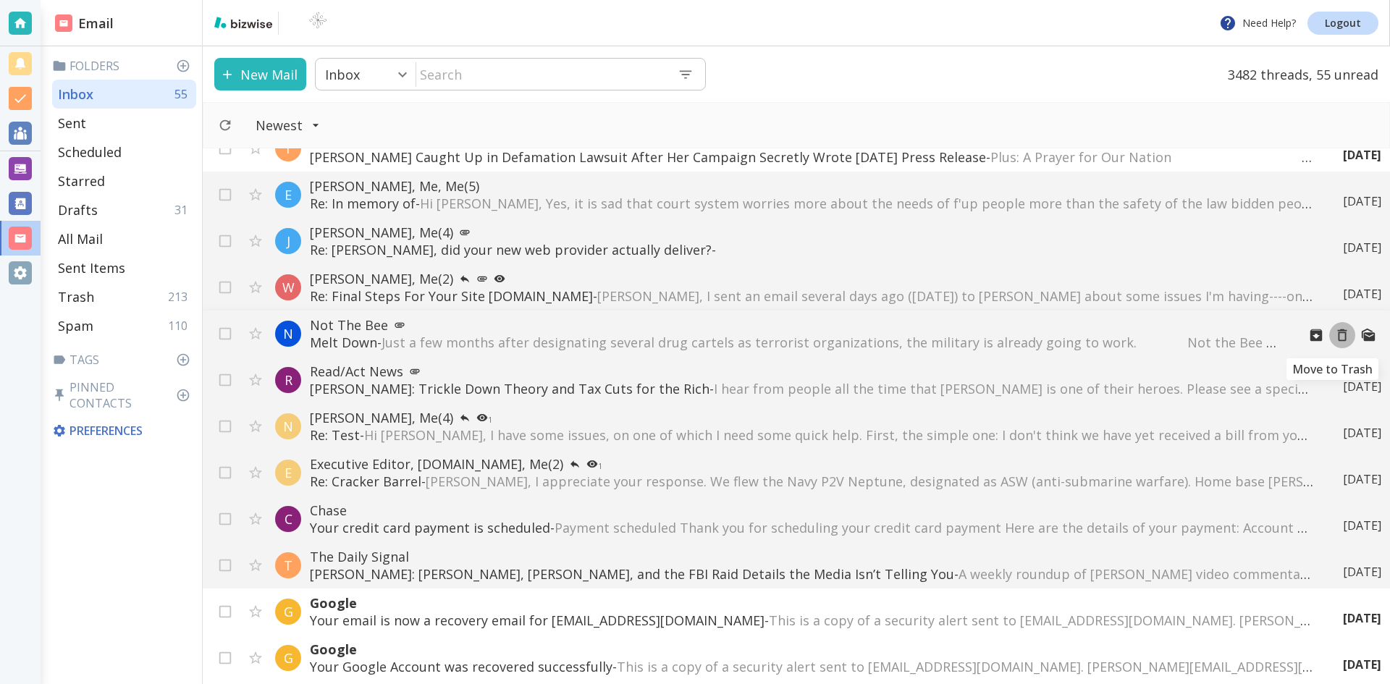
click at [1334, 335] on icon "Move to Trash" at bounding box center [1342, 335] width 16 height 16
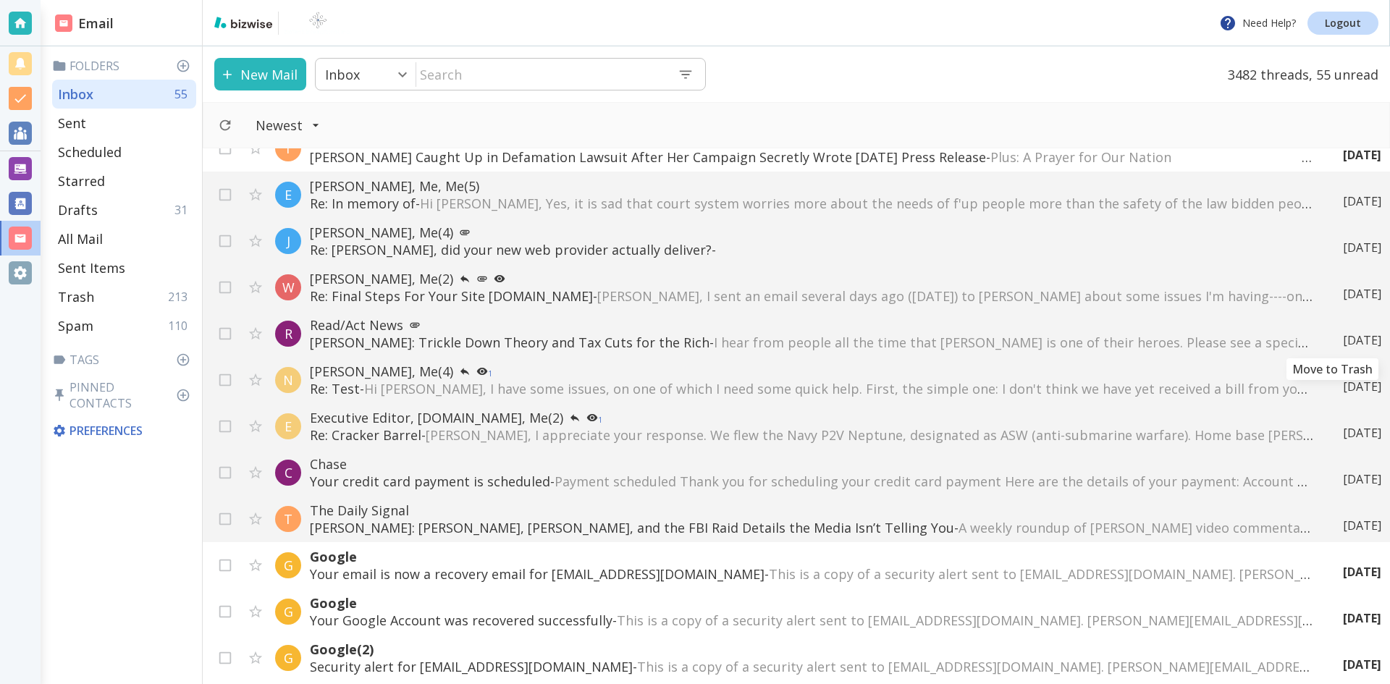
click at [0, 0] on icon "Move to Trash" at bounding box center [0, 0] width 0 height 0
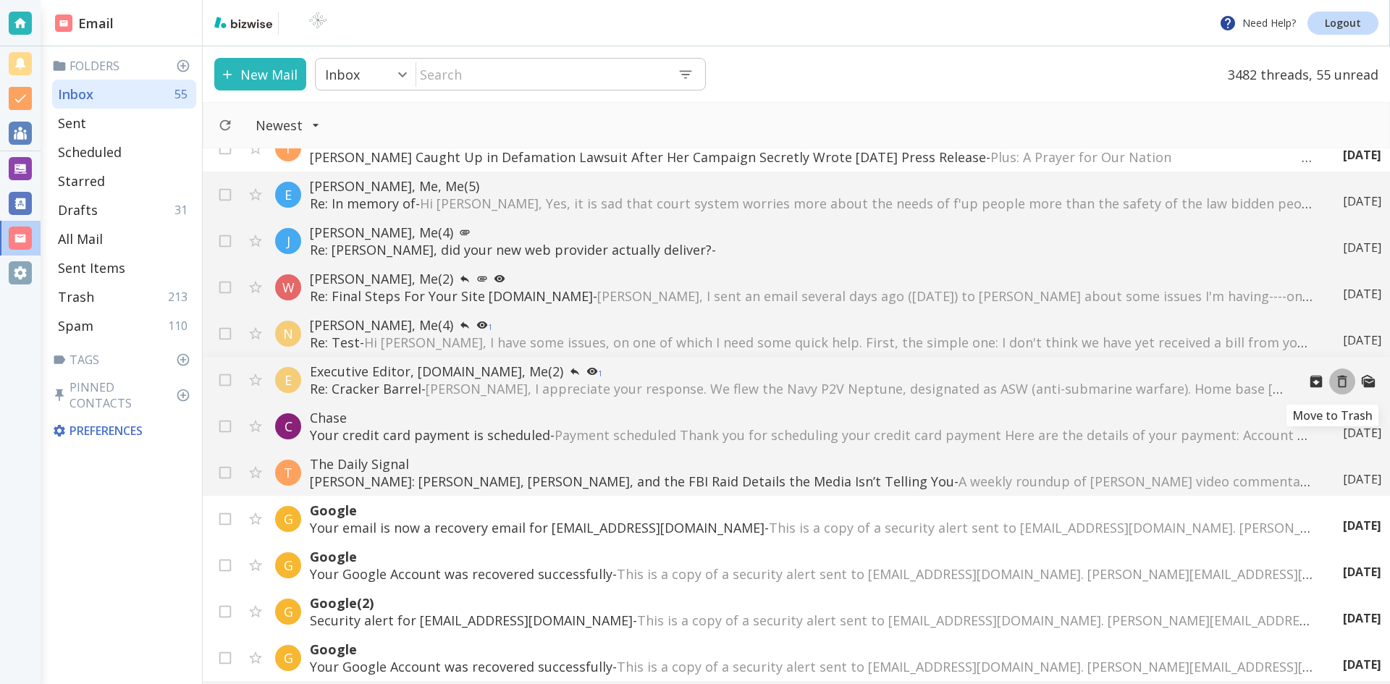
click at [1334, 381] on icon "Move to Trash" at bounding box center [1342, 381] width 16 height 16
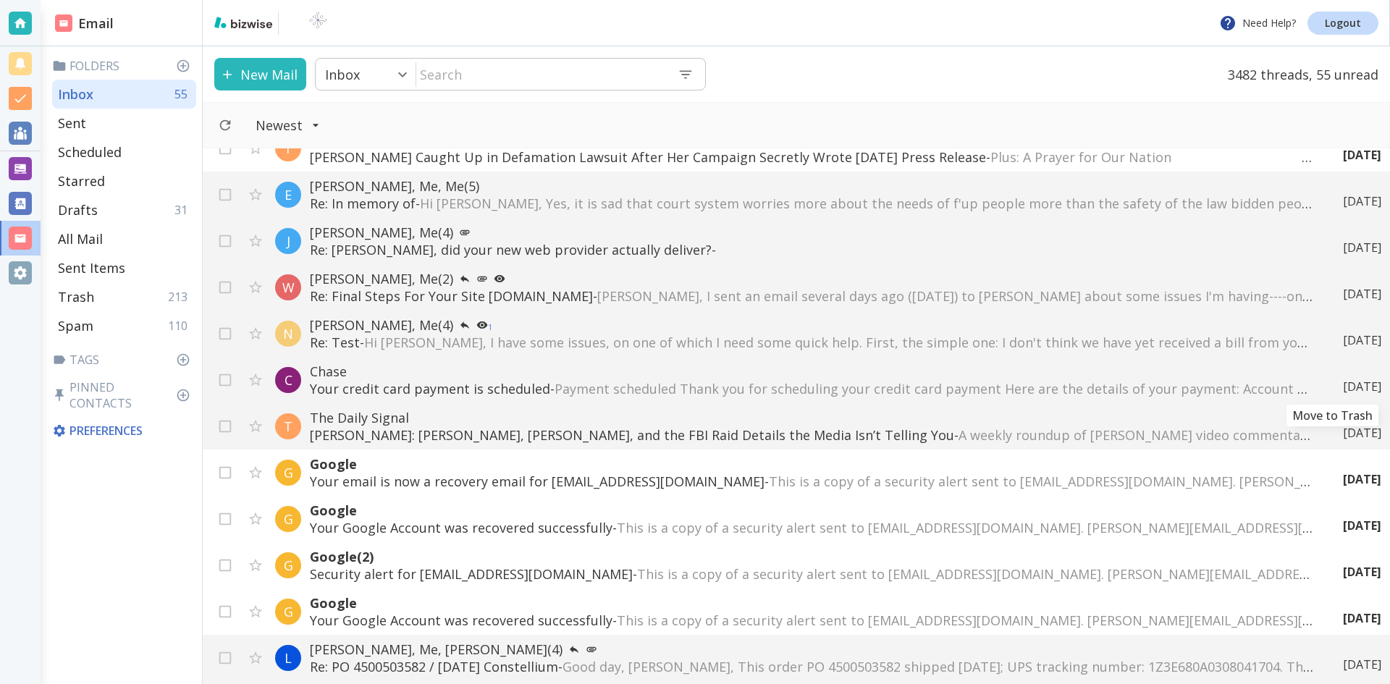
click at [1331, 381] on div "[DATE]" at bounding box center [1356, 387] width 50 height 16
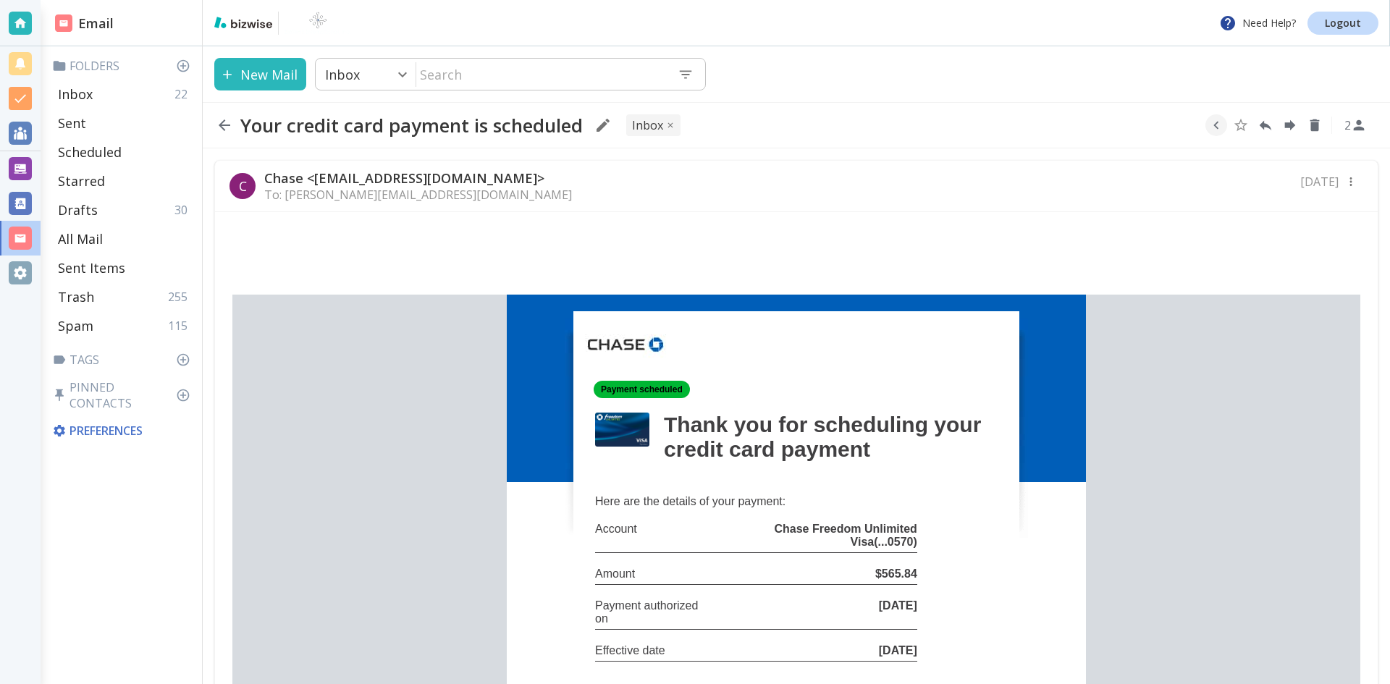
click at [223, 124] on icon "button" at bounding box center [225, 125] width 12 height 12
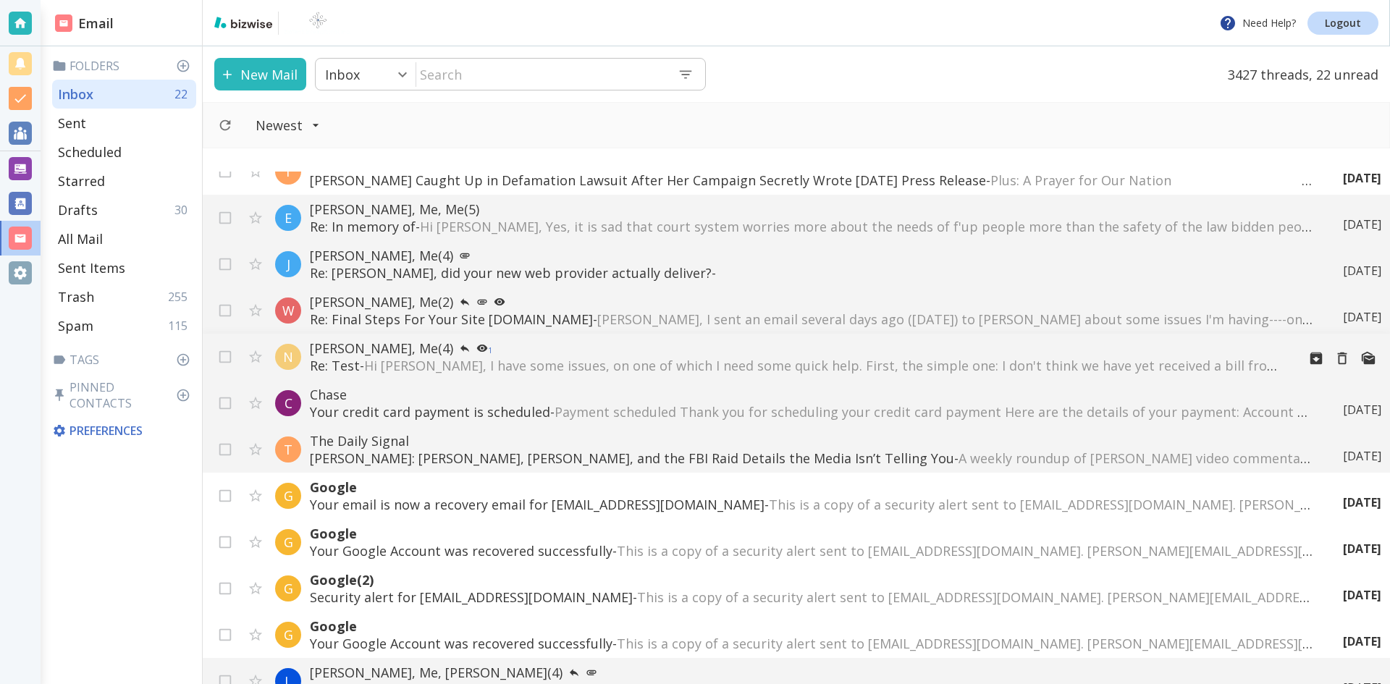
scroll to position [651, 0]
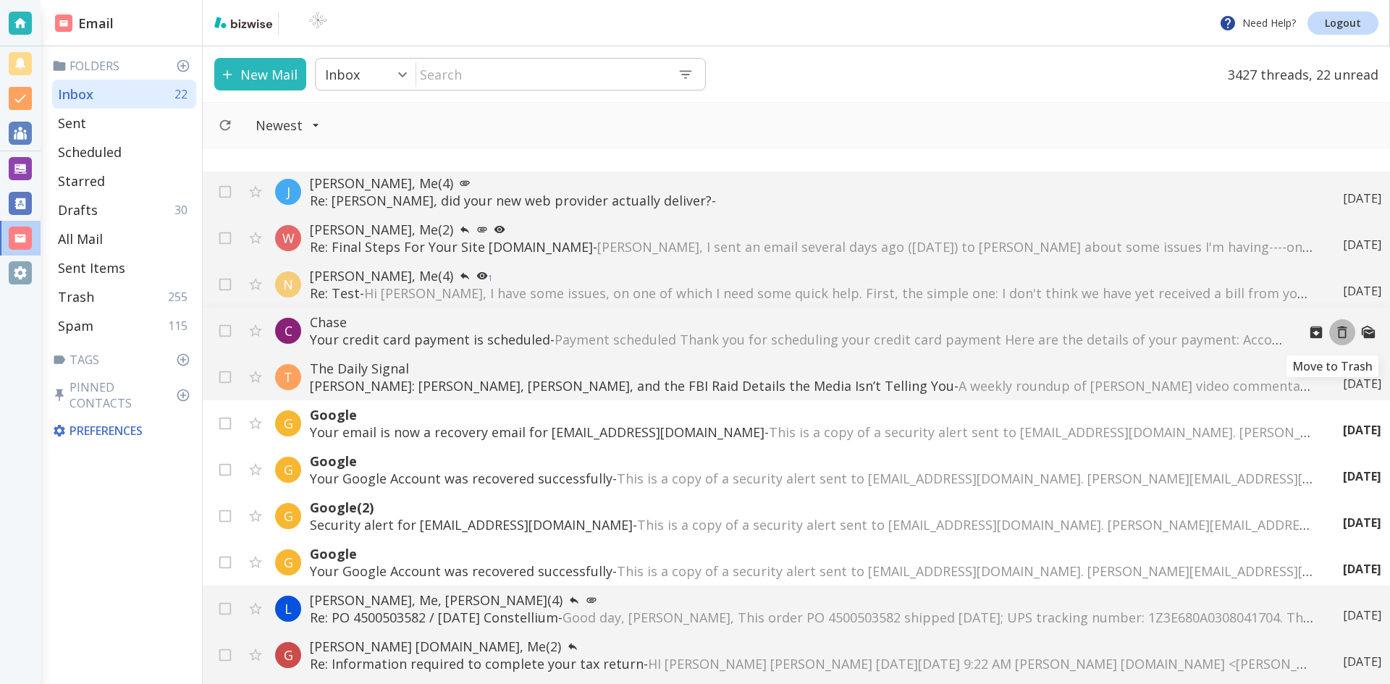
click at [1334, 332] on icon "Move to Trash" at bounding box center [1342, 332] width 16 height 16
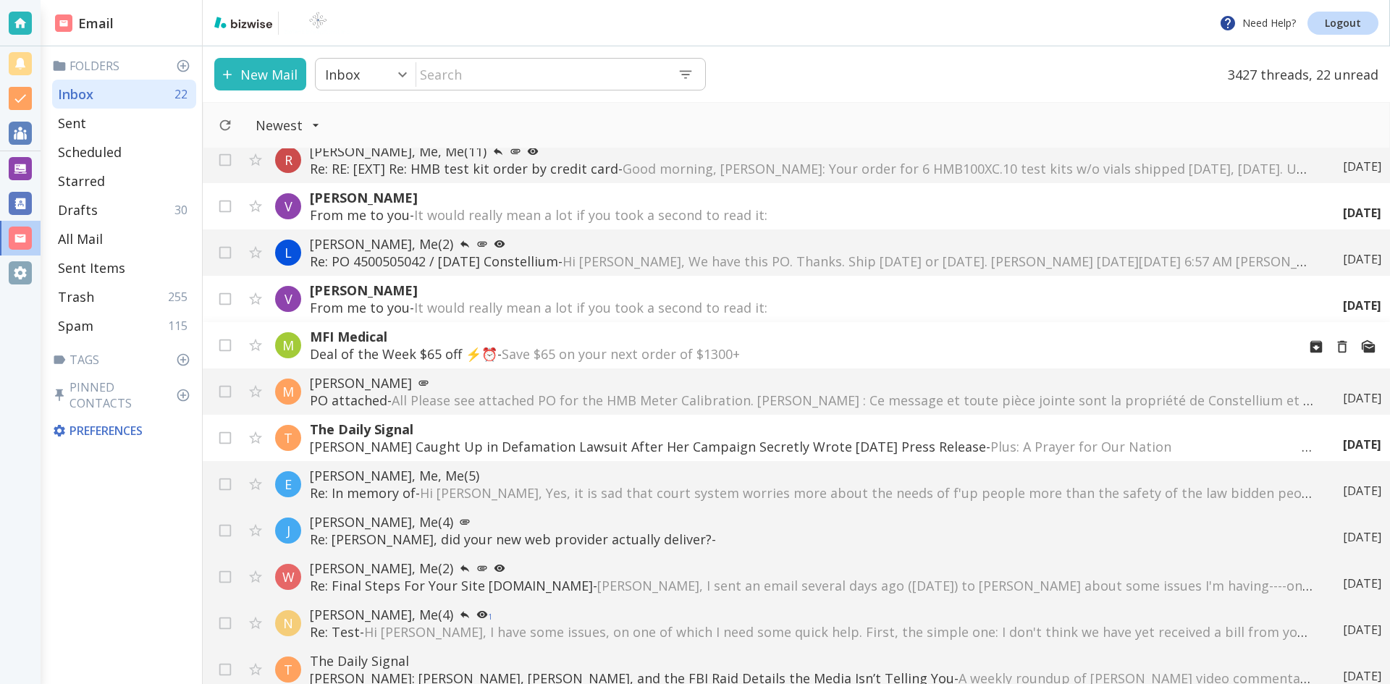
scroll to position [0, 0]
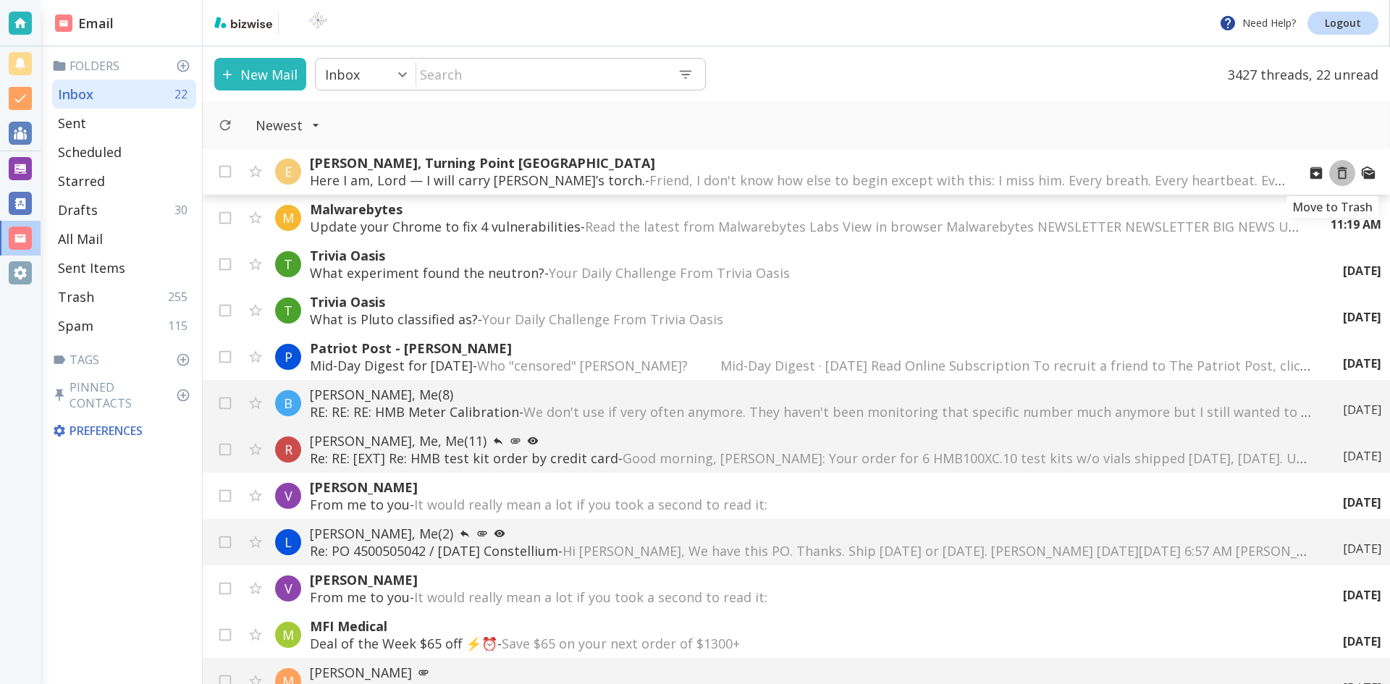
click at [1334, 173] on icon "Move to Trash" at bounding box center [1342, 173] width 16 height 16
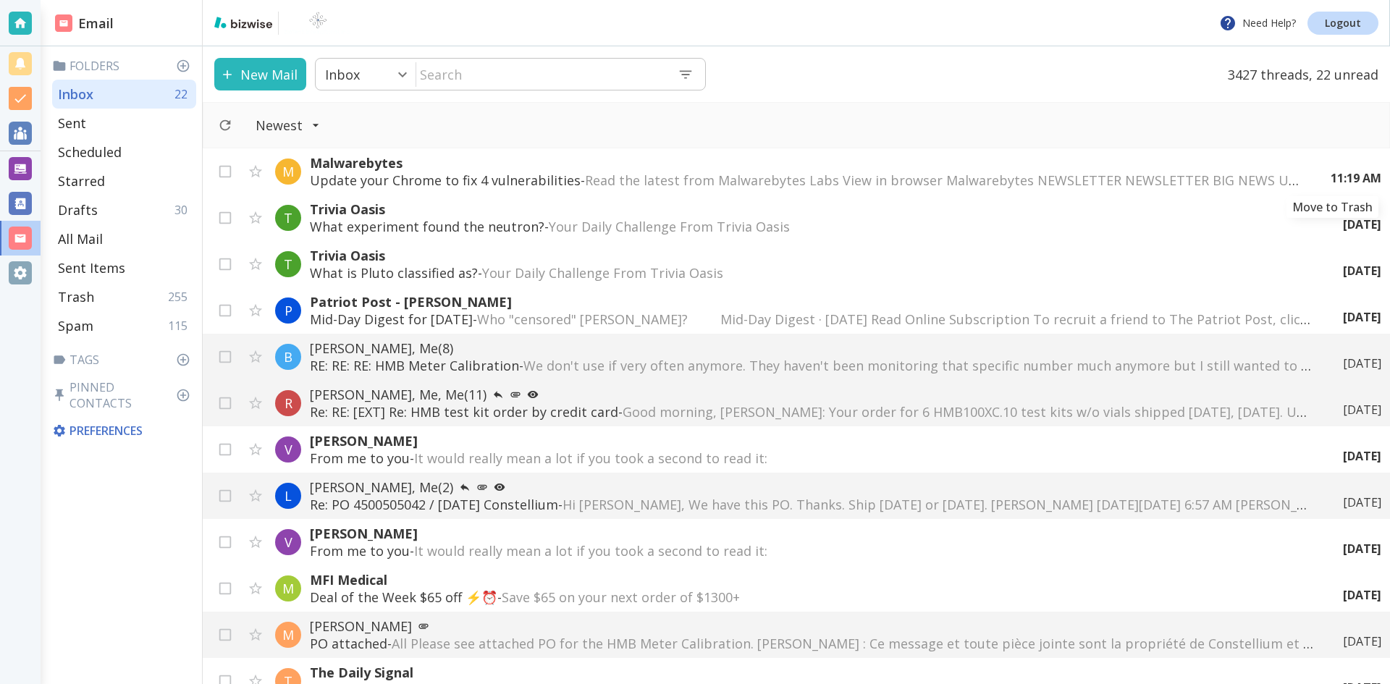
click at [0, 0] on icon "Move to Trash" at bounding box center [0, 0] width 0 height 0
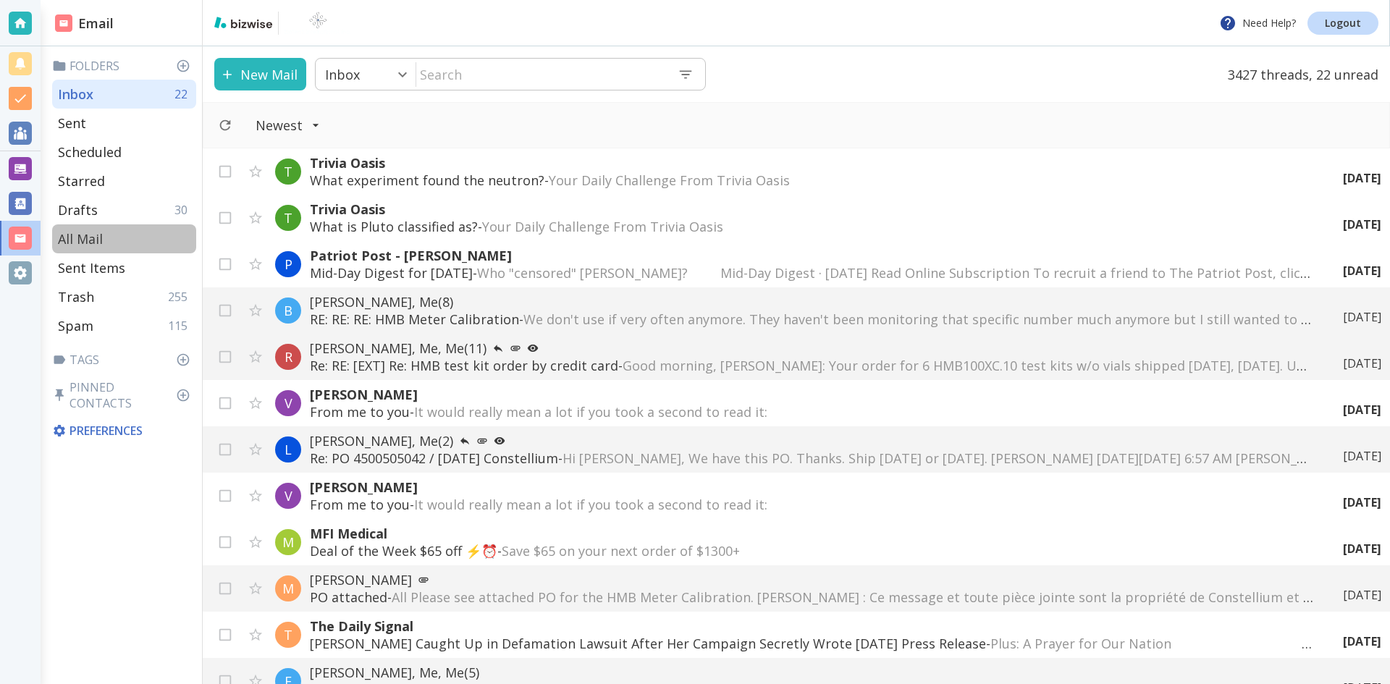
click at [88, 236] on p "All Mail" at bounding box center [80, 238] width 45 height 17
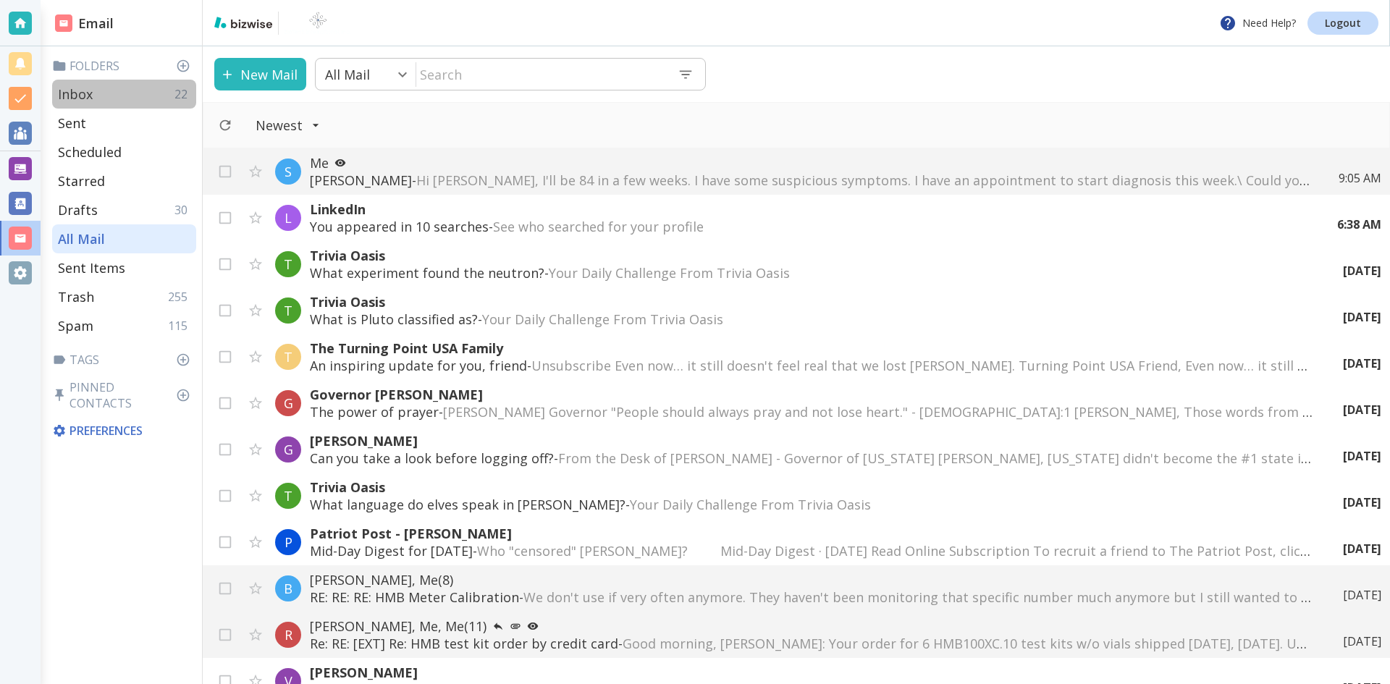
click at [83, 90] on p "Inbox" at bounding box center [75, 93] width 35 height 17
type input "0"
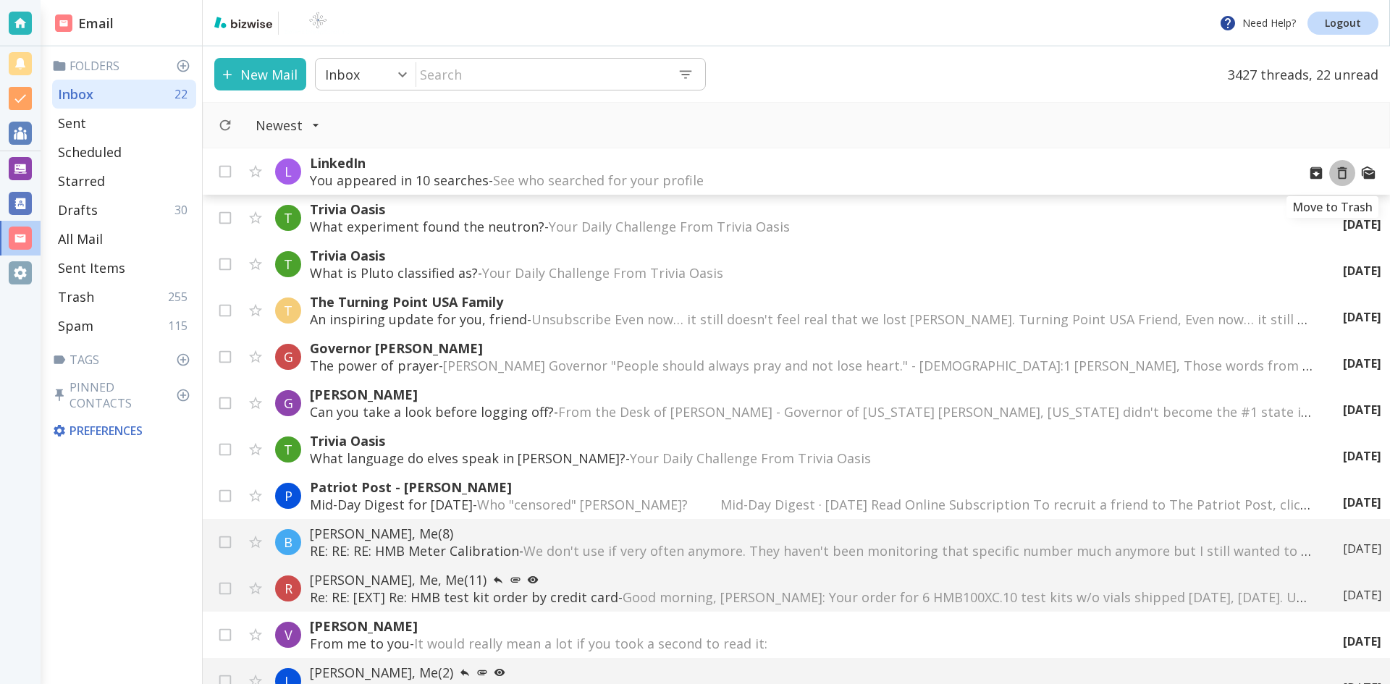
click at [1334, 173] on icon "Move to Trash" at bounding box center [1342, 173] width 16 height 16
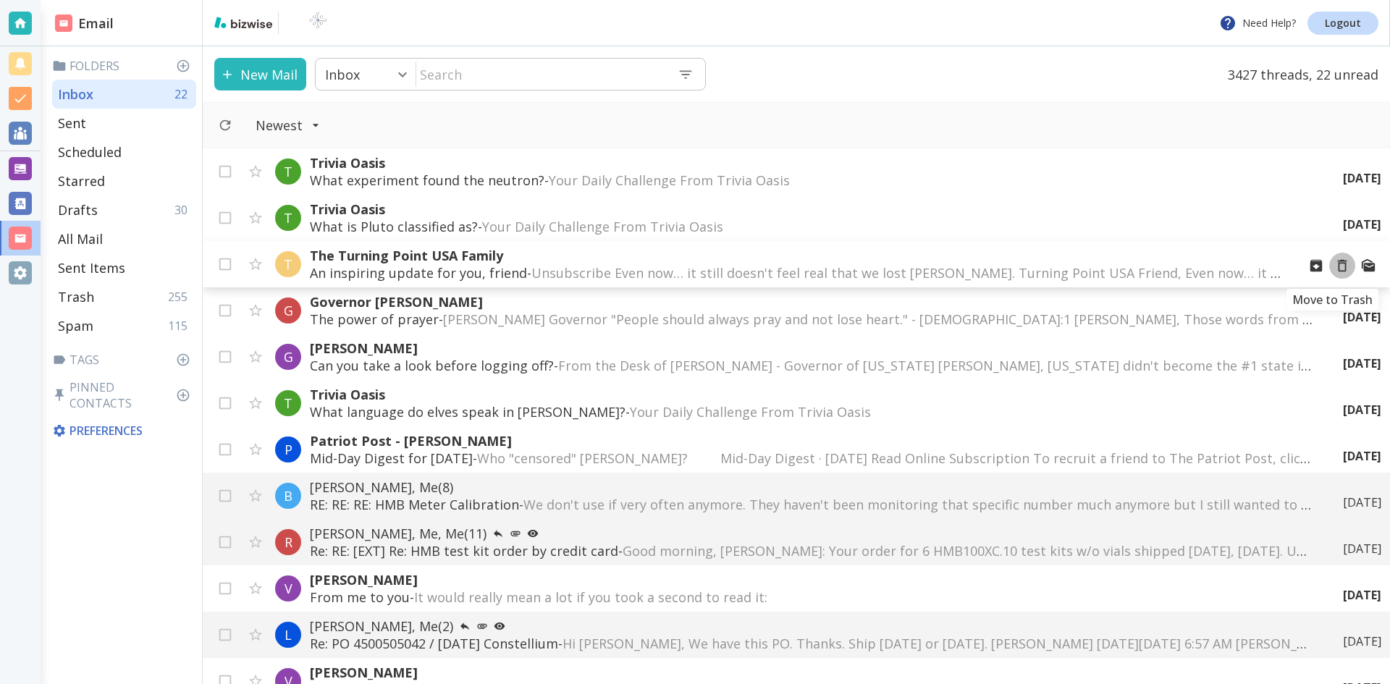
click at [1334, 264] on icon "Move to Trash" at bounding box center [1342, 266] width 16 height 16
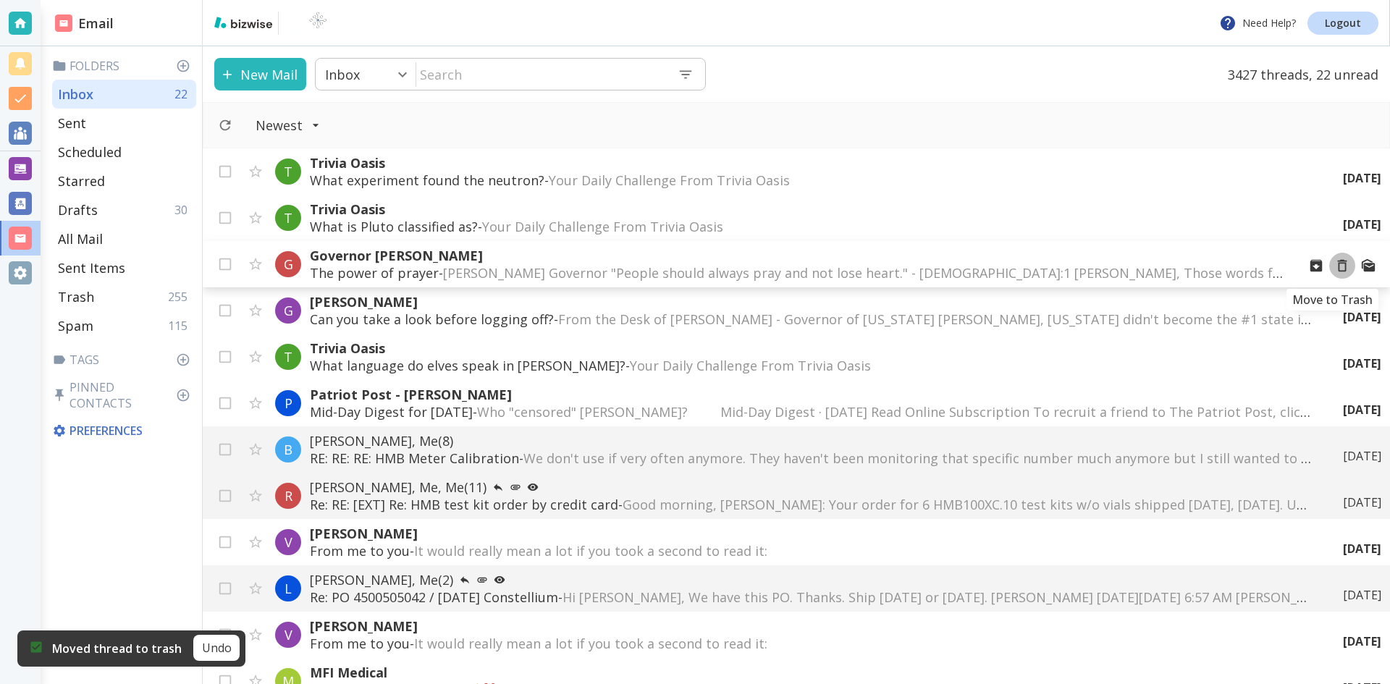
click at [1334, 265] on icon "Move to Trash" at bounding box center [1342, 266] width 16 height 16
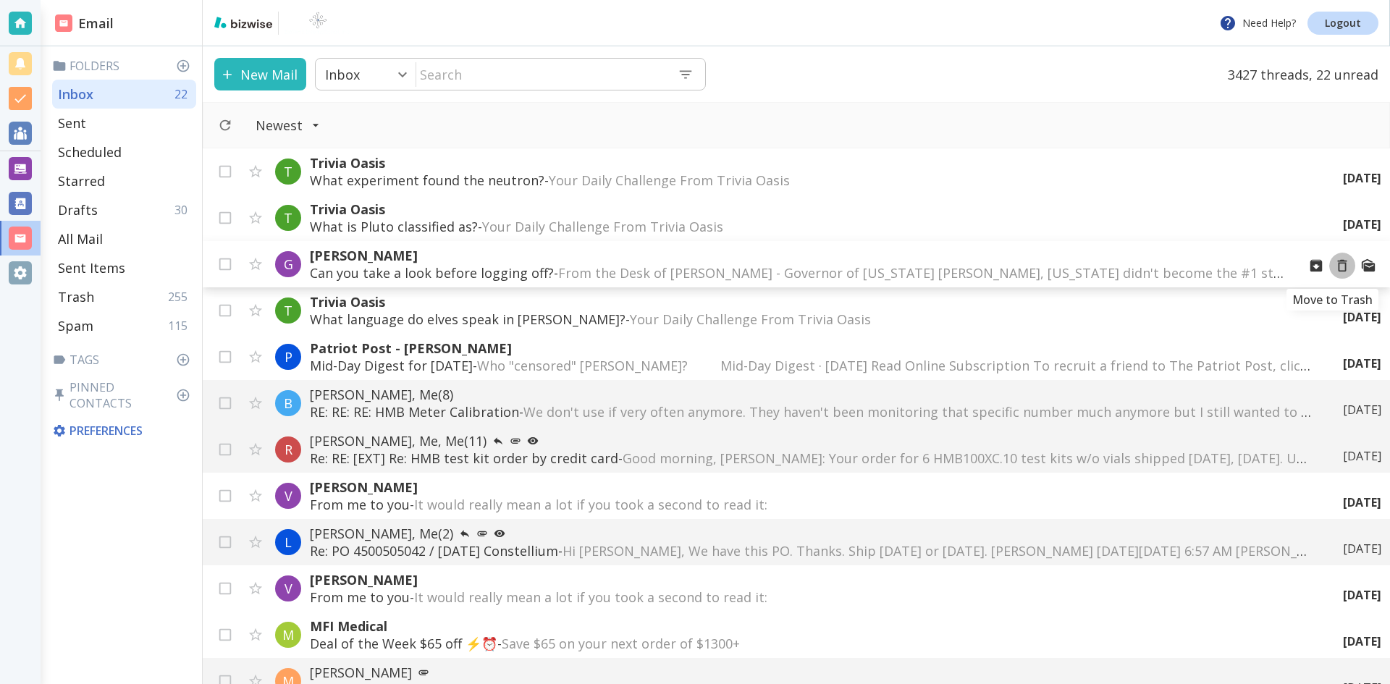
click at [1334, 266] on icon "Move to Trash" at bounding box center [1342, 266] width 16 height 16
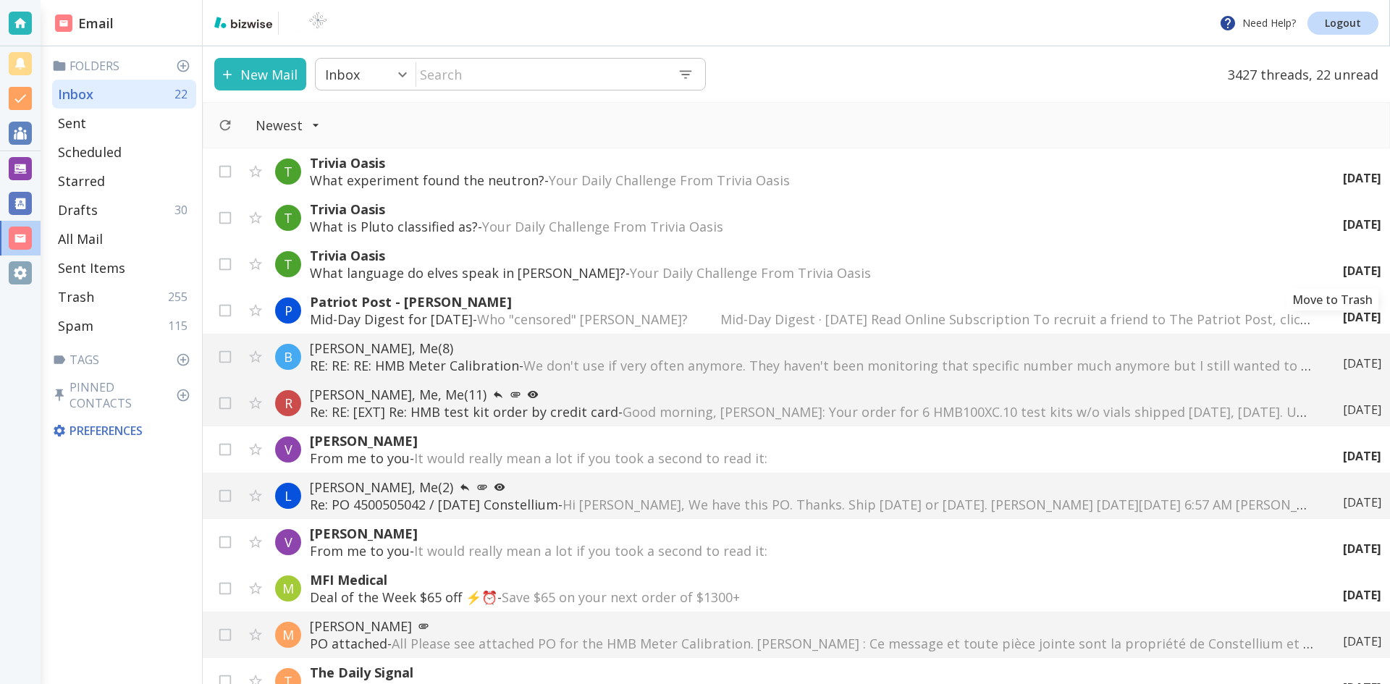
click at [0, 0] on icon "Move to Trash" at bounding box center [0, 0] width 0 height 0
